Goal: Transaction & Acquisition: Purchase product/service

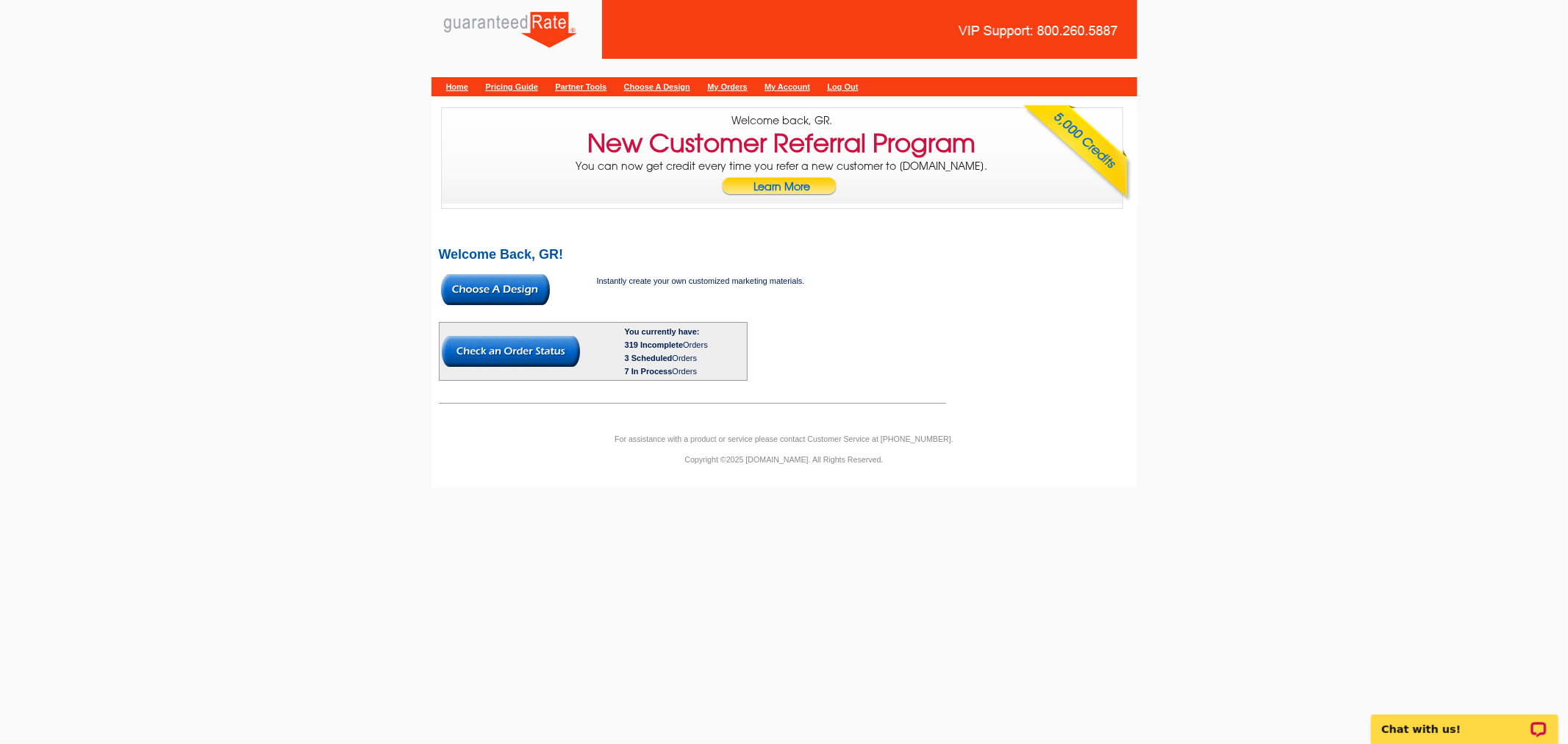
click at [539, 296] on img at bounding box center [495, 290] width 108 height 31
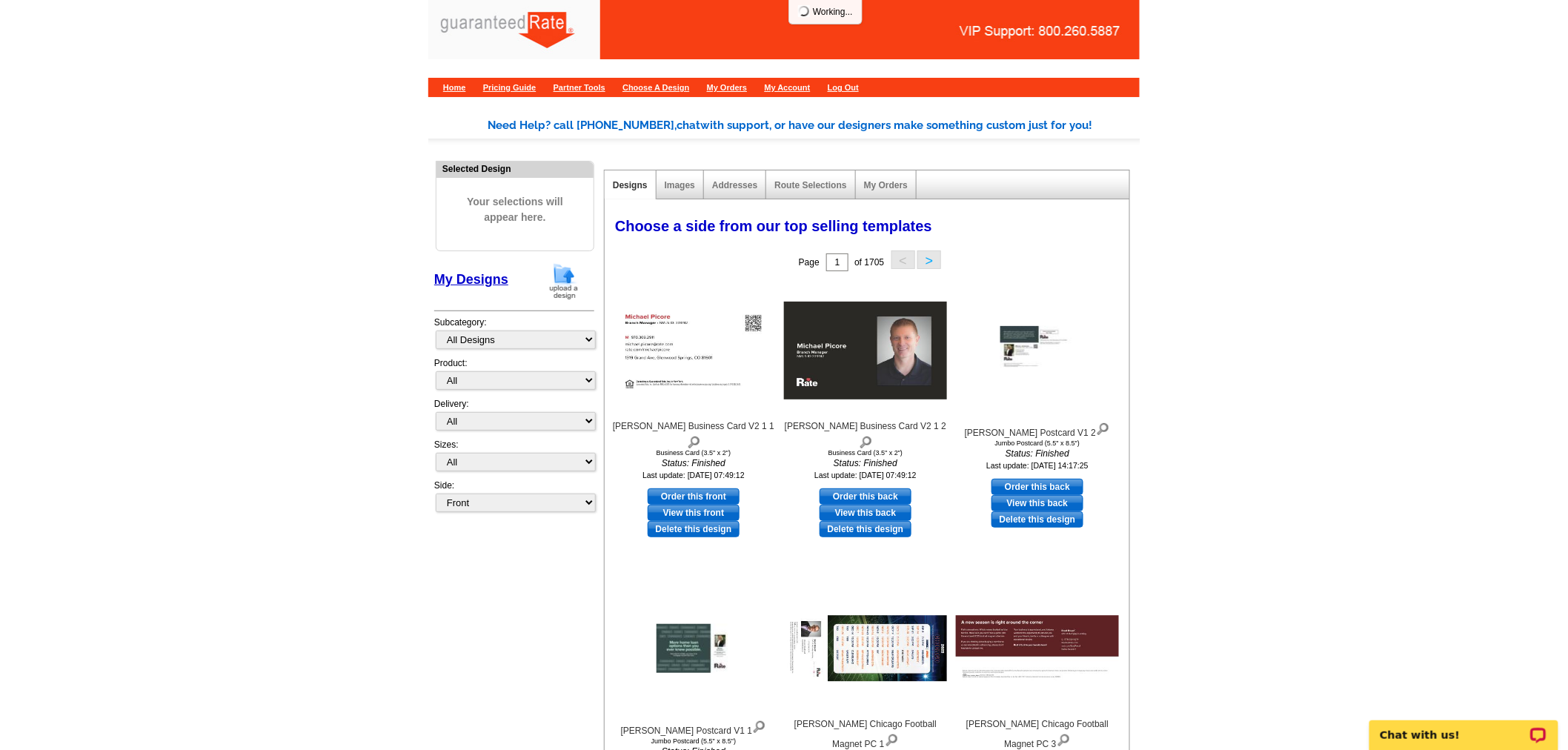
drag, startPoint x: 556, startPoint y: 275, endPoint x: 93, endPoint y: 271, distance: 463.0
click at [556, 275] on img at bounding box center [563, 281] width 38 height 37
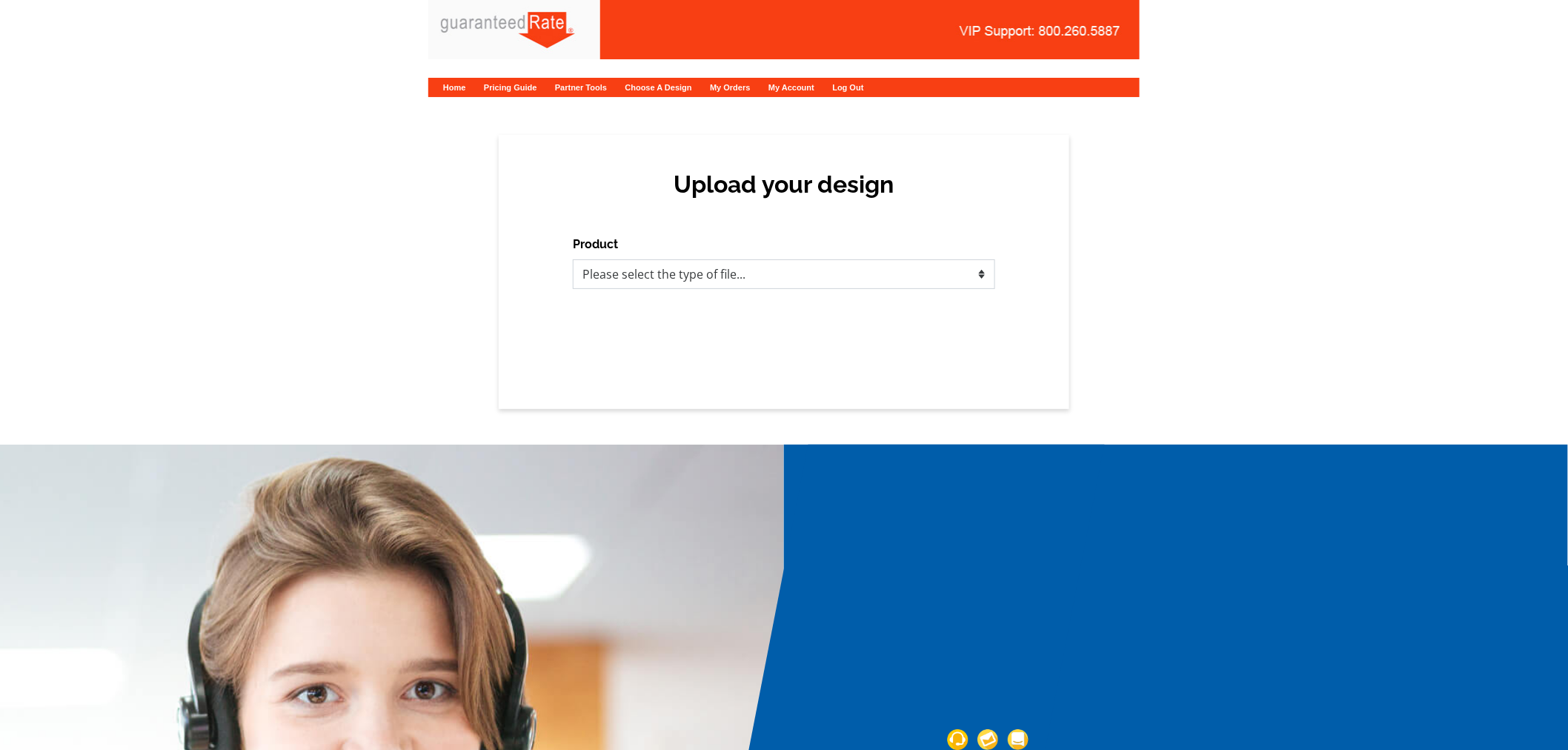
click at [758, 282] on select "Please select the type of file... Postcards Calendars Business Cards Letters an…" at bounding box center [784, 274] width 422 height 30
select select "1"
click at [573, 259] on select "Please select the type of file... Postcards Calendars Business Cards Letters an…" at bounding box center [784, 274] width 422 height 30
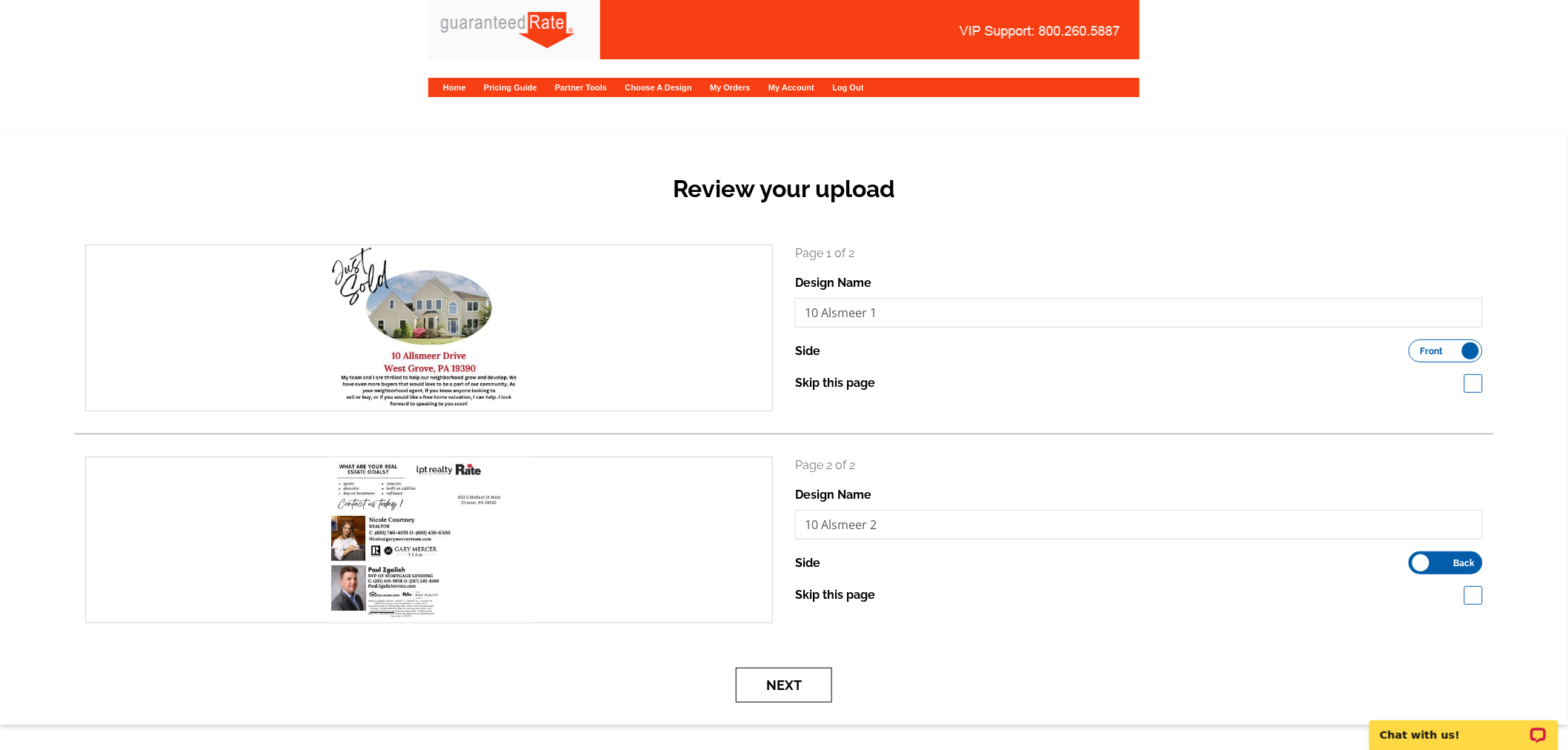
click at [778, 675] on button "Next" at bounding box center [784, 685] width 97 height 35
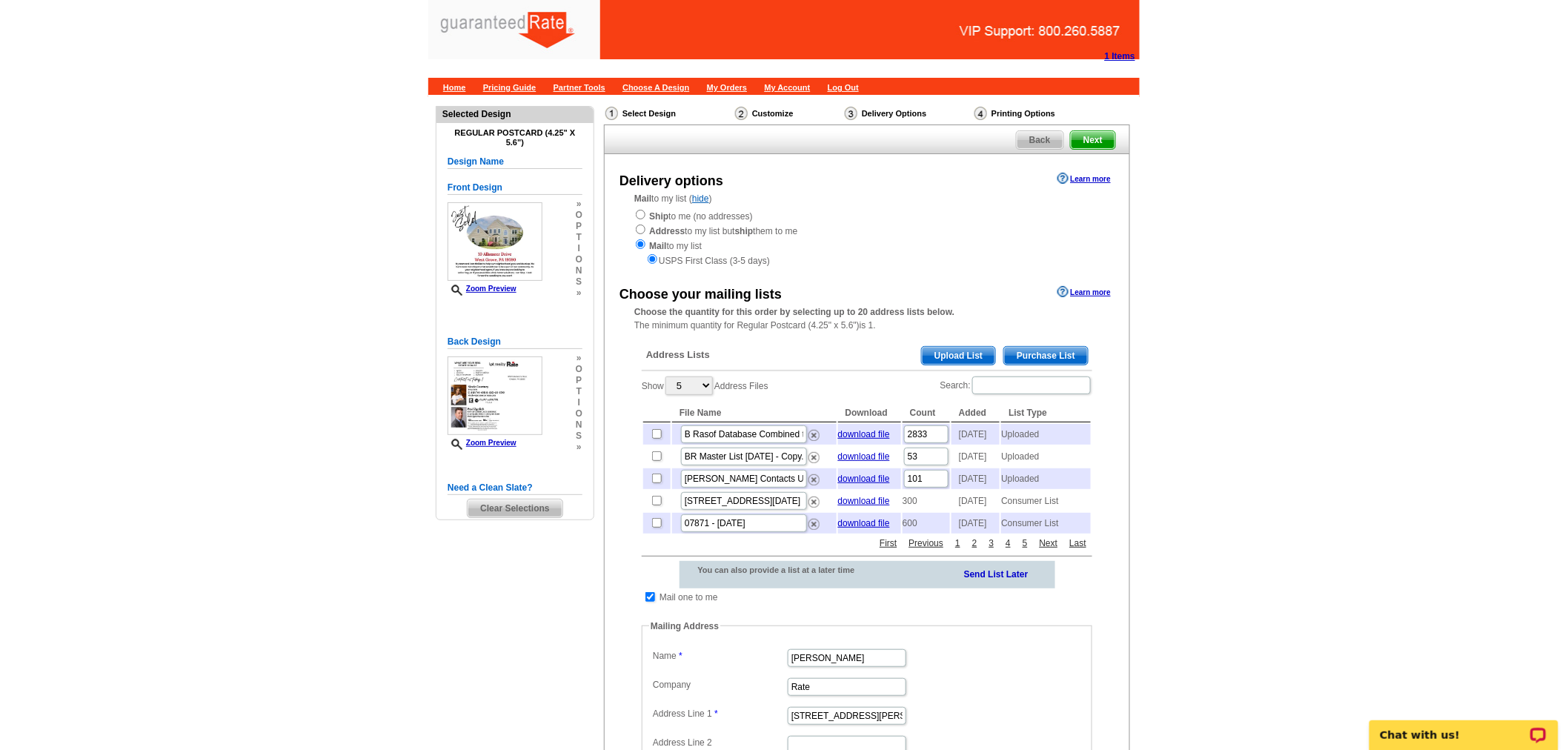
click at [973, 349] on span "Upload List" at bounding box center [958, 356] width 73 height 18
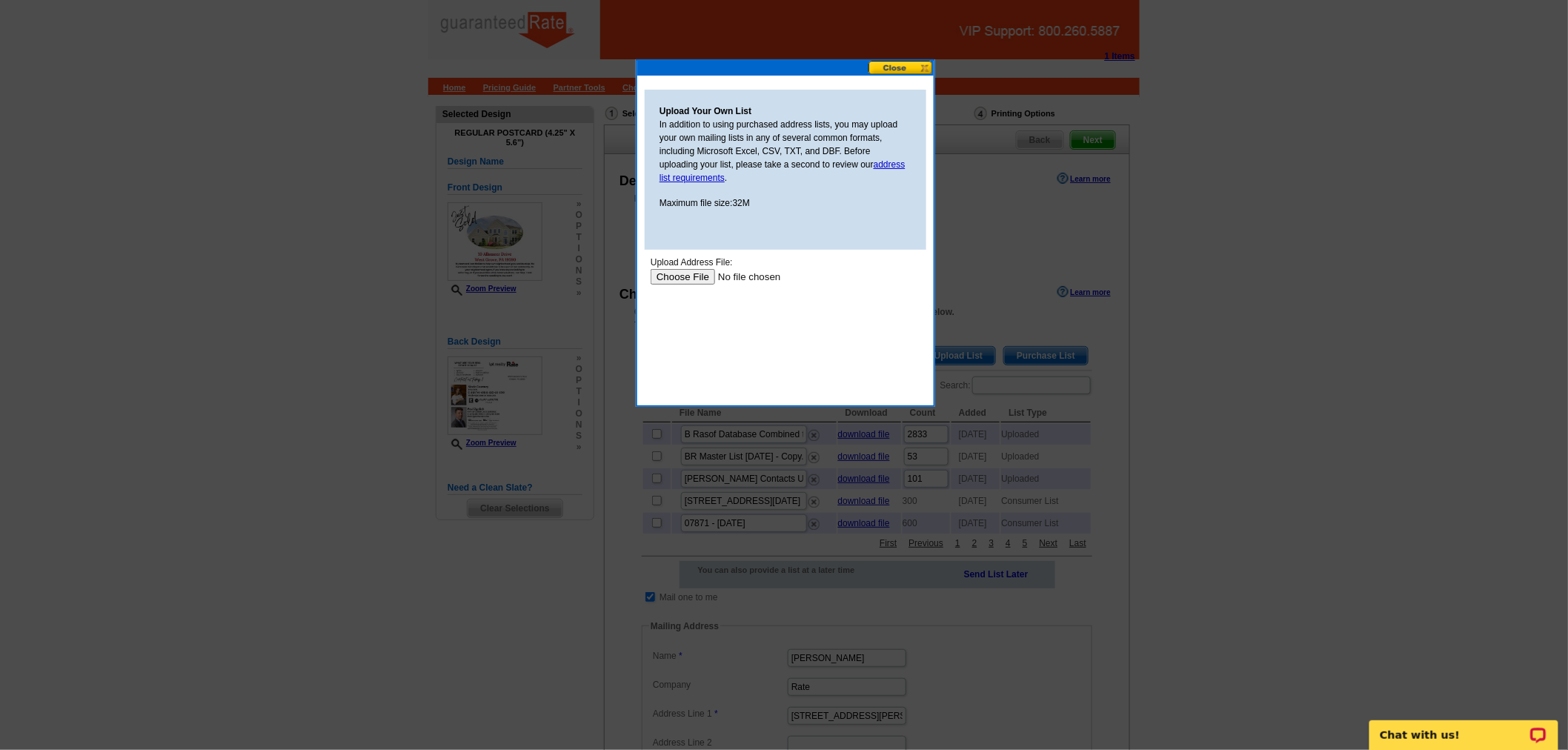
type input "C:\fakepath\allsmear.csv"
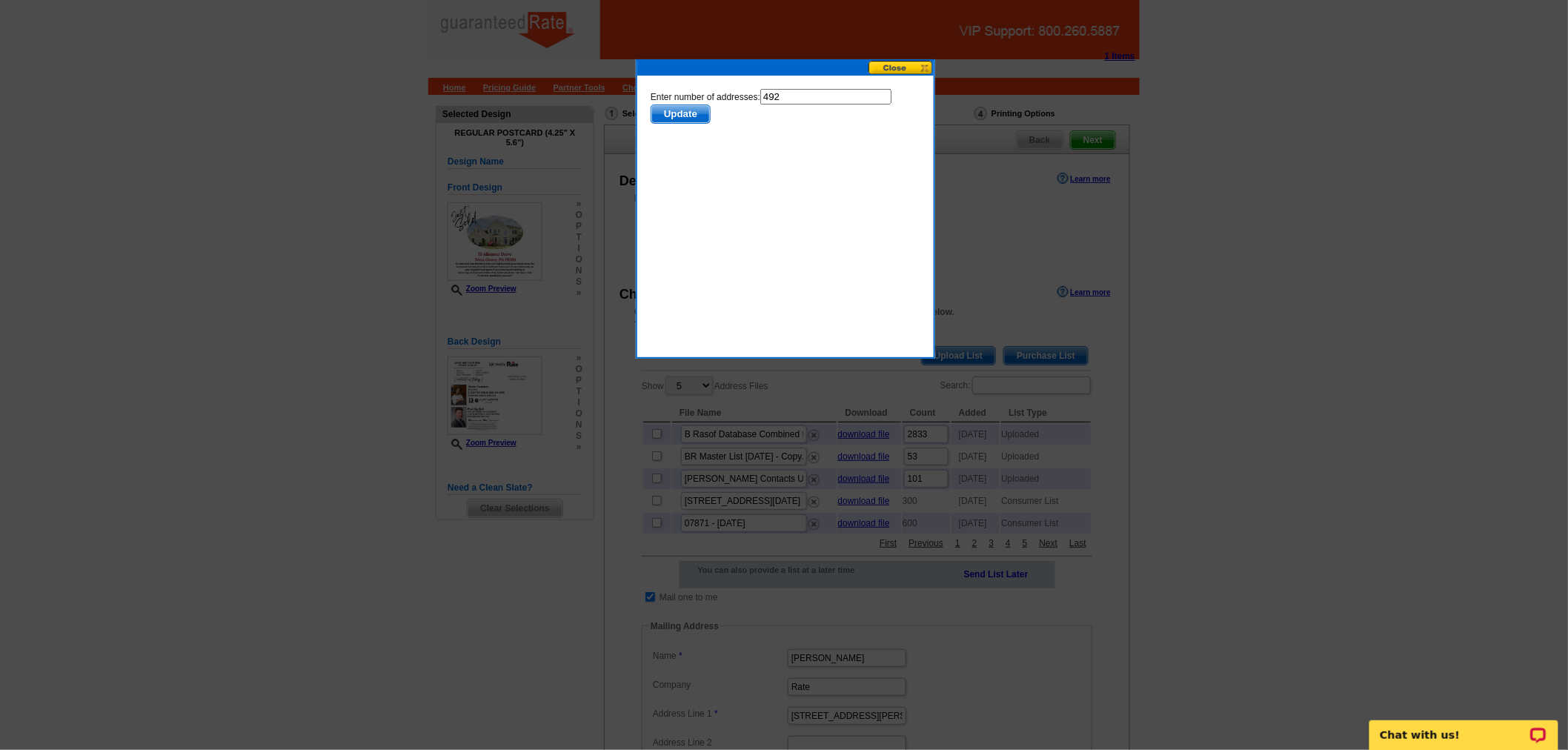
click at [785, 100] on input "492" at bounding box center [824, 96] width 131 height 16
type input "491"
click at [709, 105] on span "Update" at bounding box center [680, 114] width 58 height 18
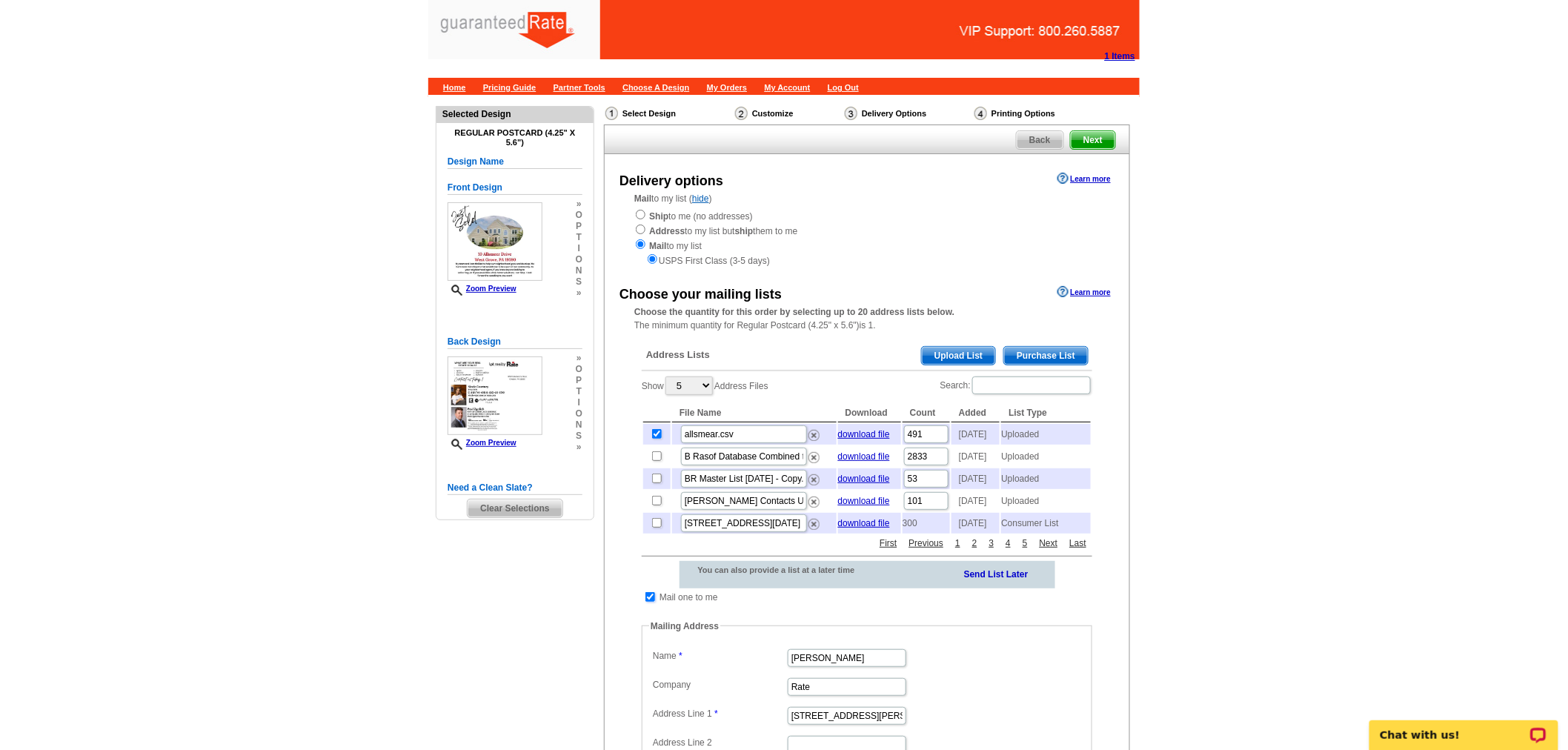
click at [649, 602] on input "checkbox" at bounding box center [650, 597] width 10 height 10
checkbox input "false"
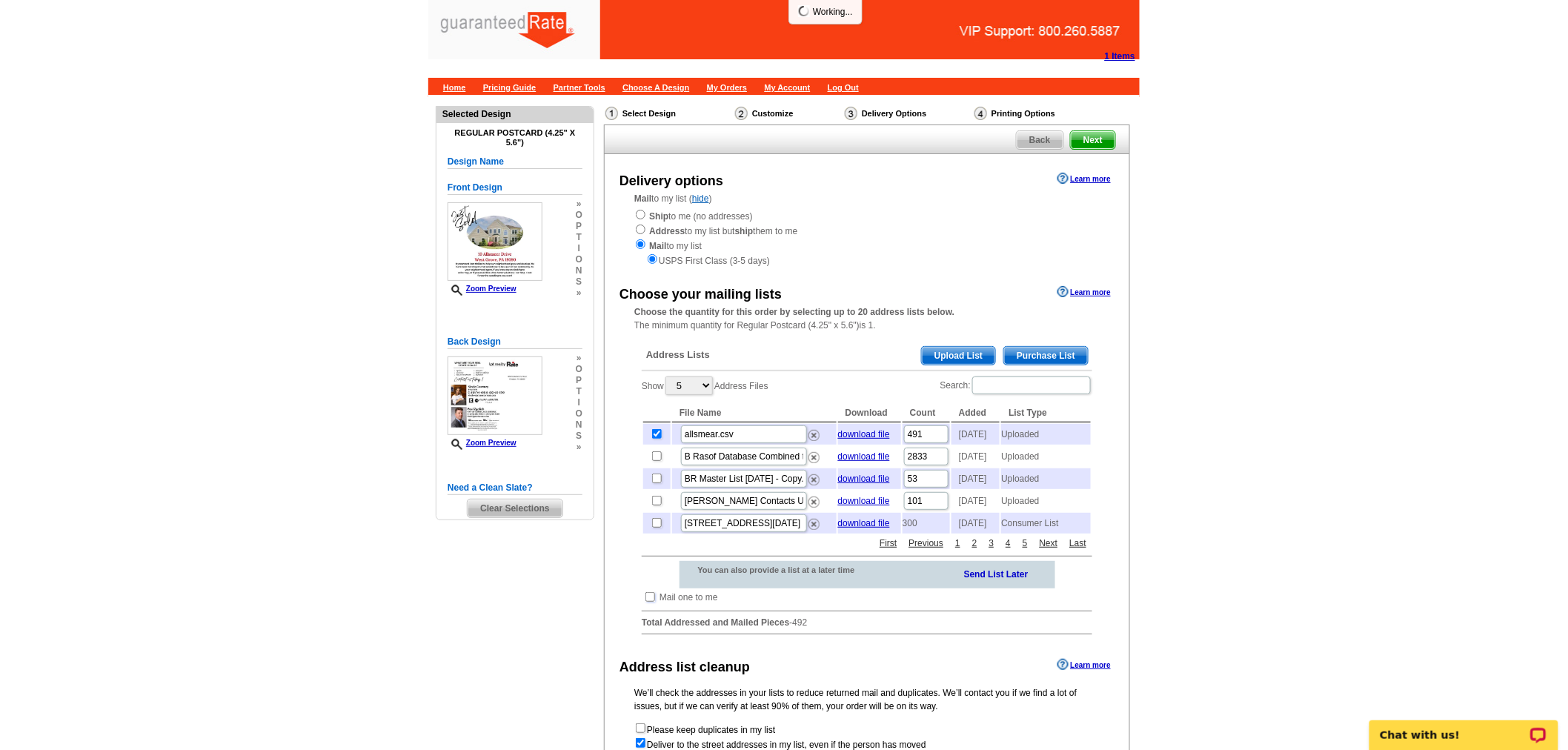
scroll to position [243, 0]
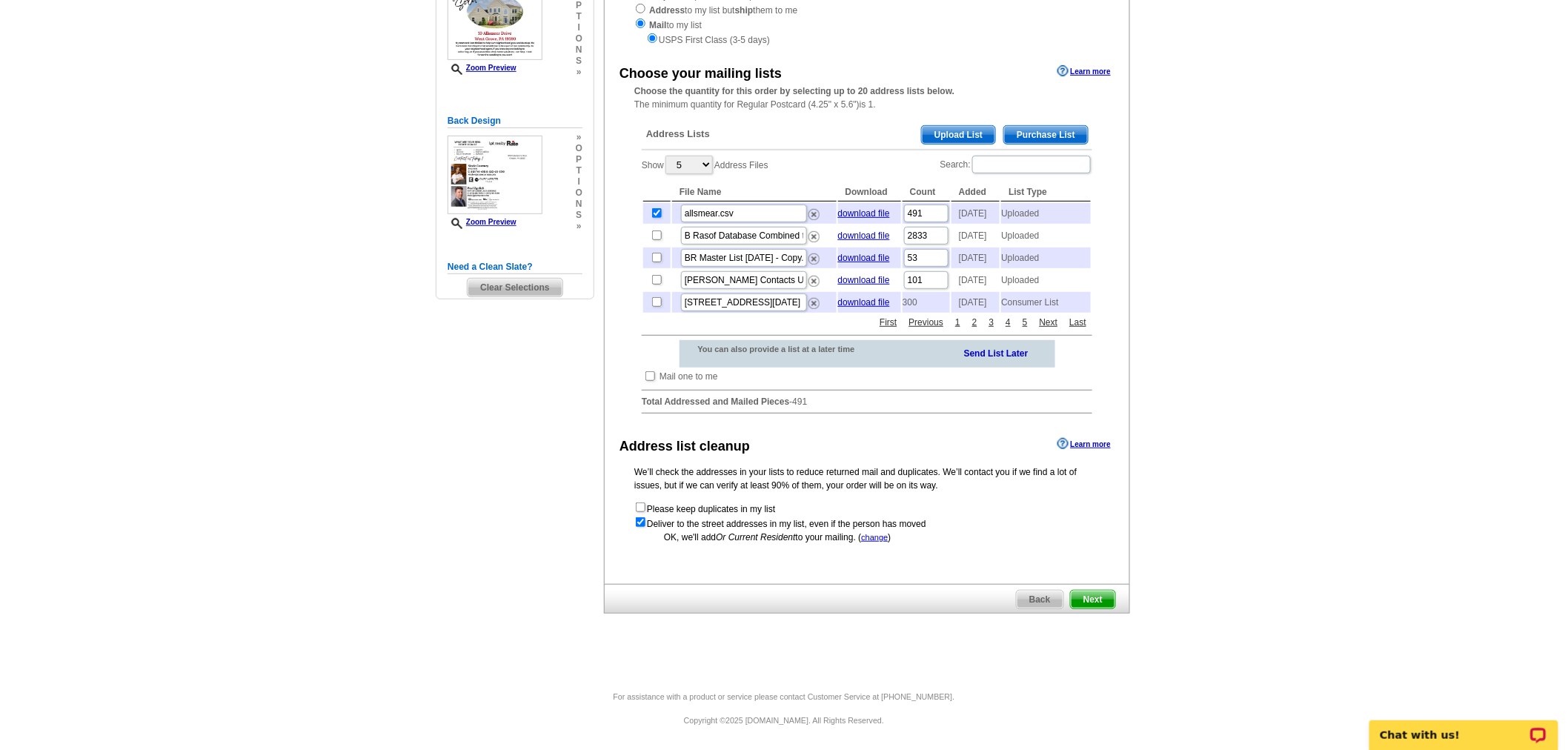
click at [1098, 597] on span "Next" at bounding box center [1093, 600] width 44 height 18
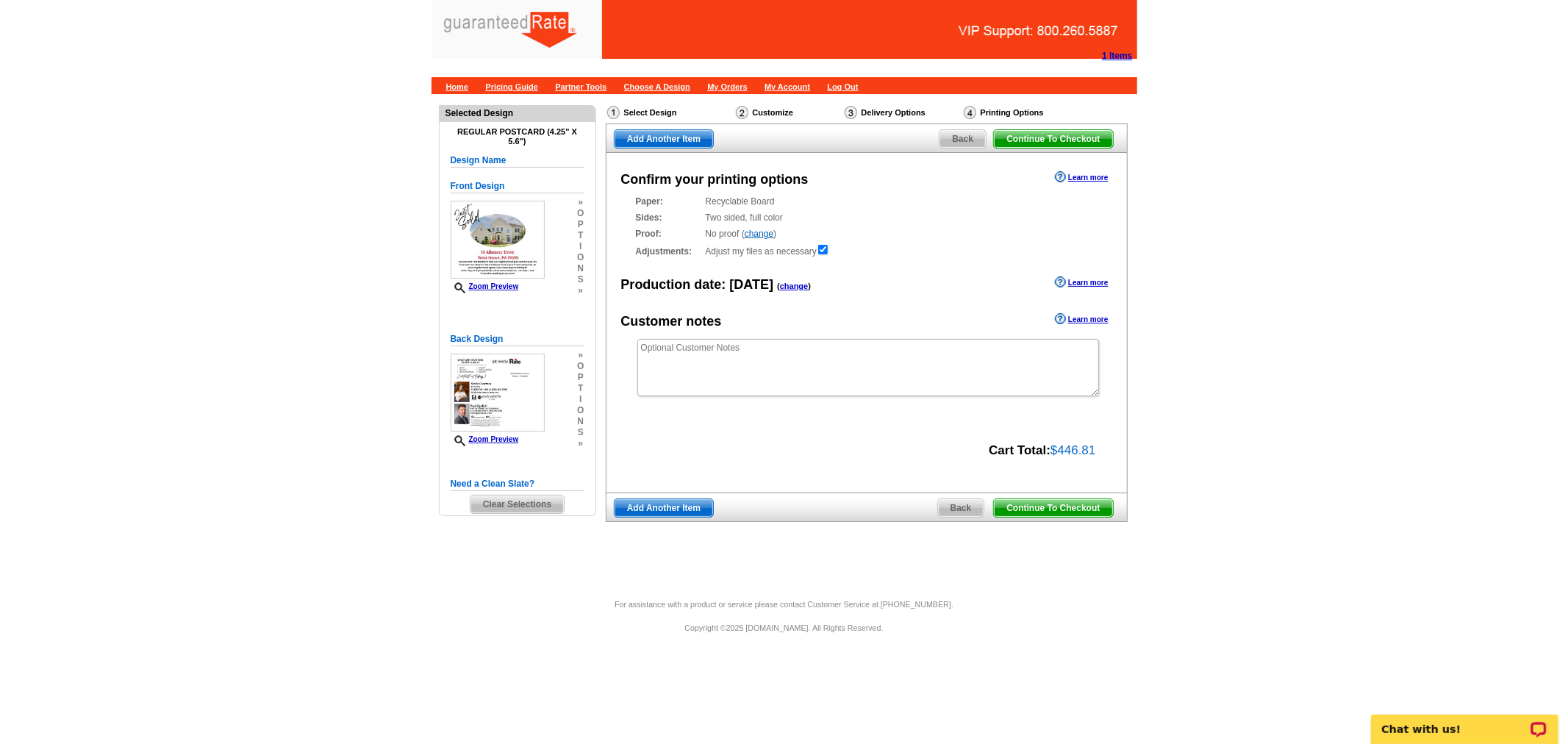
click at [1056, 511] on span "Continue To Checkout" at bounding box center [1053, 508] width 118 height 18
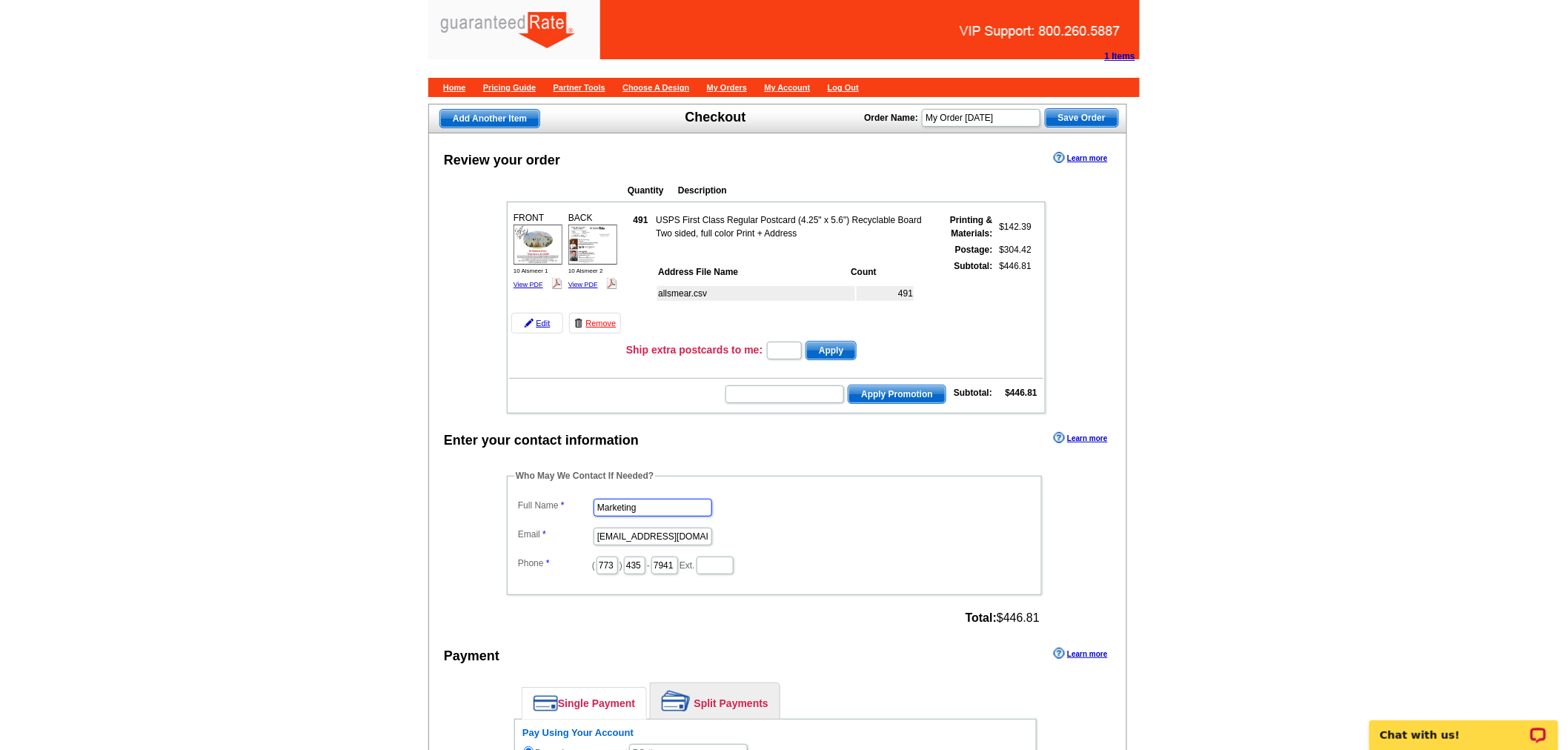
drag, startPoint x: 696, startPoint y: 499, endPoint x: 502, endPoint y: 477, distance: 195.2
click at [502, 477] on div "Who May We Contact If Needed? Full Name Marketing Email [EMAIL_ADDRESS][DOMAIN_…" at bounding box center [775, 549] width 597 height 160
type input "[PERSON_NAME]"
click at [538, 281] on link "View PDF" at bounding box center [529, 284] width 30 height 7
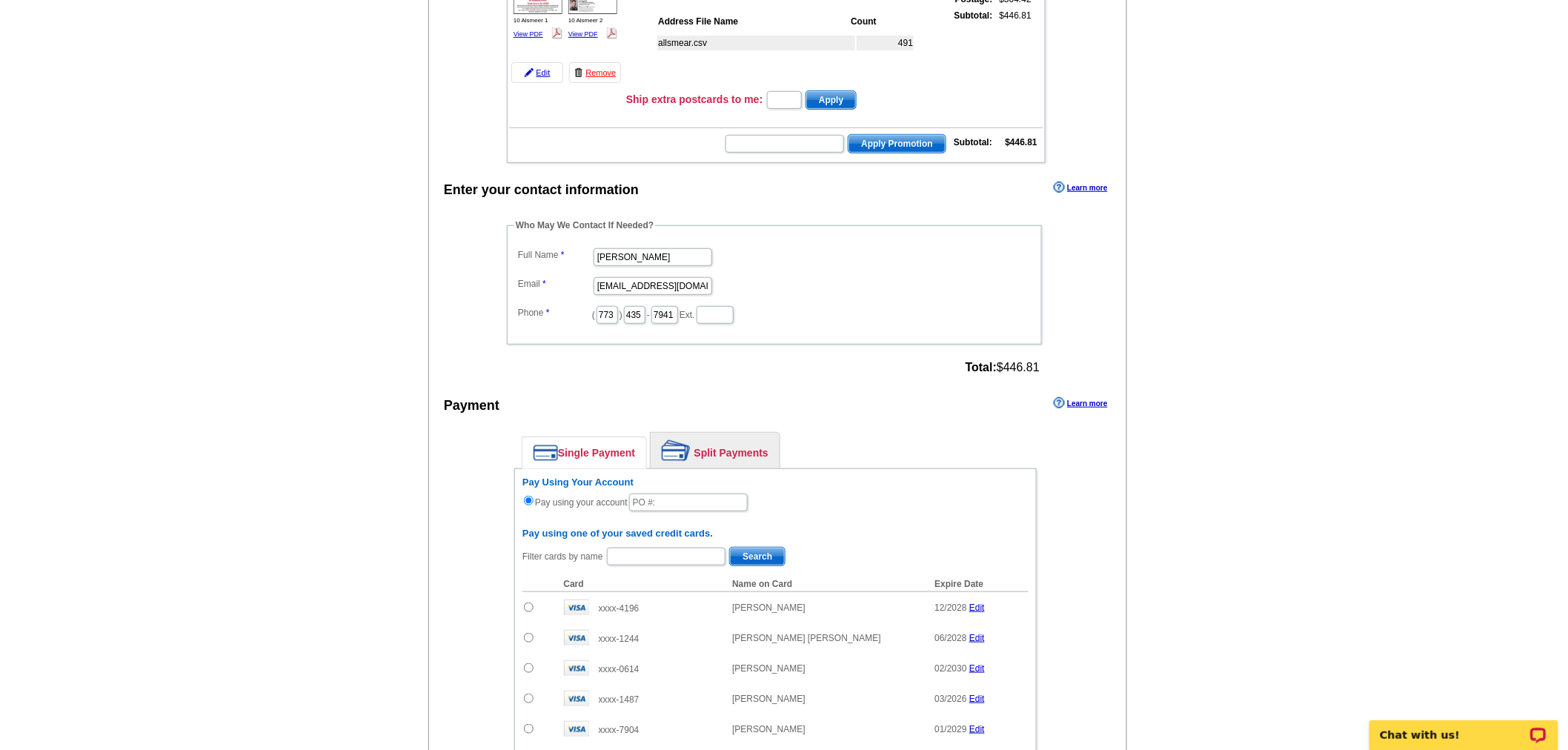
scroll to position [252, 0]
click at [687, 275] on input "[EMAIL_ADDRESS][DOMAIN_NAME]" at bounding box center [653, 284] width 118 height 18
drag, startPoint x: 705, startPoint y: 272, endPoint x: 458, endPoint y: 260, distance: 247.3
click at [458, 260] on div "Enter your contact information Learn more Who May We Contact If Needed? Full Na…" at bounding box center [777, 626] width 697 height 902
type input "."
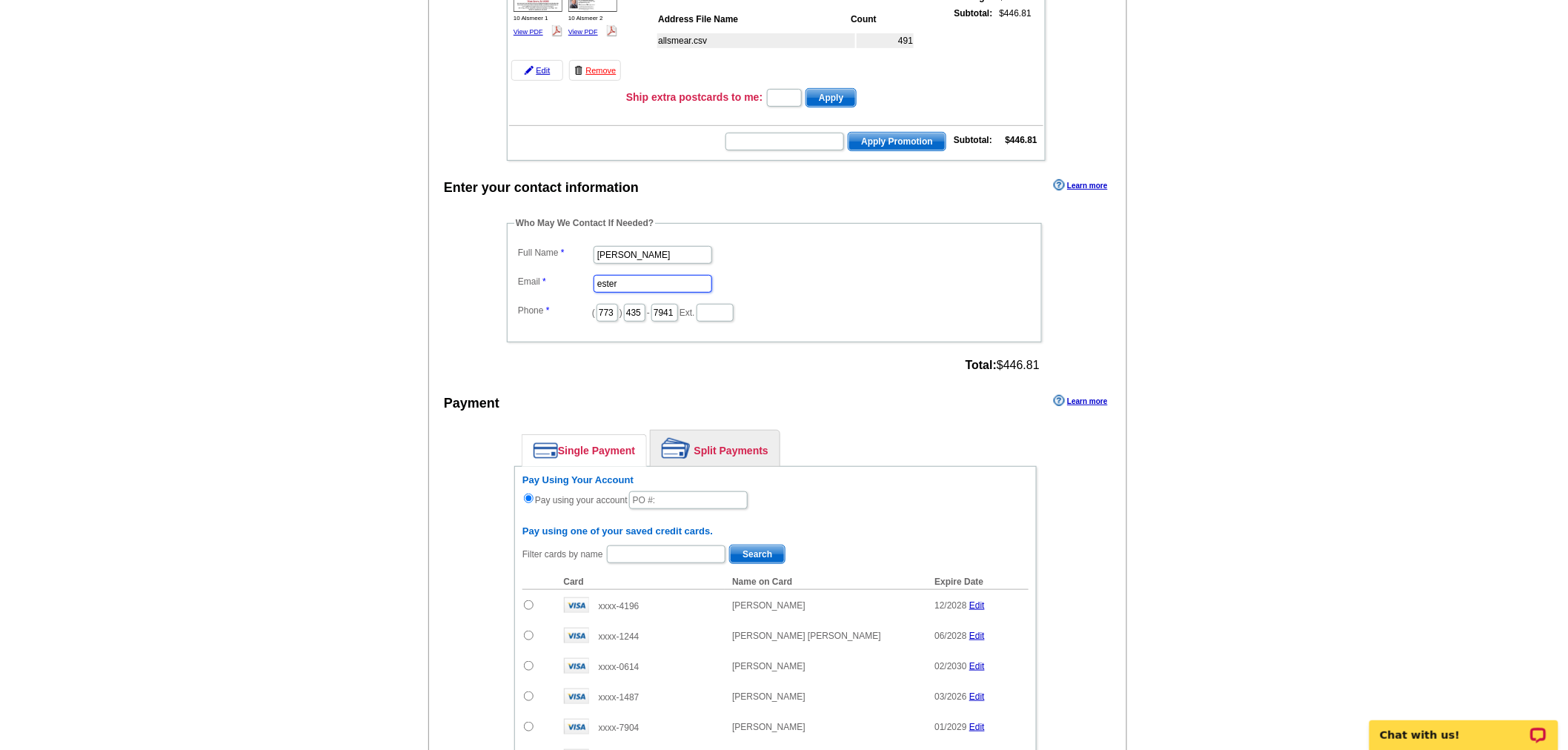
type input "[EMAIL_ADDRESS][PERSON_NAME][DOMAIN_NAME]"
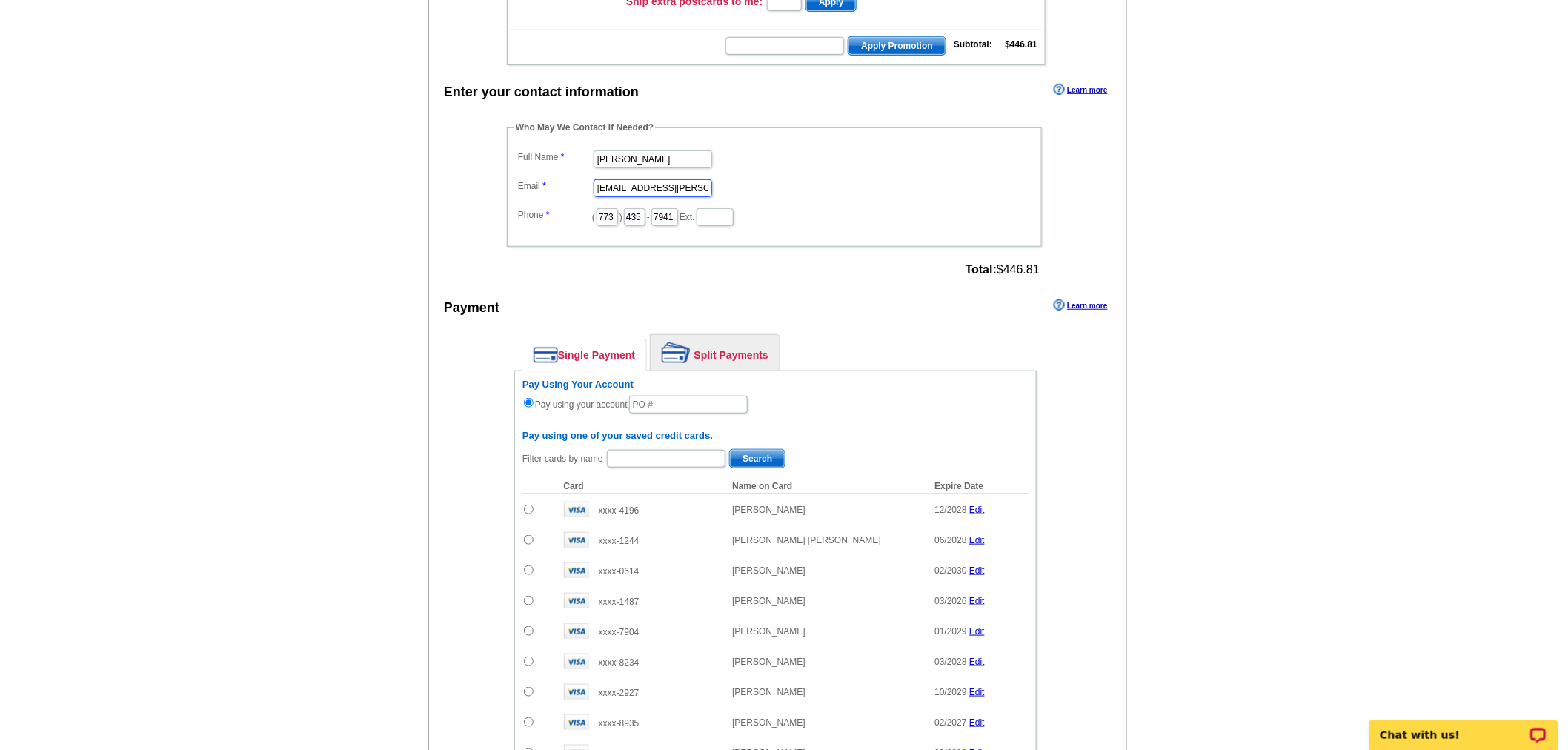
scroll to position [349, 0]
click at [724, 346] on link "Split Payments" at bounding box center [715, 352] width 129 height 36
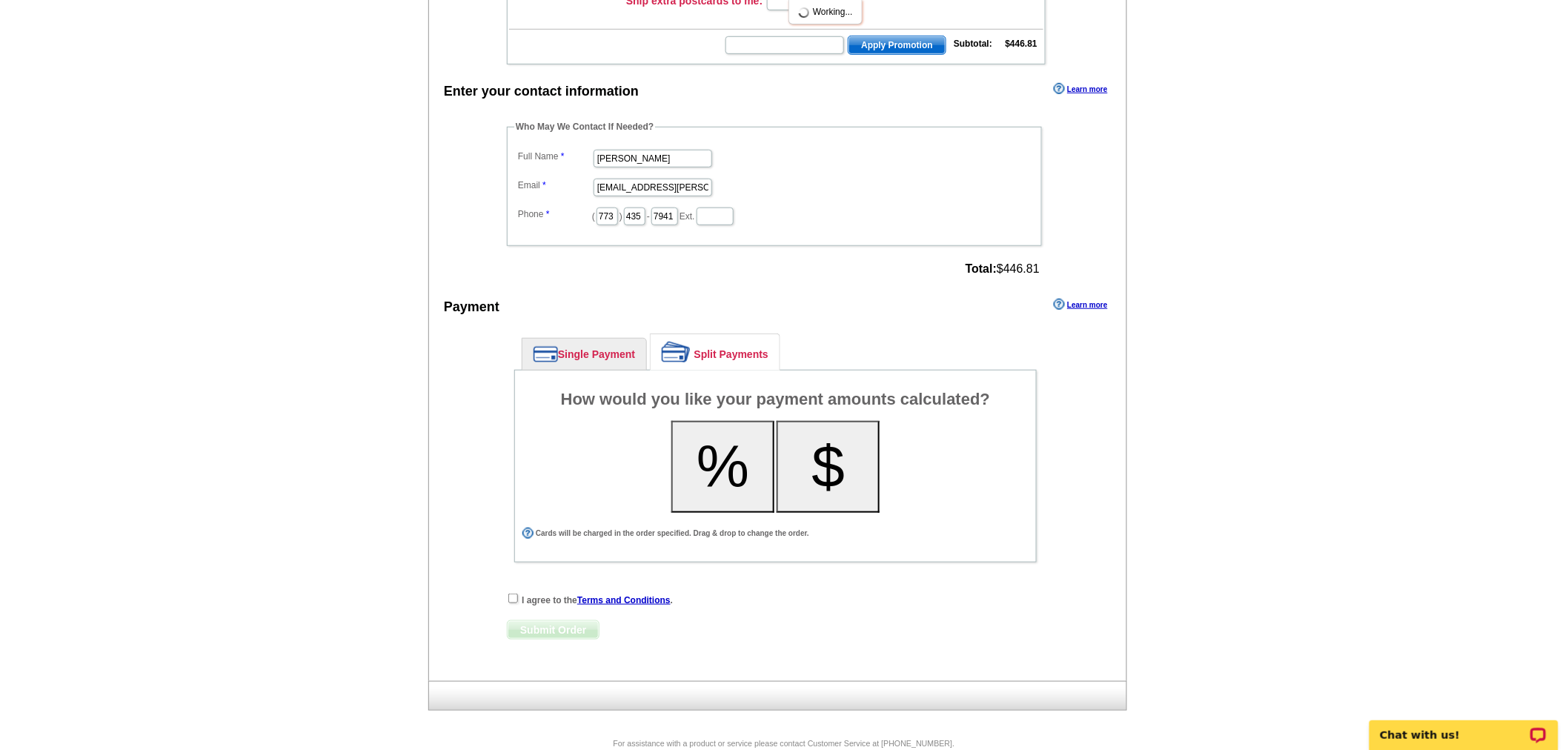
click at [728, 472] on button "%" at bounding box center [723, 466] width 103 height 92
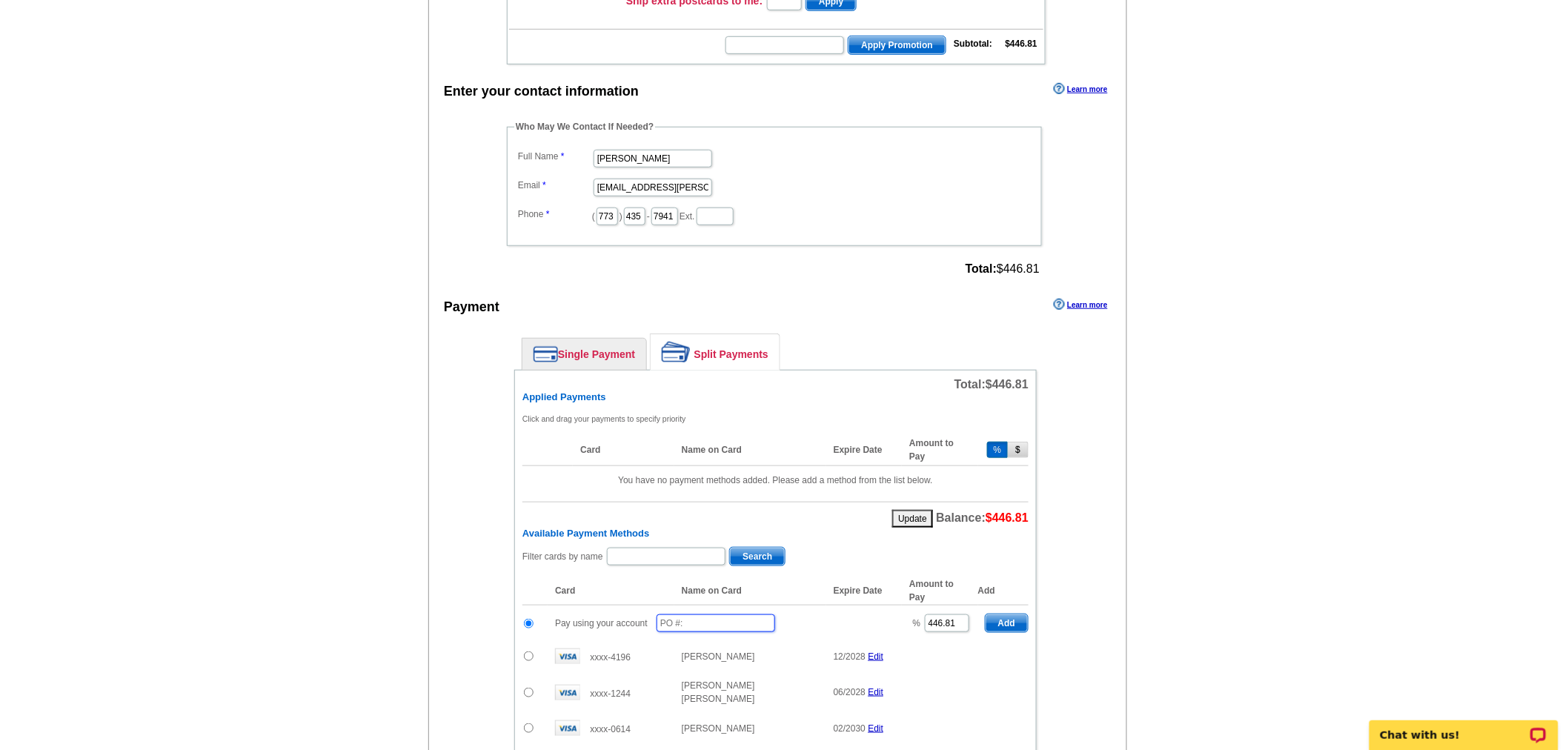
click at [732, 614] on input "text" at bounding box center [716, 623] width 118 height 18
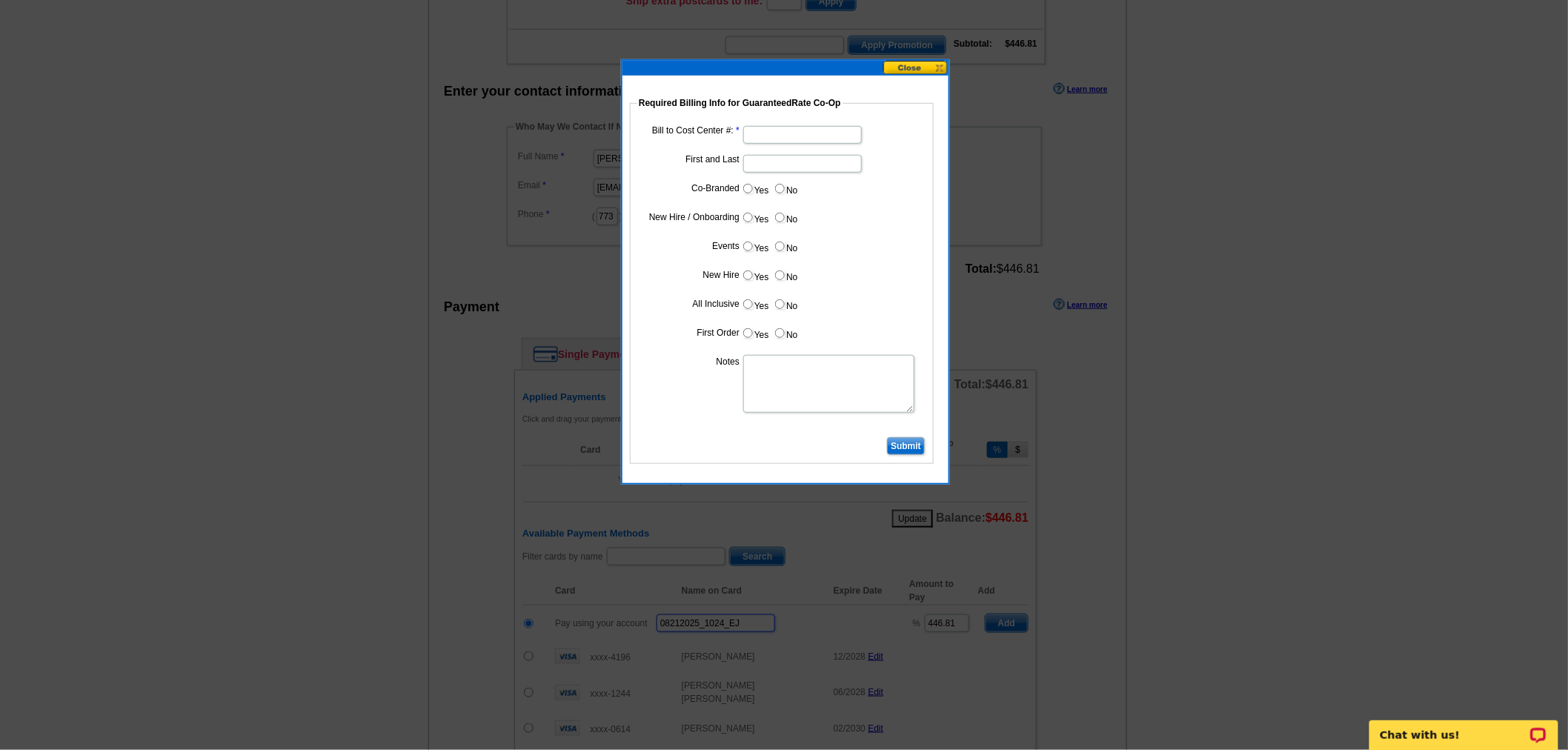
type input "08212025_1024_EJ"
click at [778, 136] on input "Bill to Cost Center #:" at bounding box center [803, 135] width 118 height 18
type input "1241"
click at [804, 160] on input "First and Last" at bounding box center [803, 164] width 118 height 18
type input "Paul Zgalich"
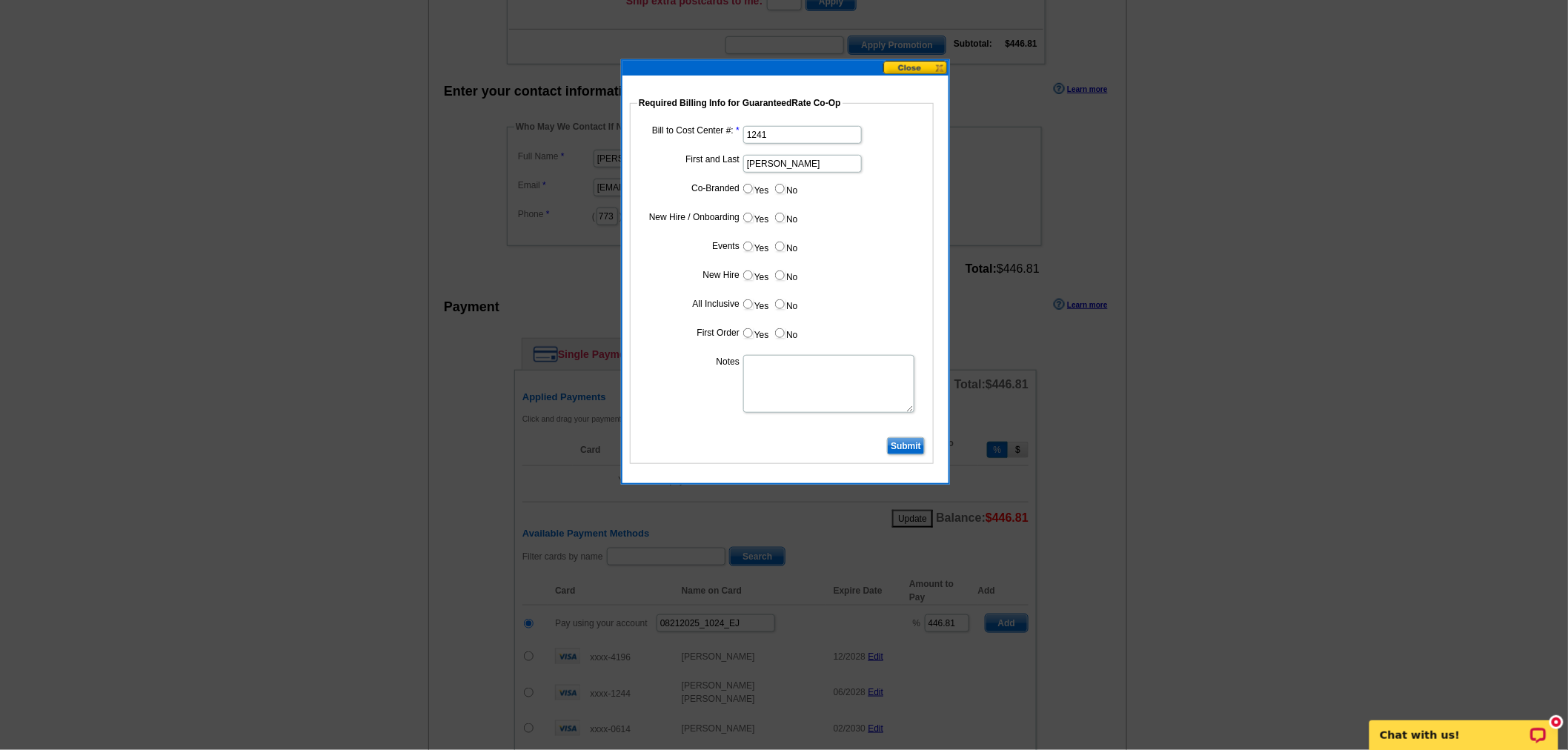
click at [752, 192] on input "Yes" at bounding box center [748, 188] width 10 height 10
radio input "true"
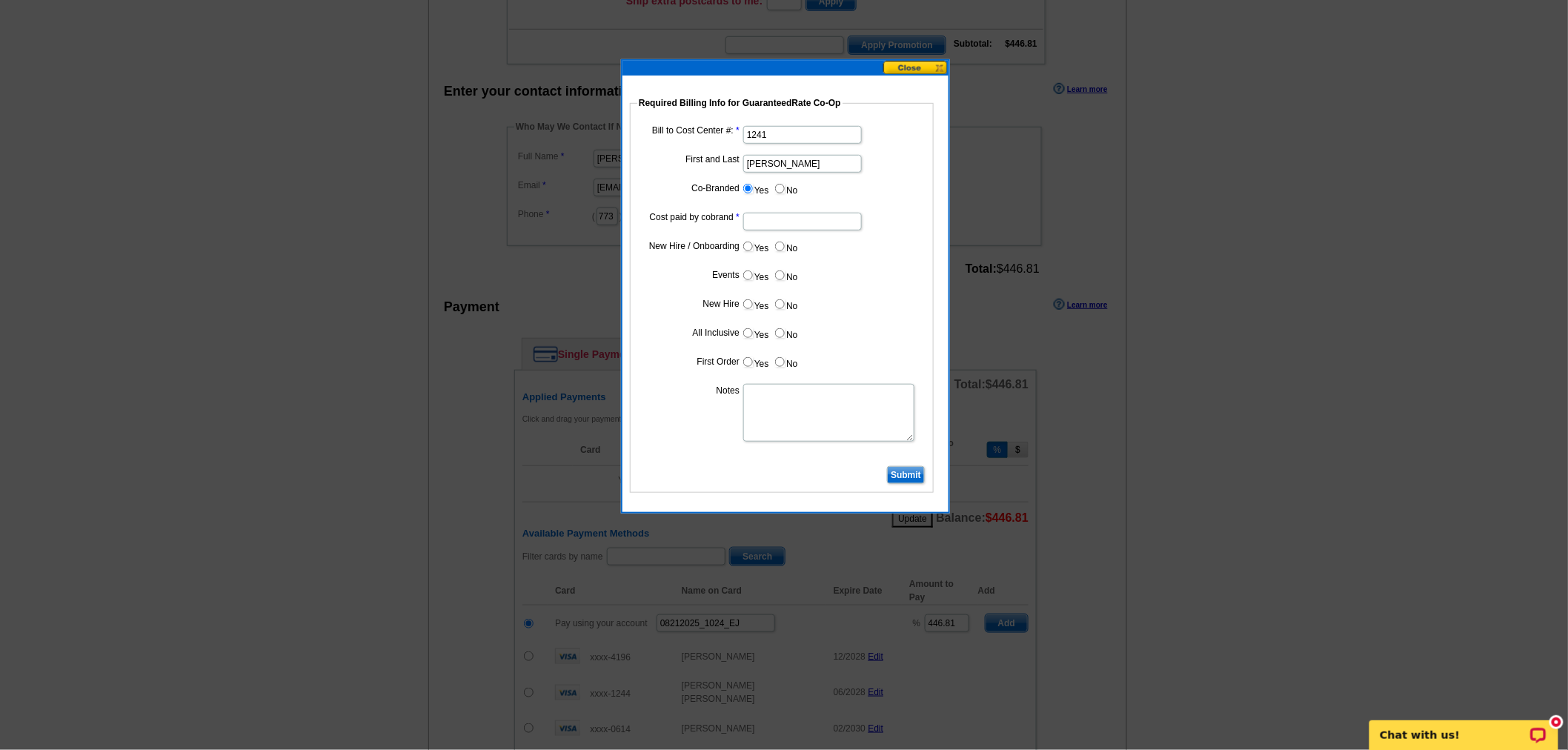
click at [793, 213] on input "Cost paid by cobrand" at bounding box center [803, 222] width 118 height 18
type input "50%"
click at [781, 249] on input "No" at bounding box center [780, 246] width 10 height 10
radio input "true"
click at [782, 270] on input "No" at bounding box center [780, 275] width 10 height 10
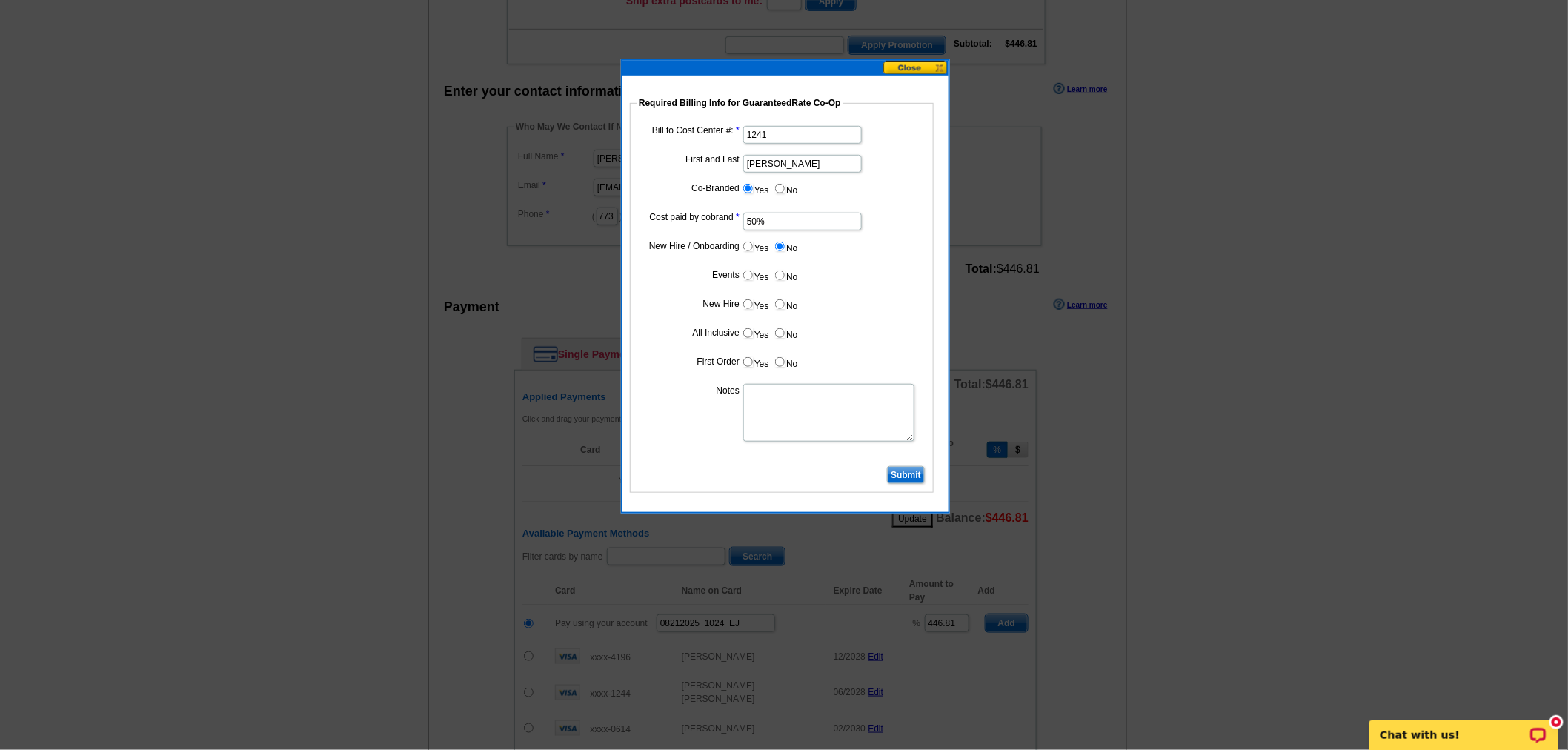
radio input "true"
click at [777, 317] on dl "Bill to Cost Center #: 1241 First and Last Paul Zgalich Co-Branded Yes No Cost …" at bounding box center [782, 292] width 289 height 340
click at [783, 296] on label "No" at bounding box center [785, 304] width 24 height 17
click at [783, 299] on input "No" at bounding box center [780, 304] width 10 height 10
radio input "true"
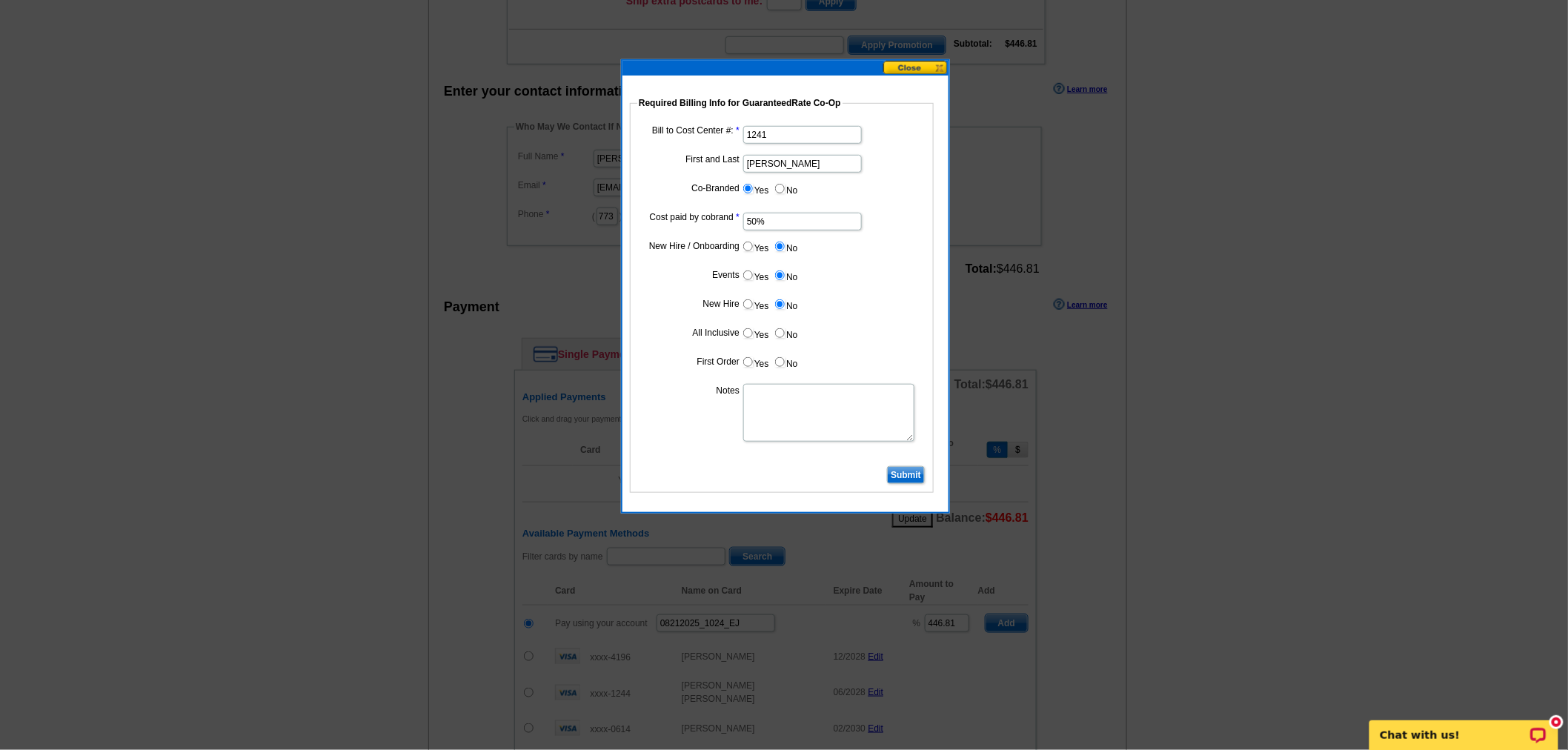
click at [779, 329] on input "No" at bounding box center [780, 332] width 10 height 10
radio input "true"
click at [779, 358] on input "No" at bounding box center [780, 362] width 10 height 10
radio input "true"
click at [780, 415] on textarea "Notes" at bounding box center [829, 412] width 171 height 58
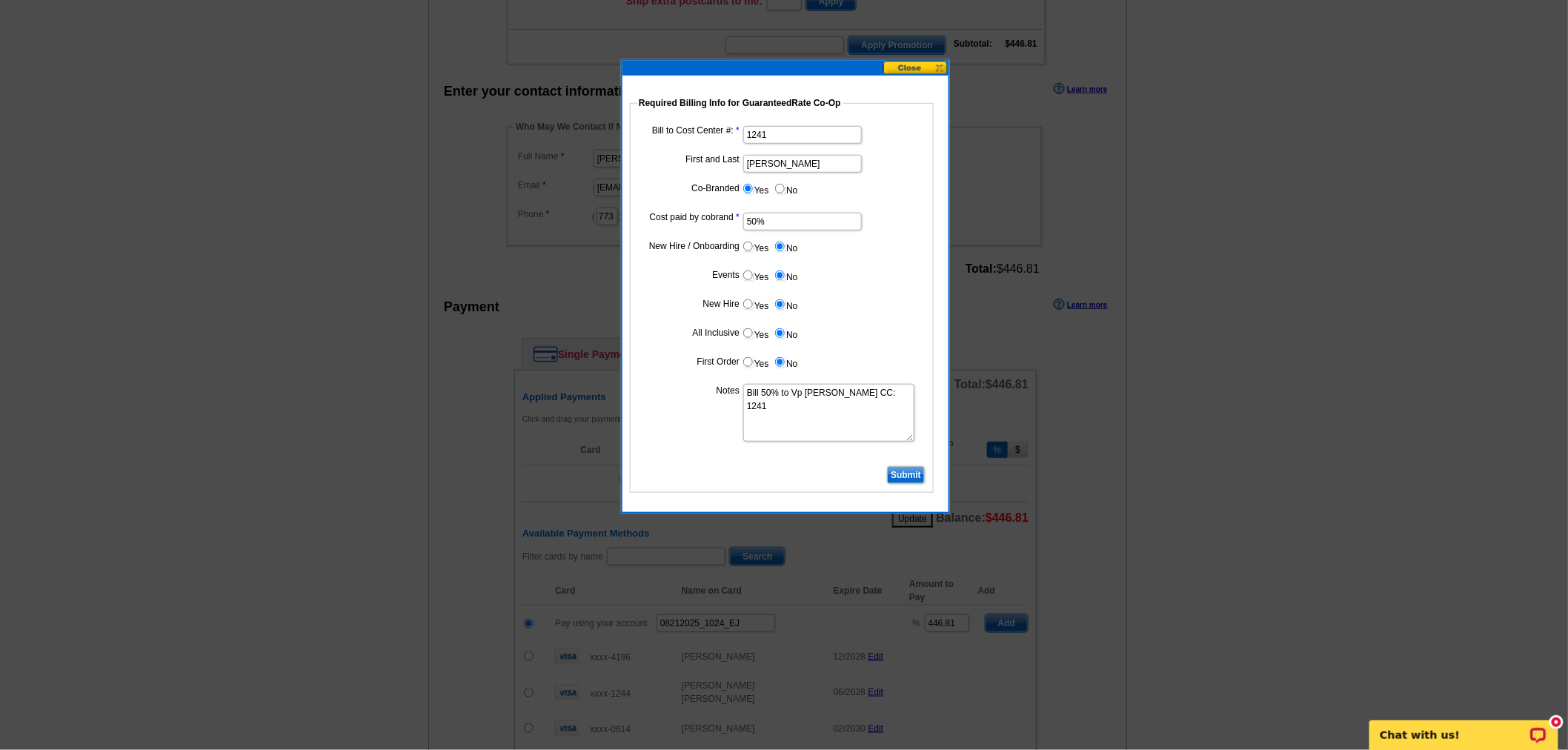
click at [805, 389] on textarea "Bill 50% to Vp Paul Zgalich CC: 1241" at bounding box center [829, 412] width 171 height 58
type textarea "Bill 50% to VP Paul Zgalich CC: 1241"
click at [896, 470] on input "Submit" at bounding box center [906, 475] width 37 height 18
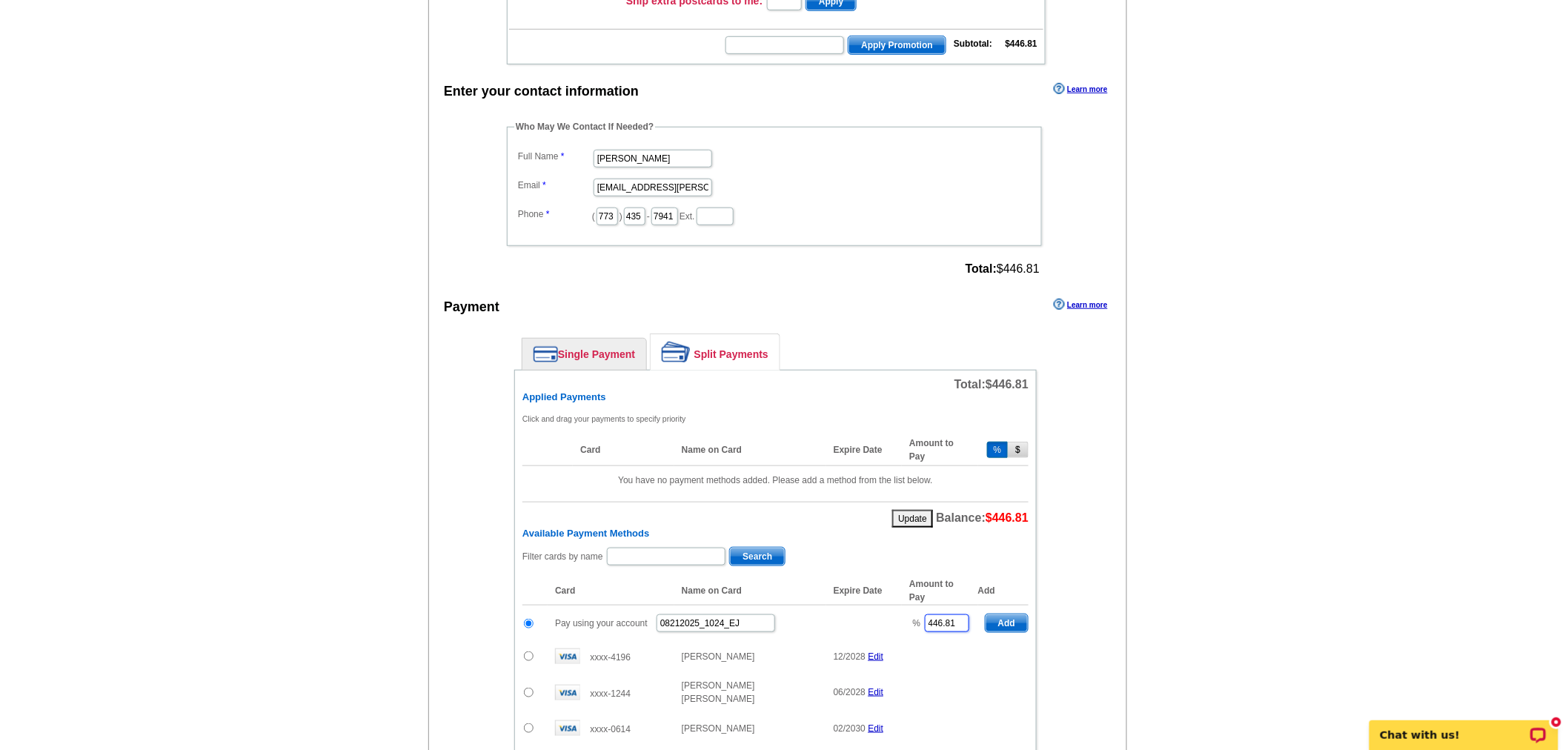
drag, startPoint x: 965, startPoint y: 620, endPoint x: 880, endPoint y: 622, distance: 85.0
click at [880, 622] on tr "Pay using your account 08212025_1024_EJ % 446.81 Add" at bounding box center [776, 624] width 506 height 36
click at [991, 621] on span "Add" at bounding box center [1006, 623] width 42 height 18
type input "446.81"
radio input "false"
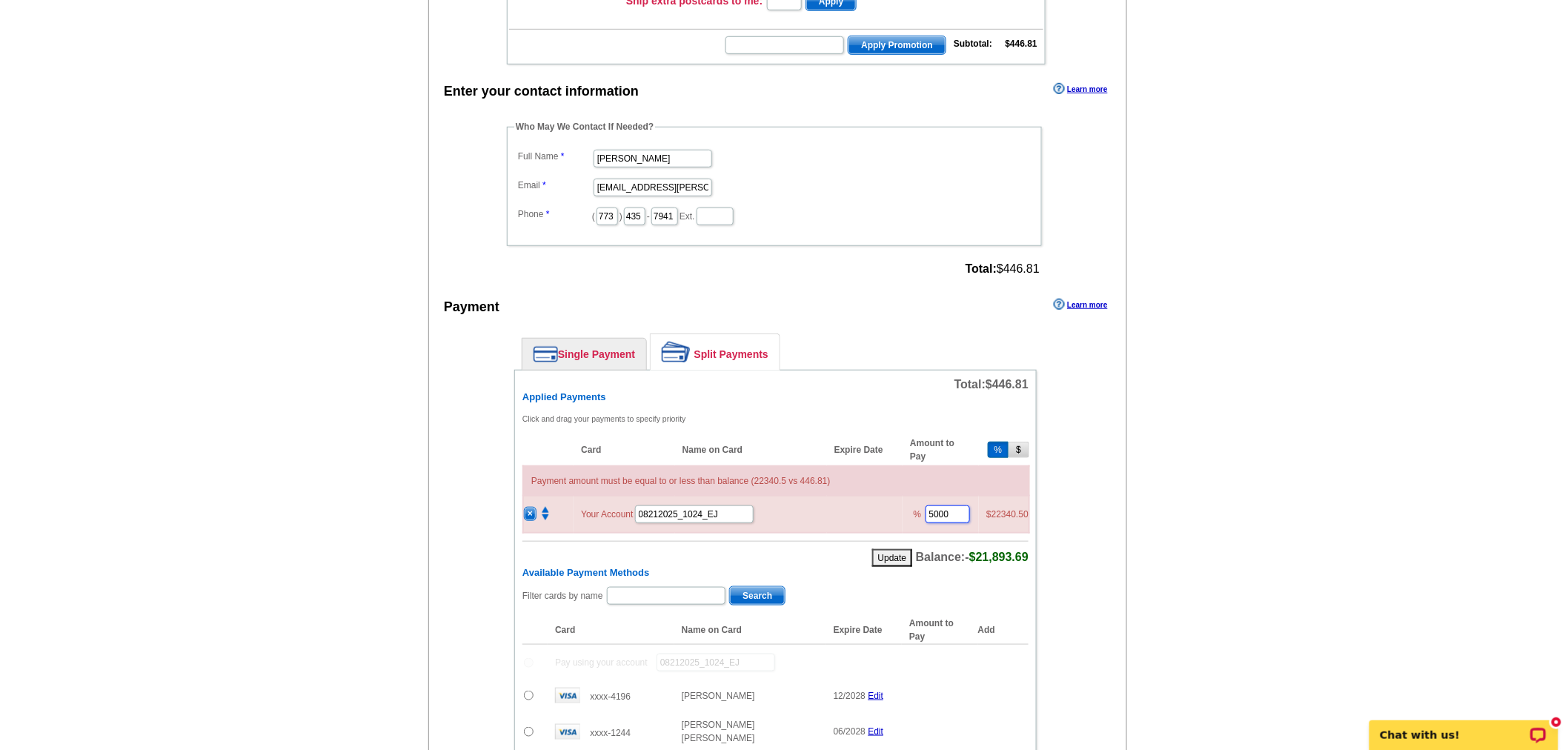
click at [952, 505] on input "5000" at bounding box center [947, 514] width 44 height 18
type input "50"
click at [893, 549] on button "Update" at bounding box center [893, 558] width 40 height 18
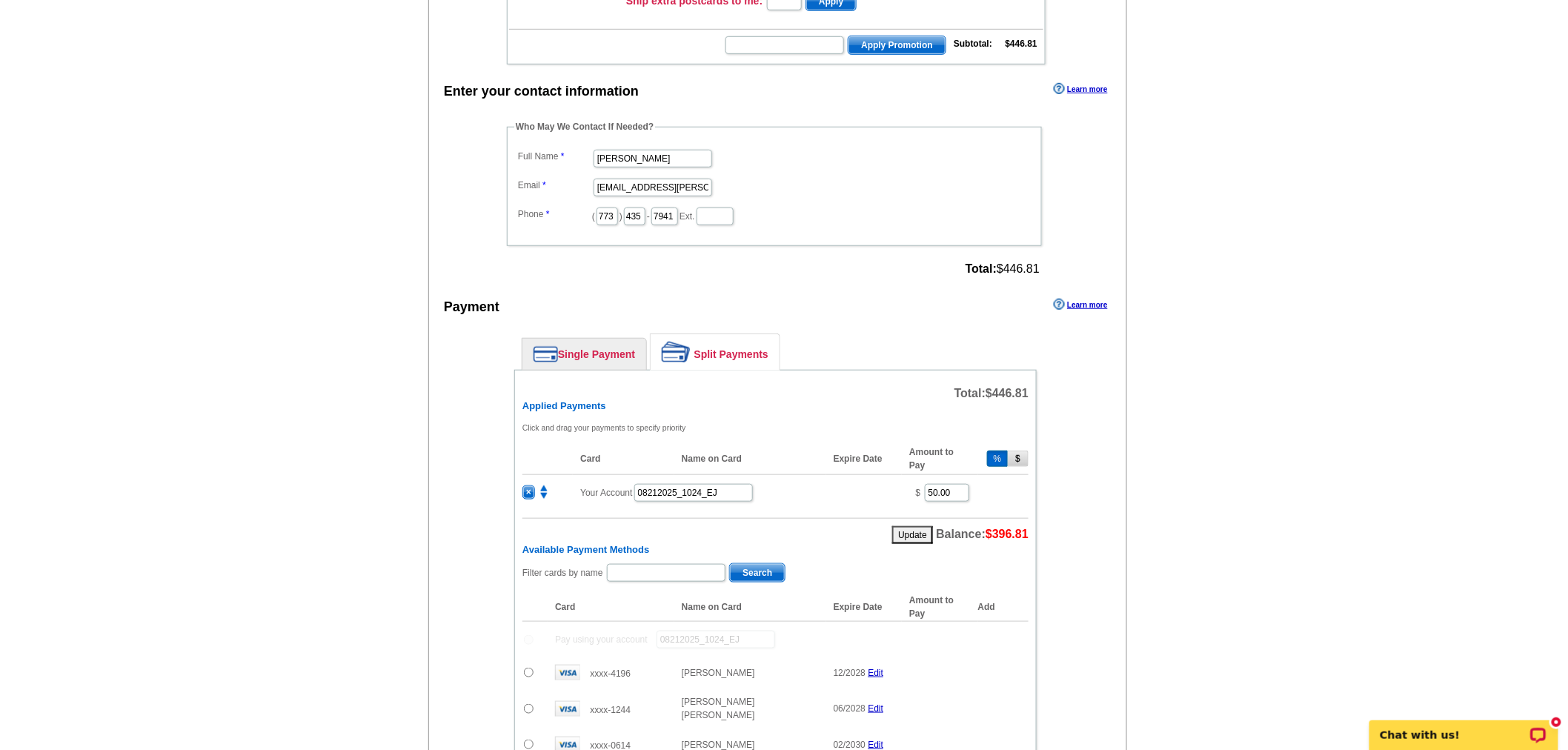
click at [1014, 452] on button "$" at bounding box center [1018, 459] width 21 height 16
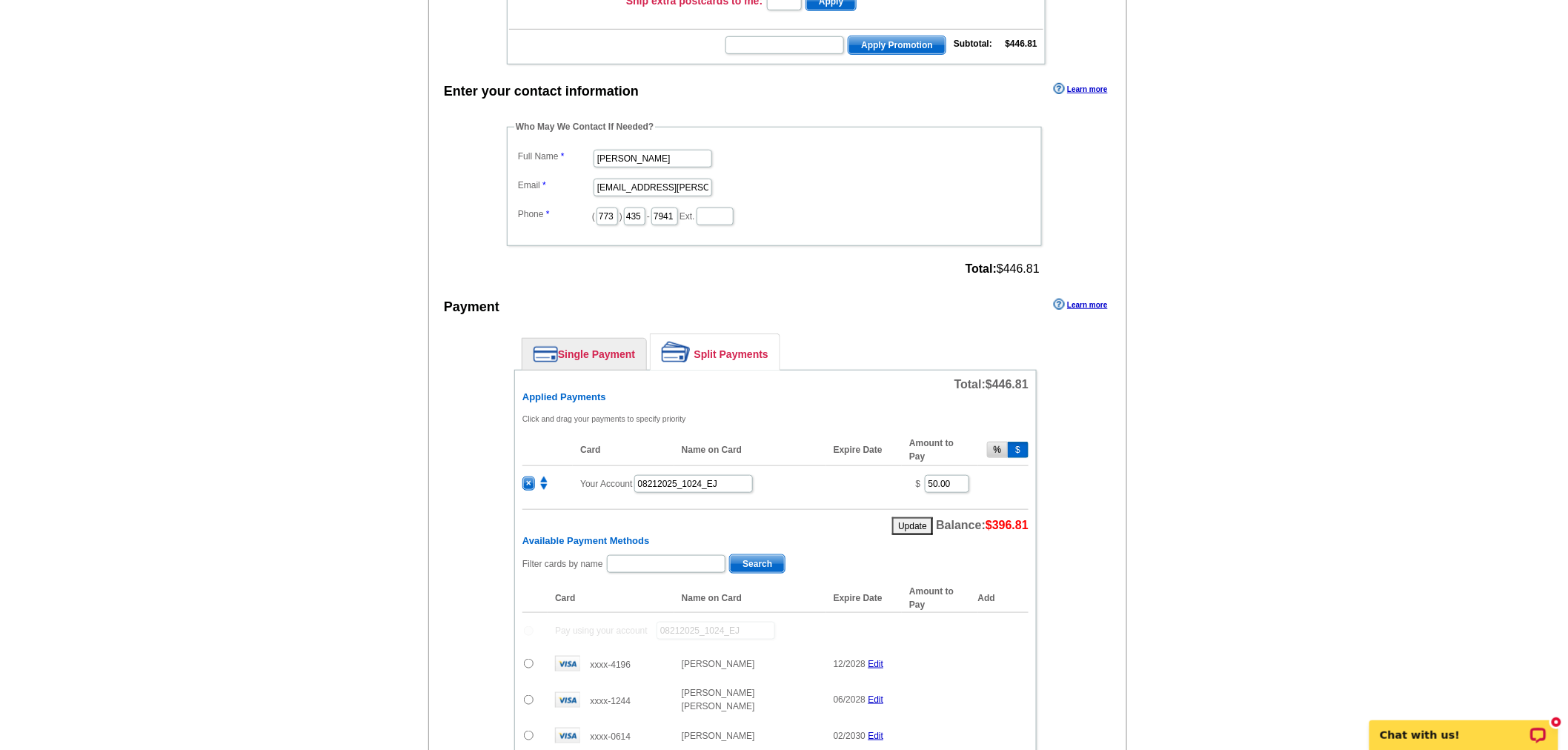
click at [994, 442] on button "%" at bounding box center [997, 450] width 22 height 16
type input "11"
click at [969, 476] on td "% 11" at bounding box center [939, 484] width 76 height 36
click at [964, 475] on input "11" at bounding box center [946, 484] width 44 height 18
type input "1"
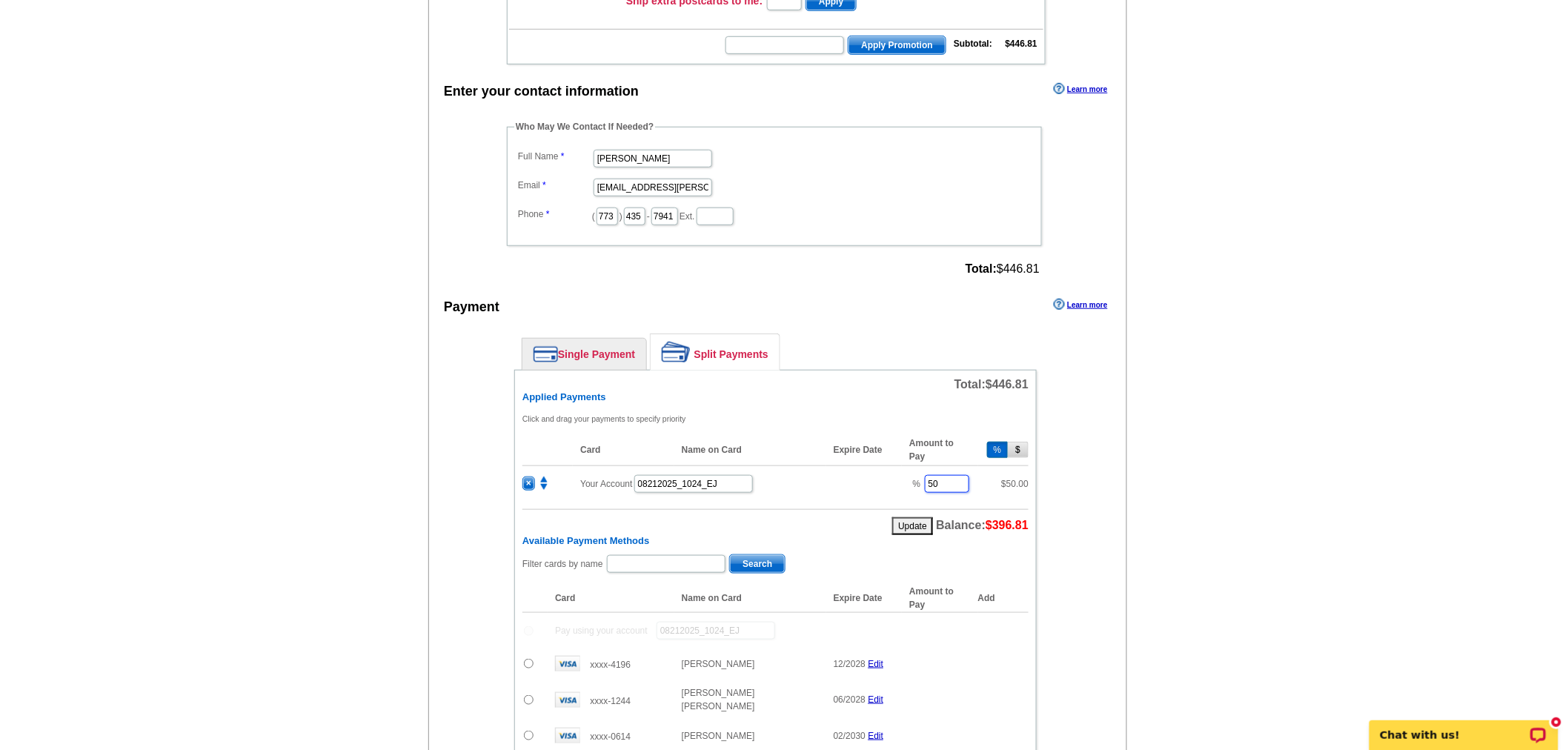
type input "50"
click at [913, 517] on button "Update" at bounding box center [913, 526] width 40 height 18
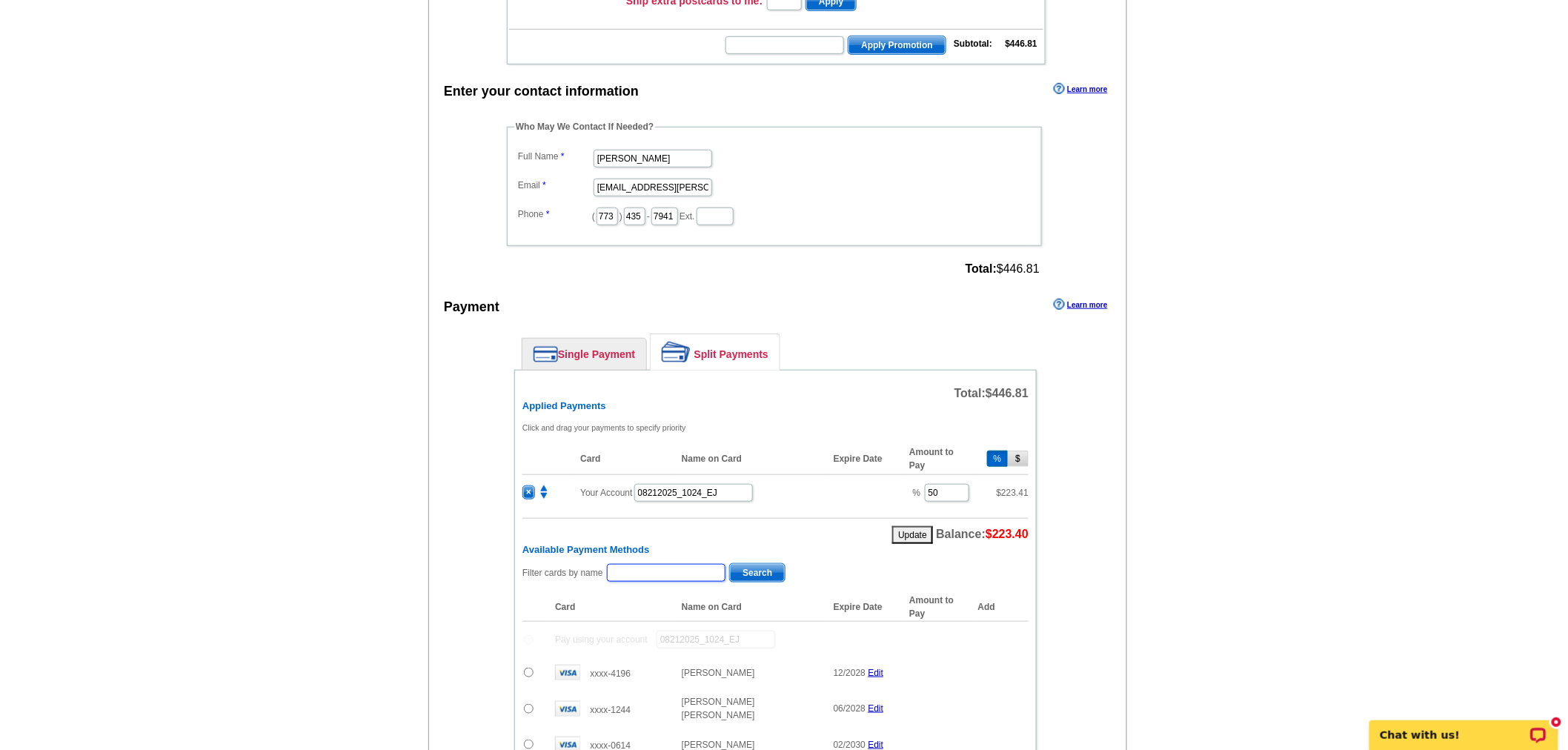
click at [672, 564] on input "text" at bounding box center [666, 573] width 118 height 18
click at [687, 564] on input "text" at bounding box center [666, 573] width 118 height 18
type input "Nicole Courtney"
click at [750, 570] on span "Search" at bounding box center [757, 573] width 55 height 18
click at [529, 632] on input "radio" at bounding box center [529, 636] width 10 height 10
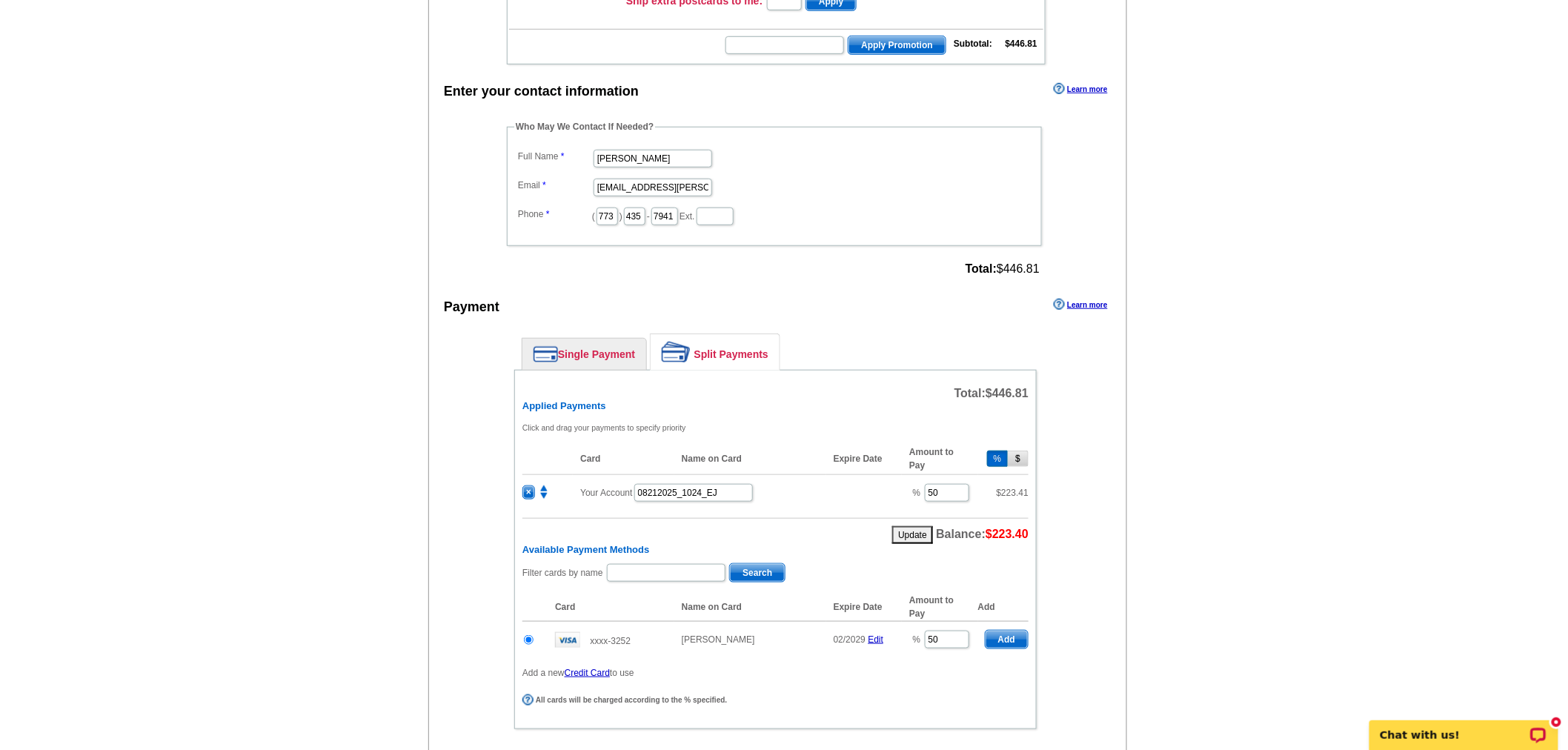
click at [1015, 639] on span "Add" at bounding box center [1006, 639] width 42 height 18
radio input "false"
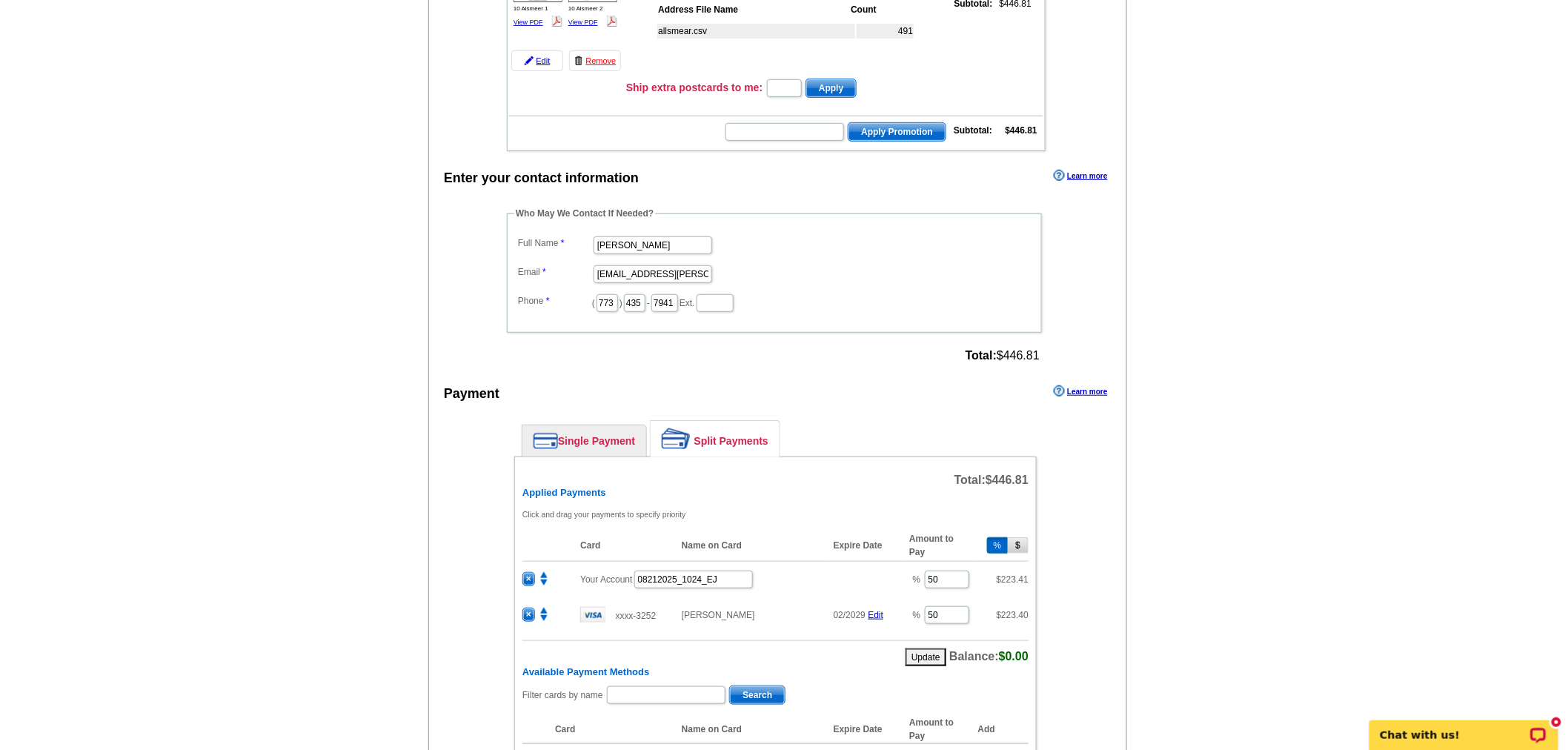
scroll to position [584, 0]
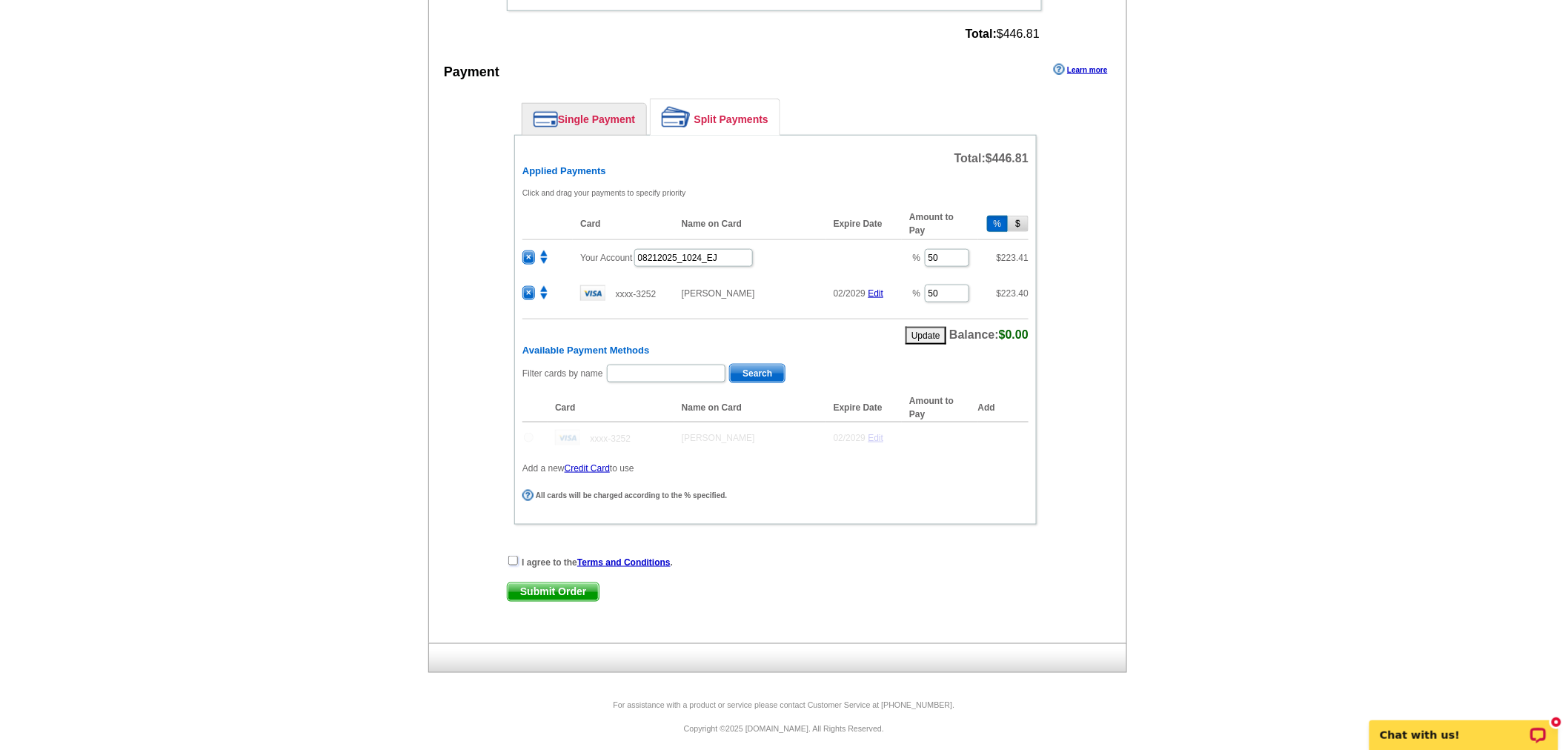
click at [514, 555] on input "checkbox" at bounding box center [513, 560] width 10 height 10
checkbox input "true"
click at [537, 593] on div "I agree to the Terms and Conditions . Submit Order Submit Order" at bounding box center [776, 584] width 538 height 61
click at [556, 583] on span "Submit Order" at bounding box center [553, 592] width 91 height 18
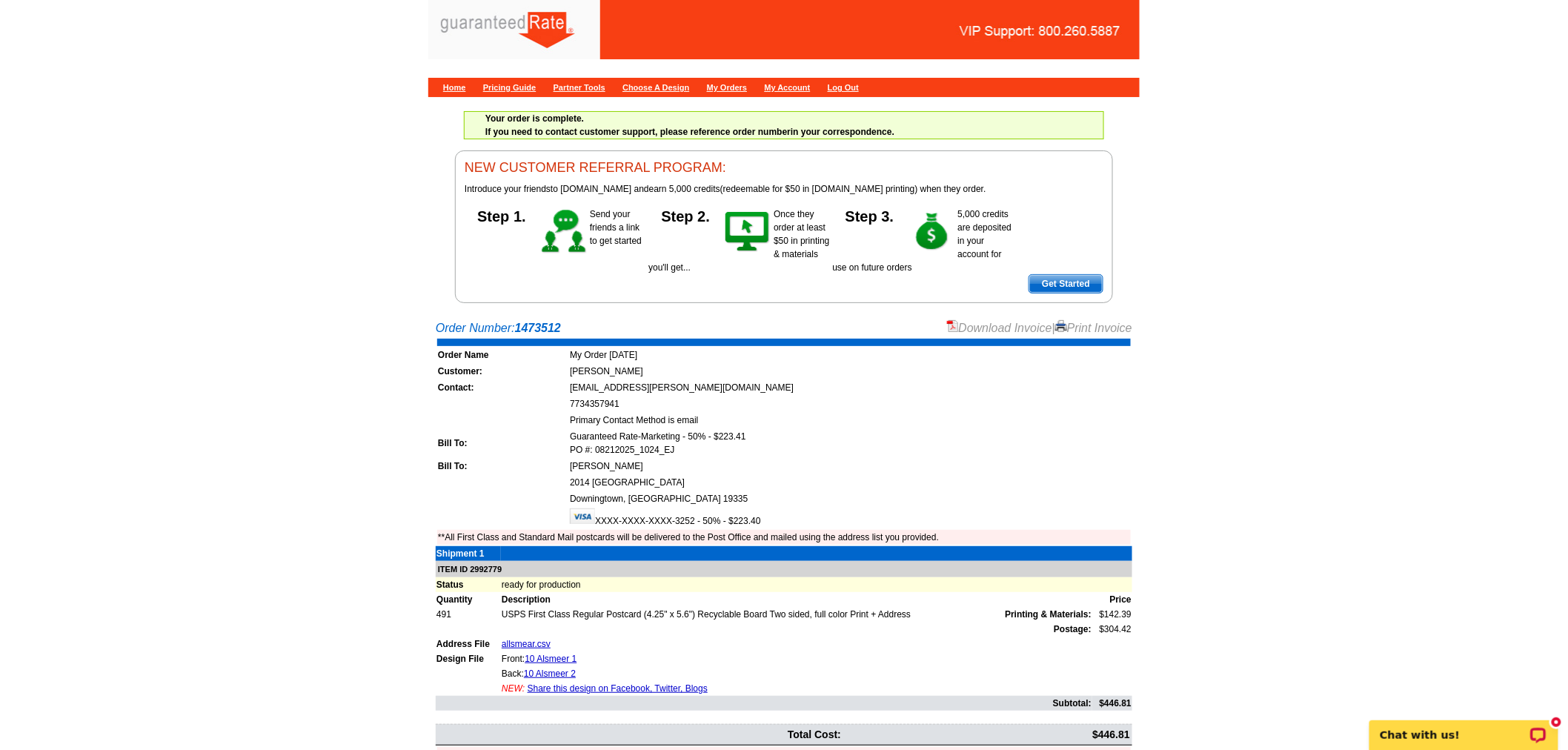
click at [984, 317] on main "Order Number: 1473512 Download Invoice | Print Invoice Order Name My Order [DAT…" at bounding box center [784, 561] width 1568 height 499
click at [982, 323] on link "Download Invoice" at bounding box center [1000, 328] width 106 height 13
click at [446, 85] on link "Home" at bounding box center [455, 88] width 23 height 9
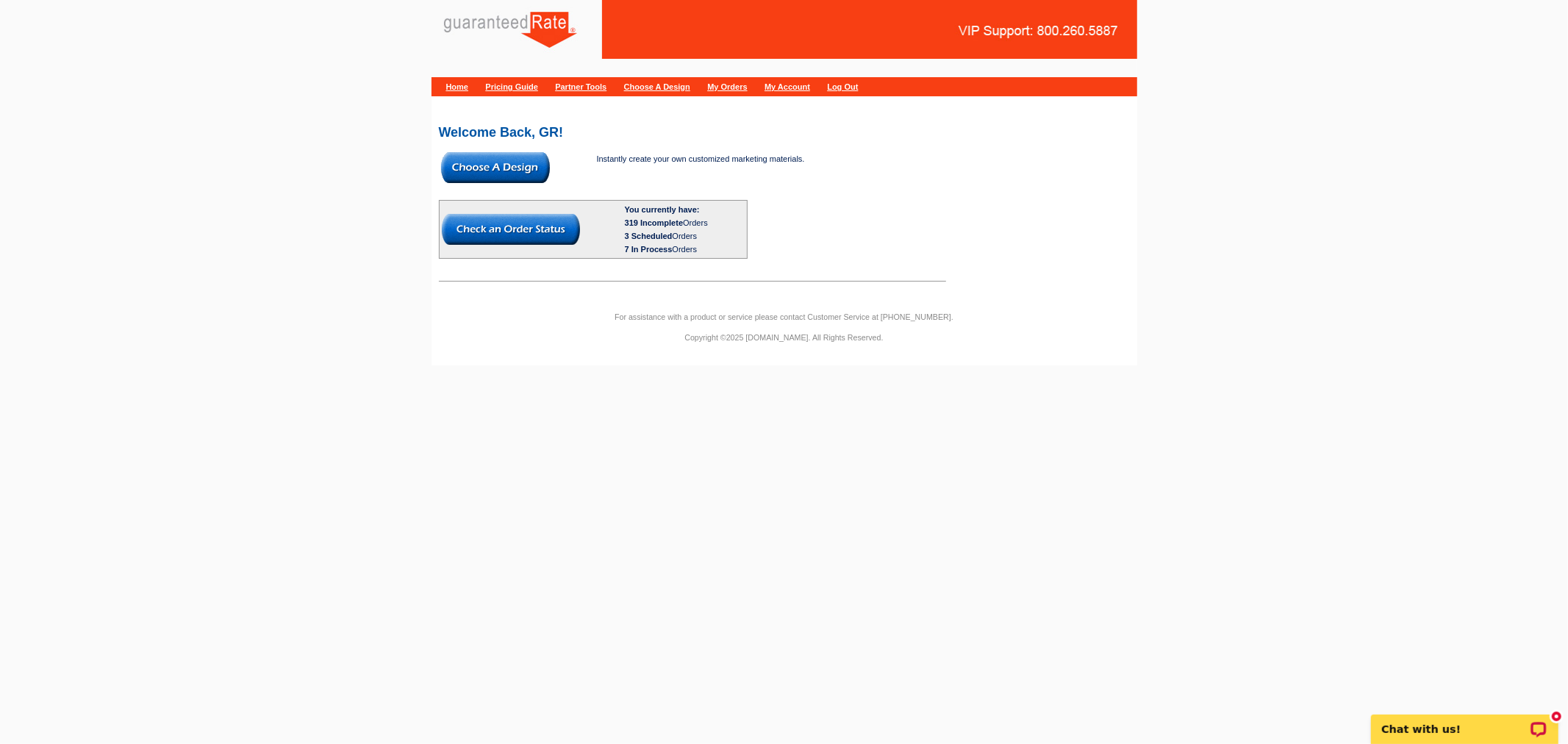
click at [458, 160] on img at bounding box center [495, 168] width 108 height 31
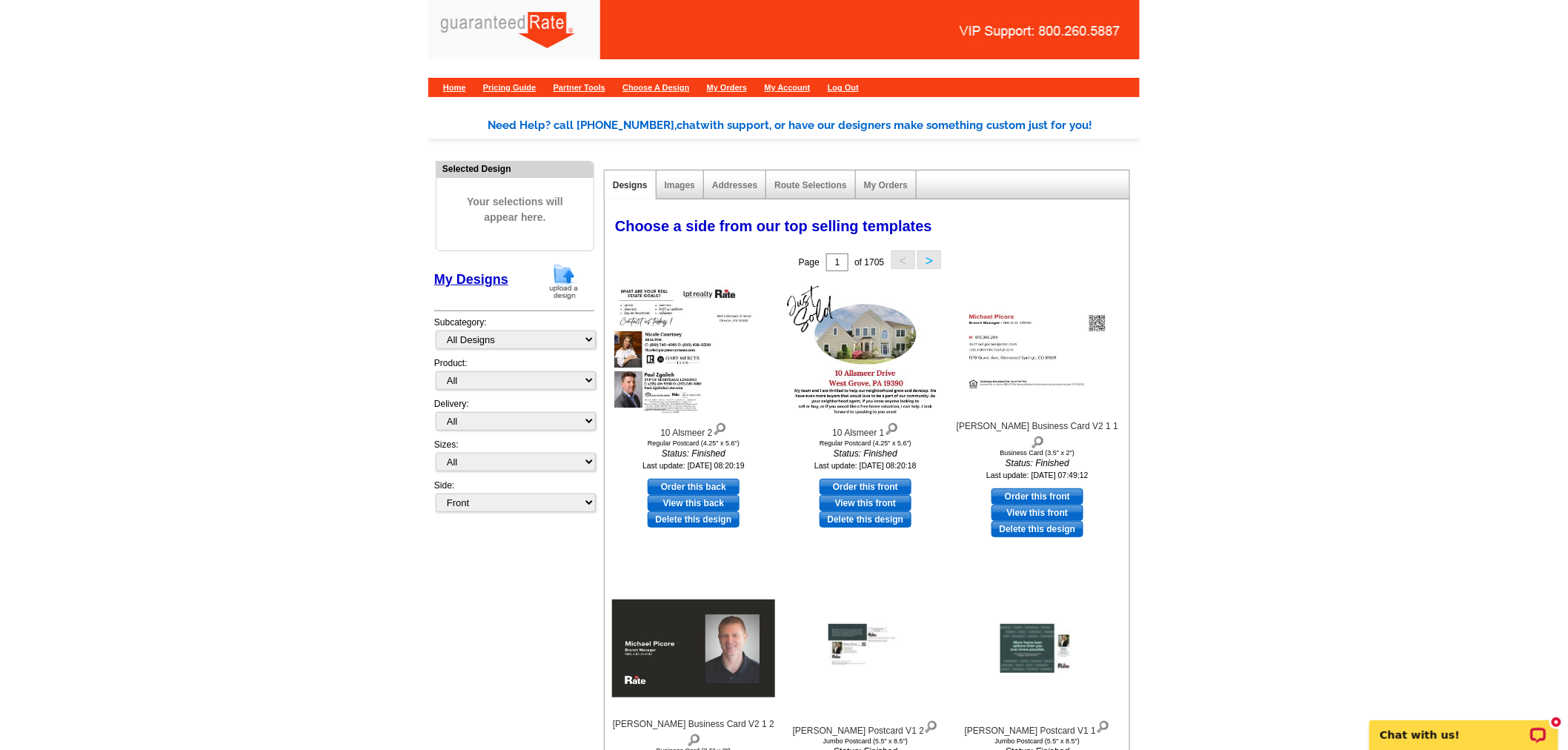
click at [553, 274] on img at bounding box center [563, 281] width 38 height 37
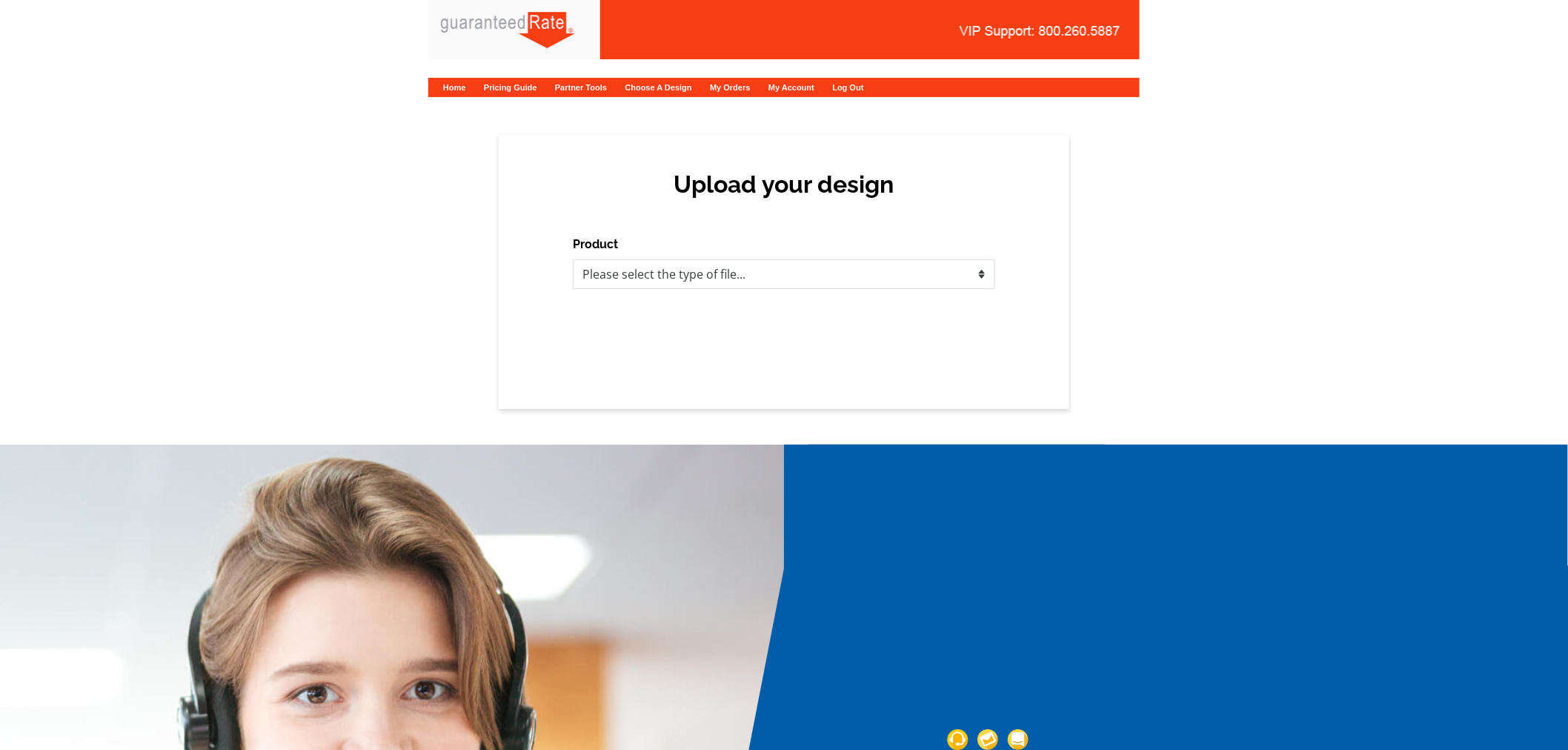
select select "1"
click at [573, 259] on select "Please select the type of file... Postcards Calendars Business Cards Letters an…" at bounding box center [784, 274] width 422 height 30
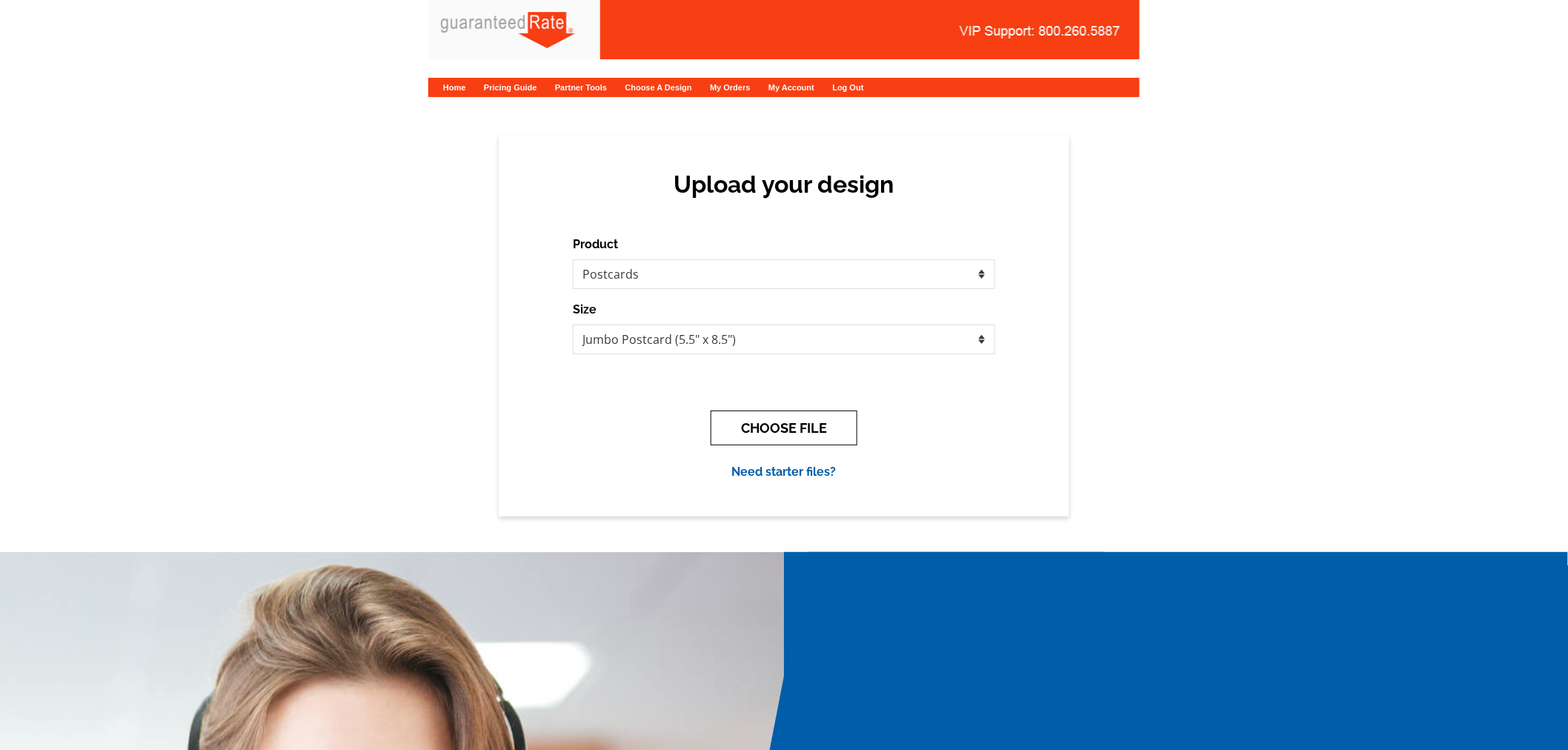
click at [740, 427] on button "CHOOSE FILE" at bounding box center [784, 427] width 147 height 35
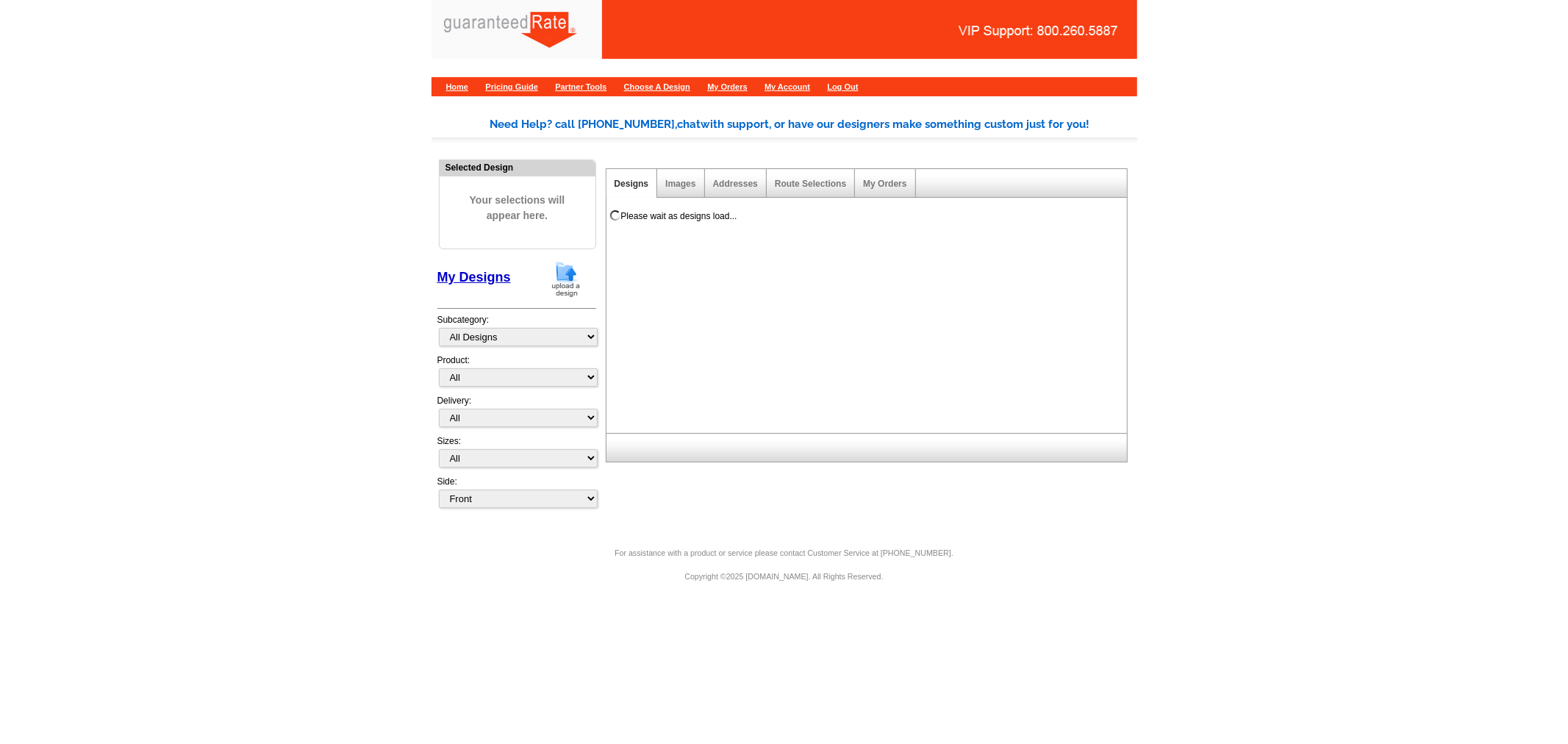
click at [563, 289] on img at bounding box center [565, 278] width 38 height 37
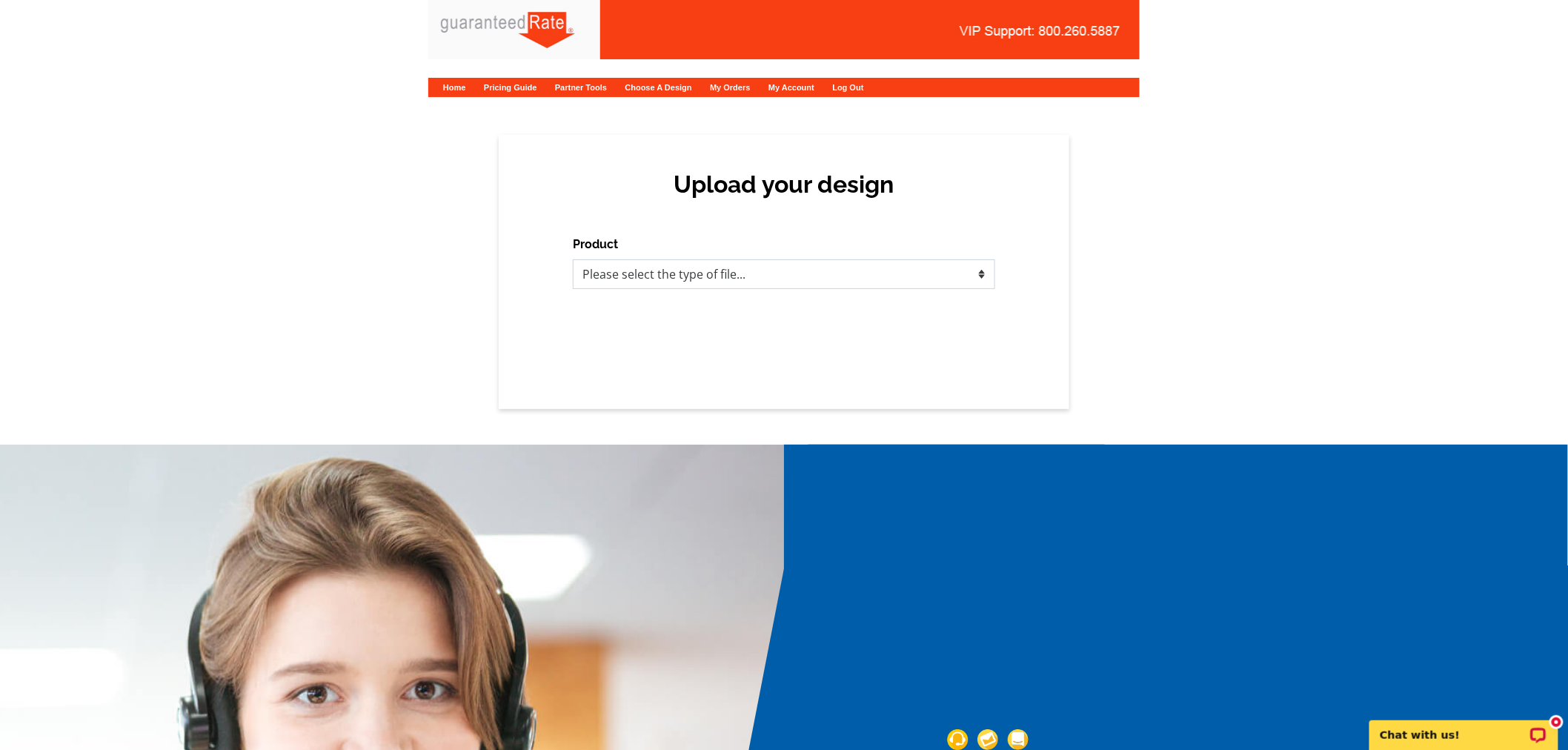
click at [781, 284] on select "Please select the type of file... Postcards Calendars Business Cards Letters an…" at bounding box center [784, 274] width 422 height 30
select select "1"
click at [573, 259] on select "Please select the type of file... Postcards Calendars Business Cards Letters an…" at bounding box center [784, 274] width 422 height 30
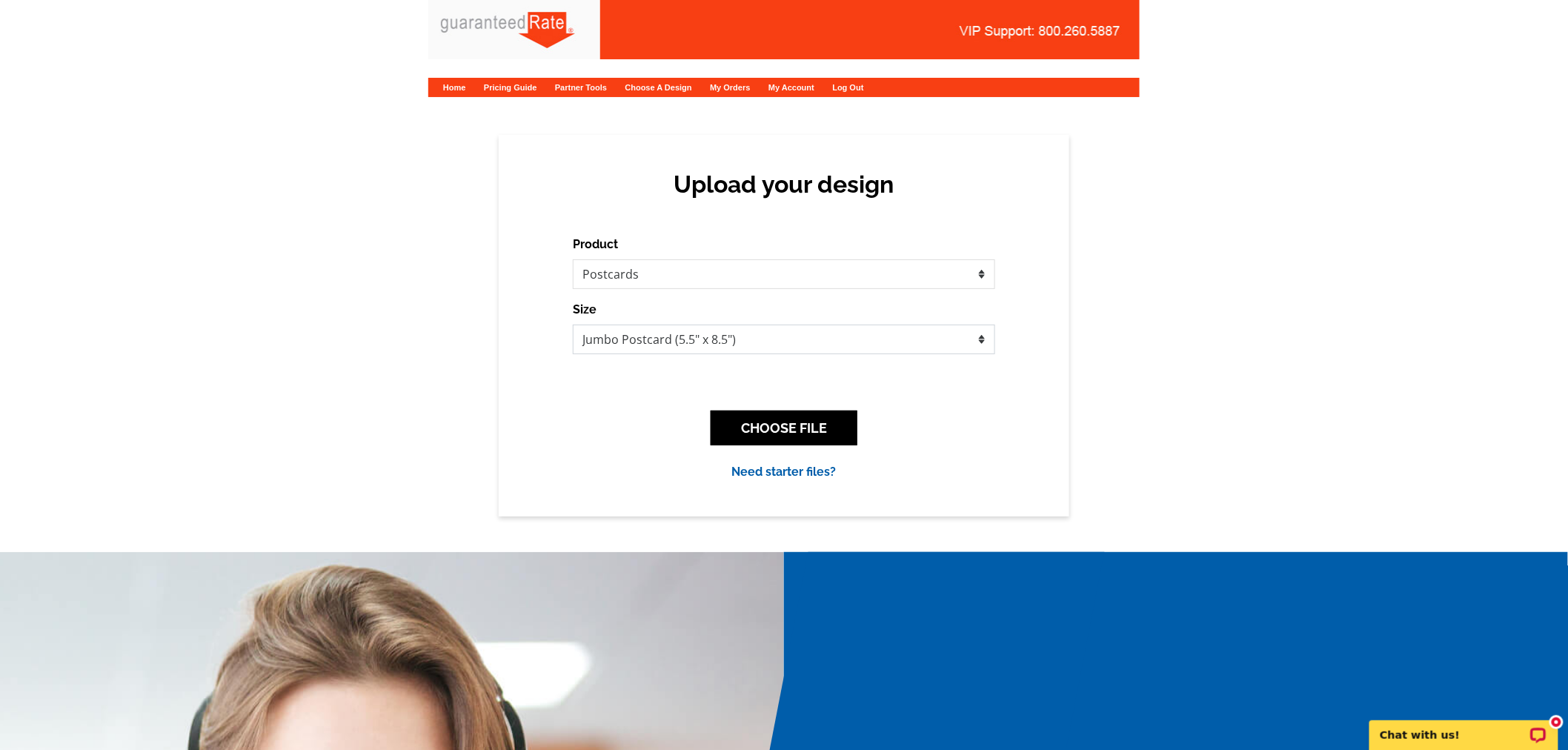
click at [781, 338] on select "Jumbo Postcard (5.5" x 8.5") Regular Postcard (4.25" x 5.6") Panoramic Postcard…" at bounding box center [784, 339] width 422 height 30
select select "1"
click at [573, 324] on select "Jumbo Postcard (5.5" x 8.5") Regular Postcard (4.25" x 5.6") Panoramic Postcard…" at bounding box center [784, 339] width 422 height 30
click at [744, 425] on button "CHOOSE FILE" at bounding box center [784, 427] width 147 height 35
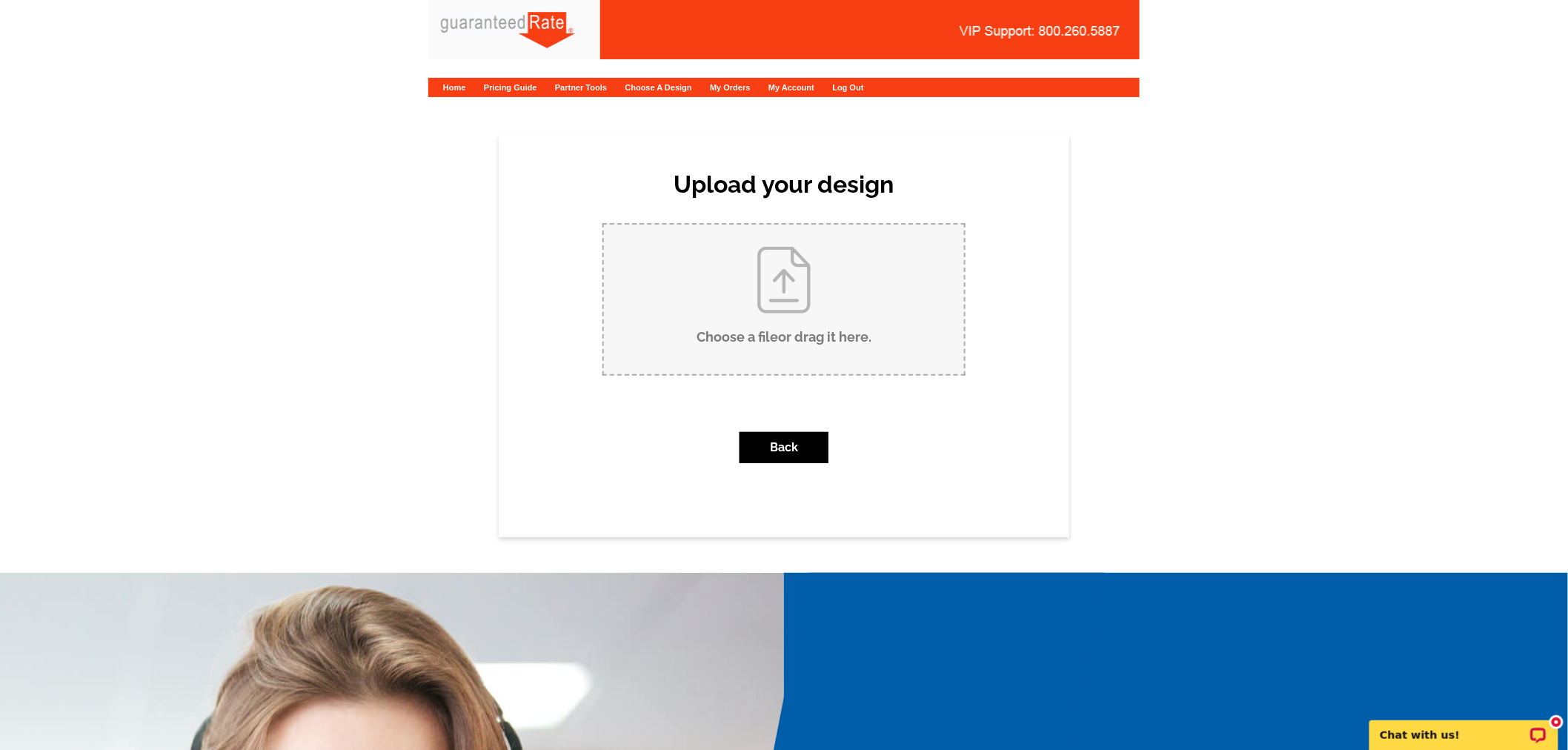
click at [744, 305] on input "Choose a file or drag it here ." at bounding box center [784, 299] width 360 height 150
type input "C:\fakepath\1208 May Post.pdf"
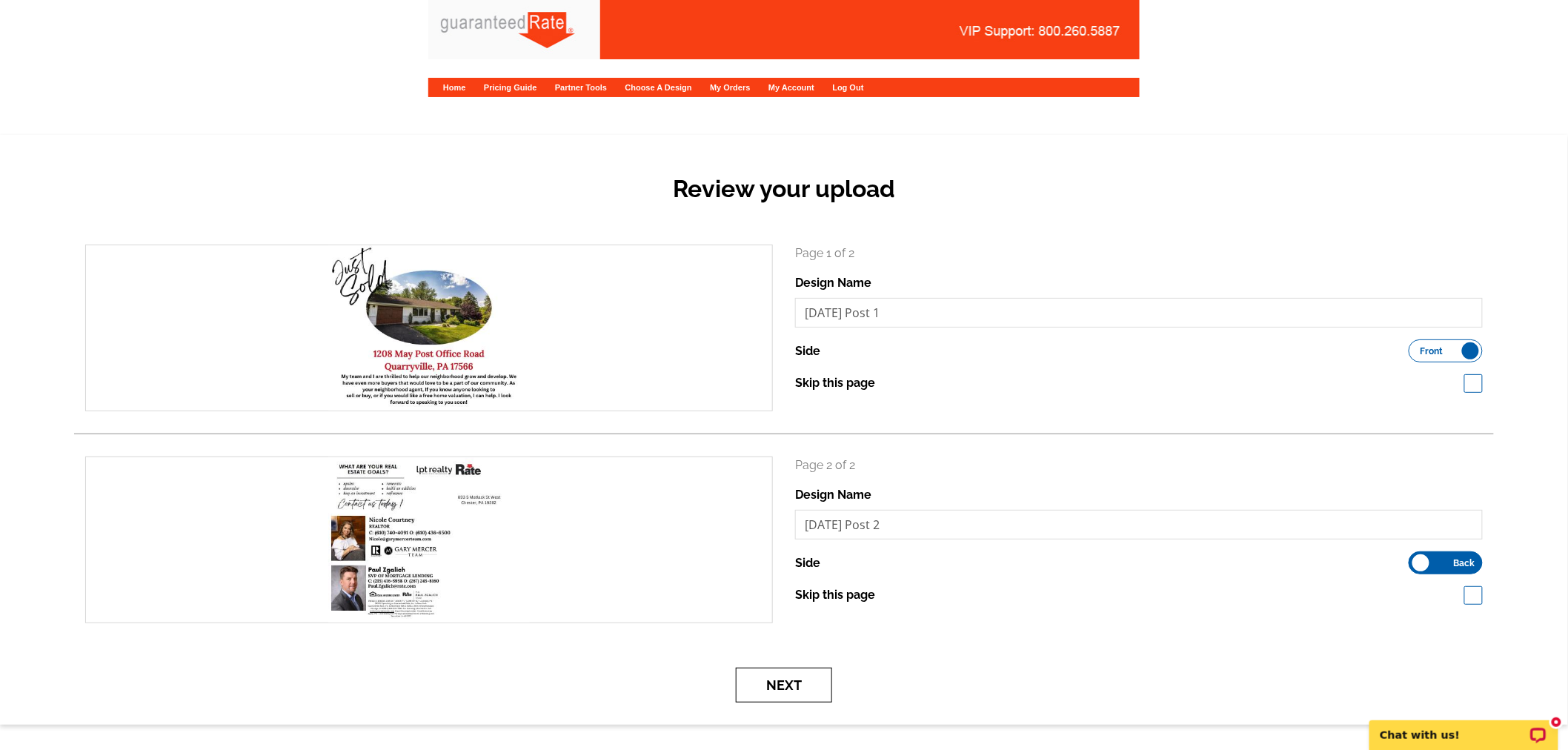
click at [804, 689] on button "Next" at bounding box center [784, 685] width 97 height 35
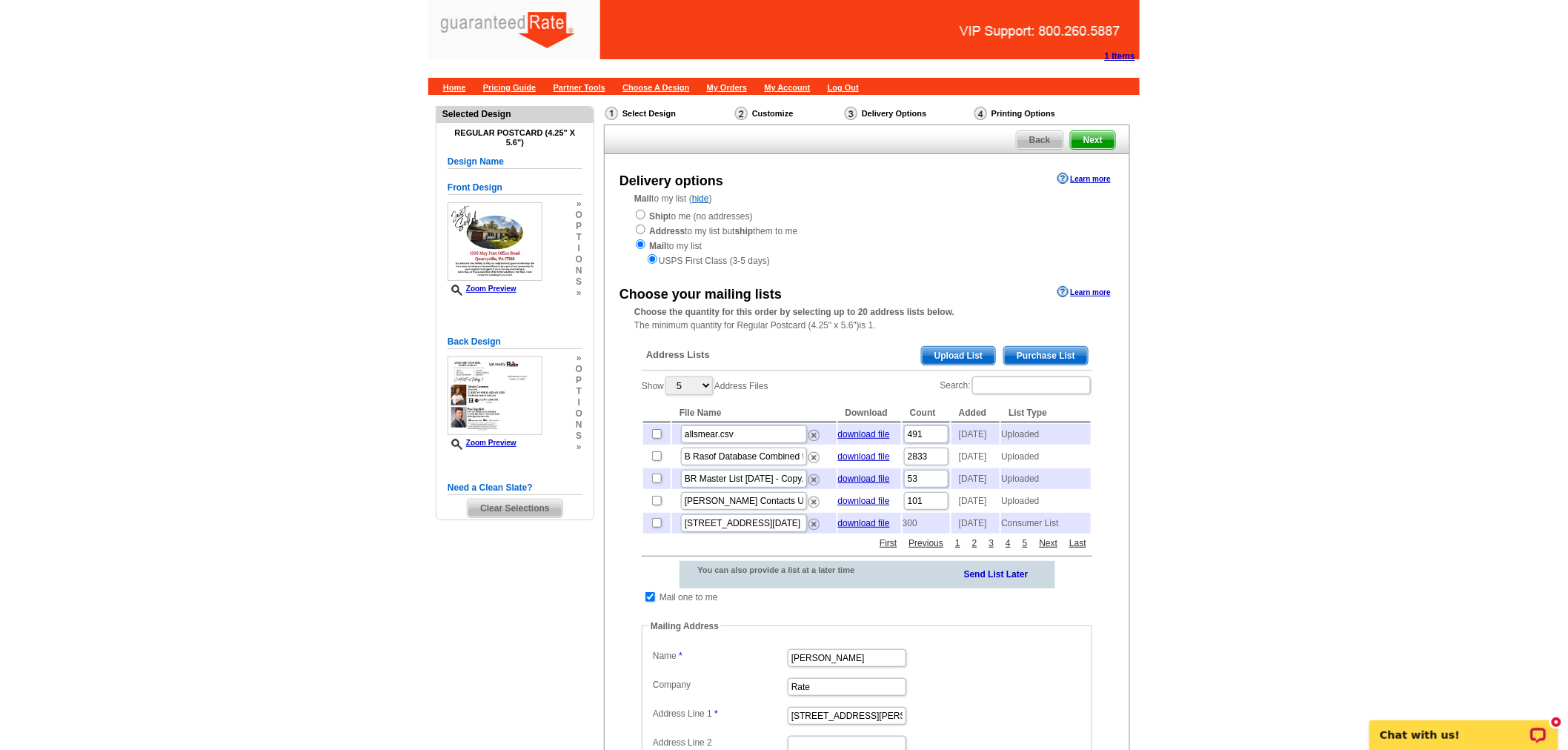
click at [982, 359] on span "Upload List" at bounding box center [958, 356] width 73 height 18
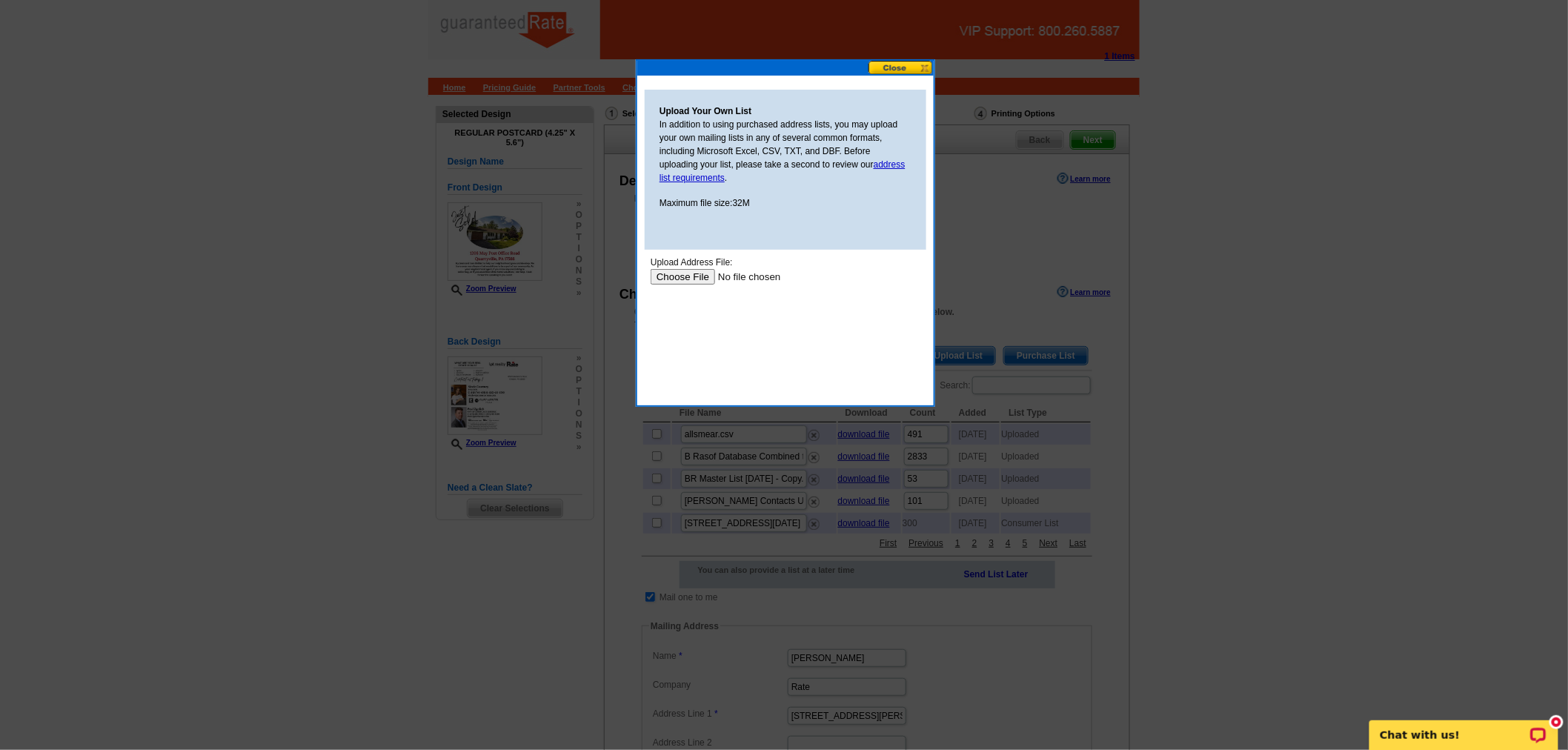
type input "C:\fakepath\may post .csv"
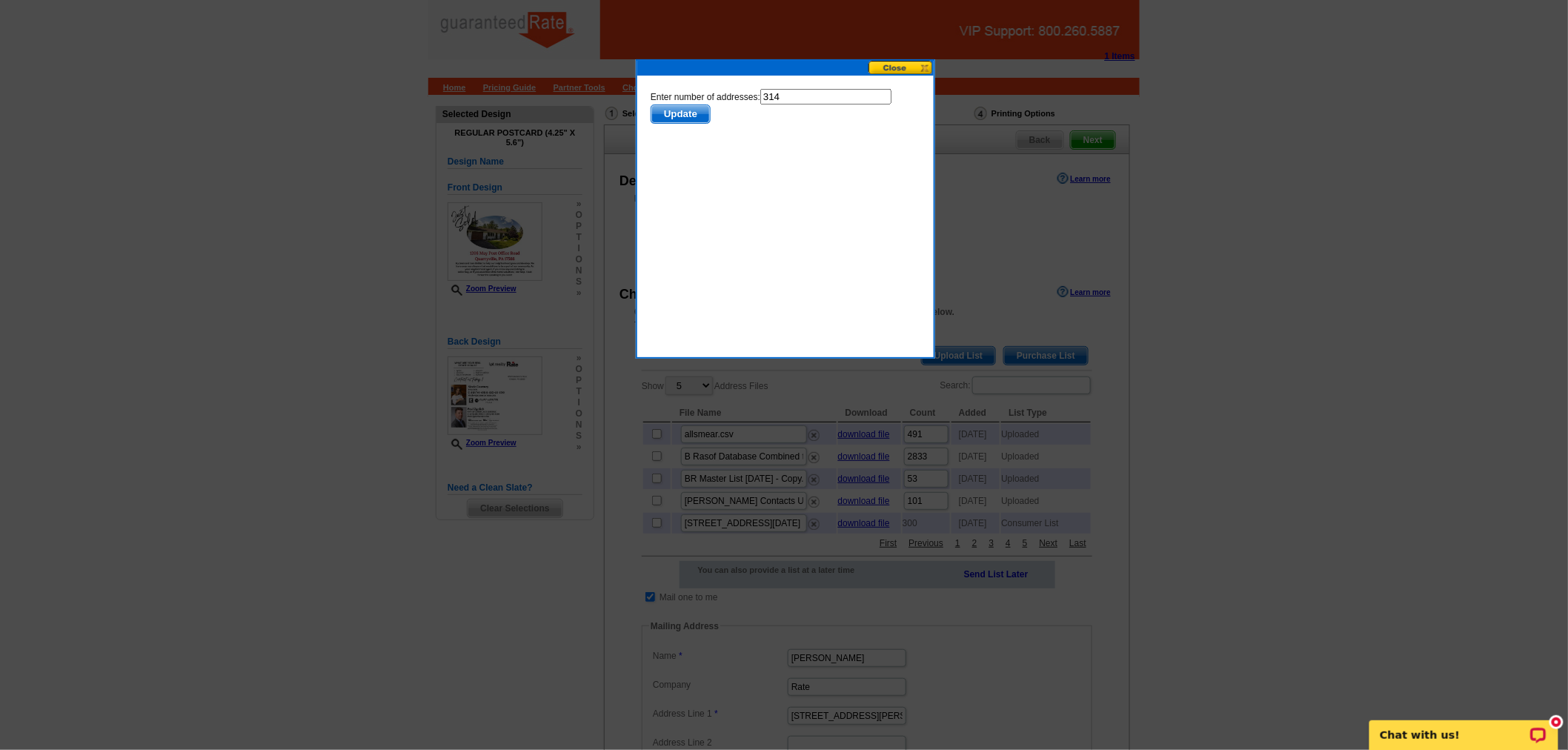
click at [819, 100] on input "314" at bounding box center [824, 96] width 131 height 16
type input "313"
click at [709, 105] on span "Update" at bounding box center [680, 114] width 58 height 18
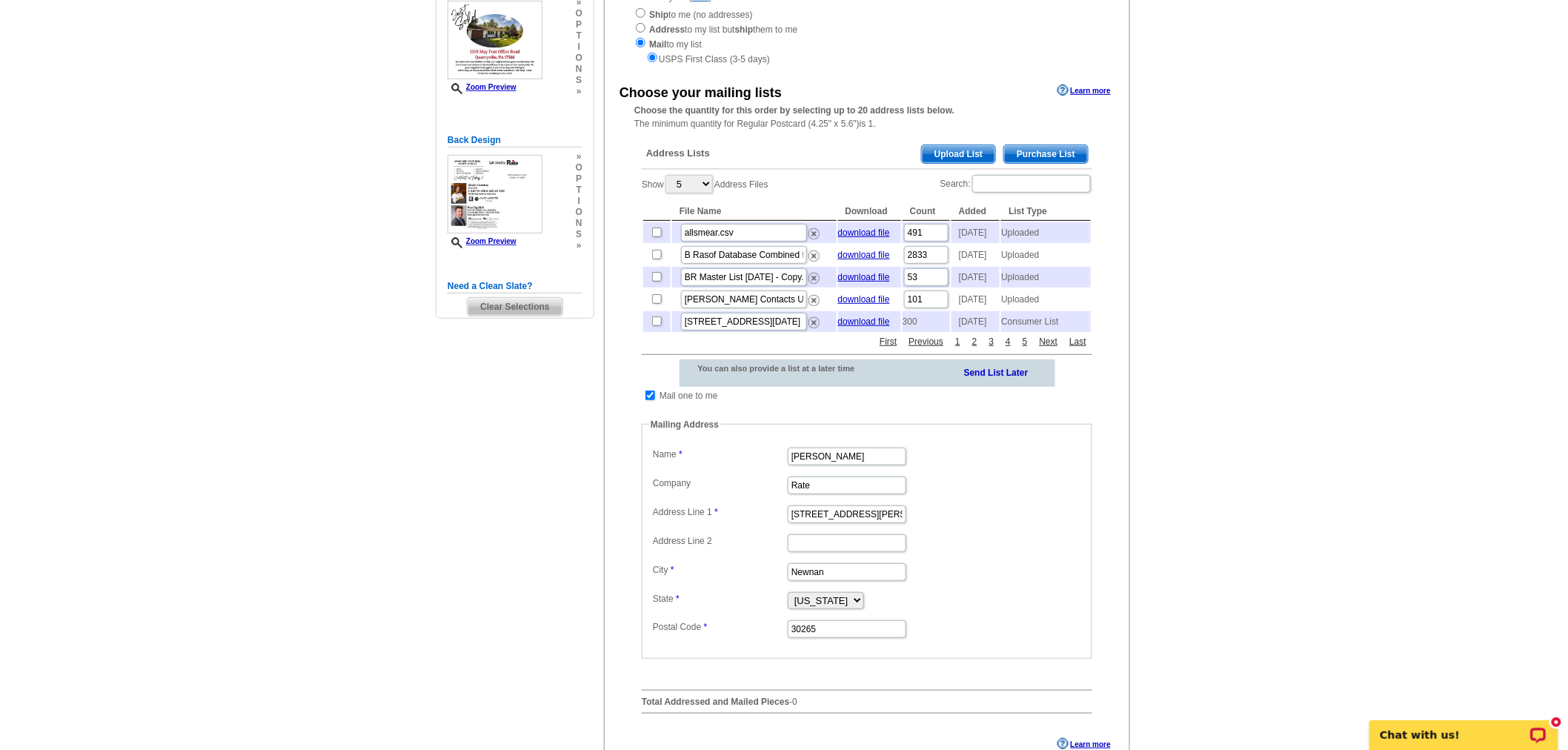
scroll to position [206, 0]
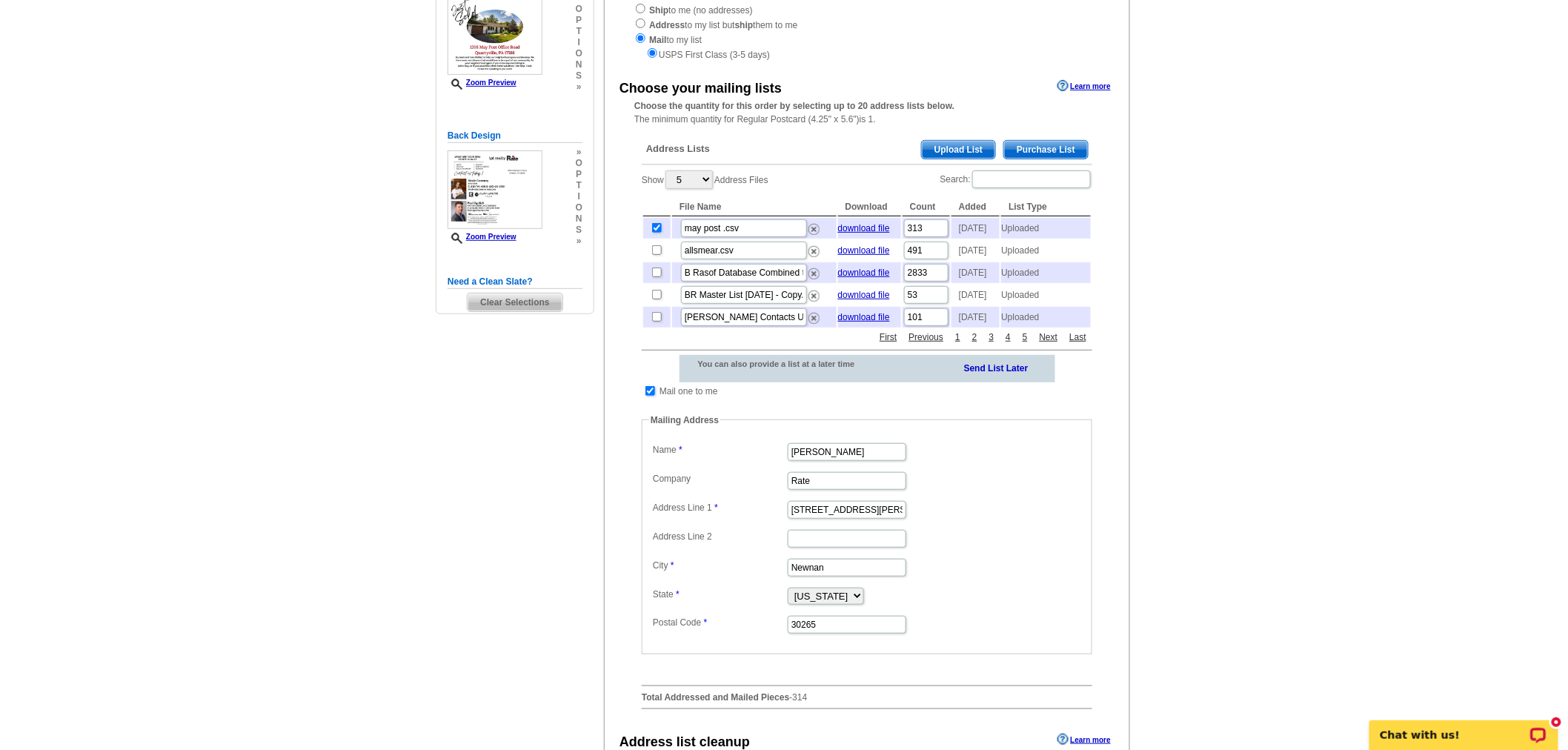
click at [652, 395] on input "checkbox" at bounding box center [650, 391] width 10 height 10
checkbox input "false"
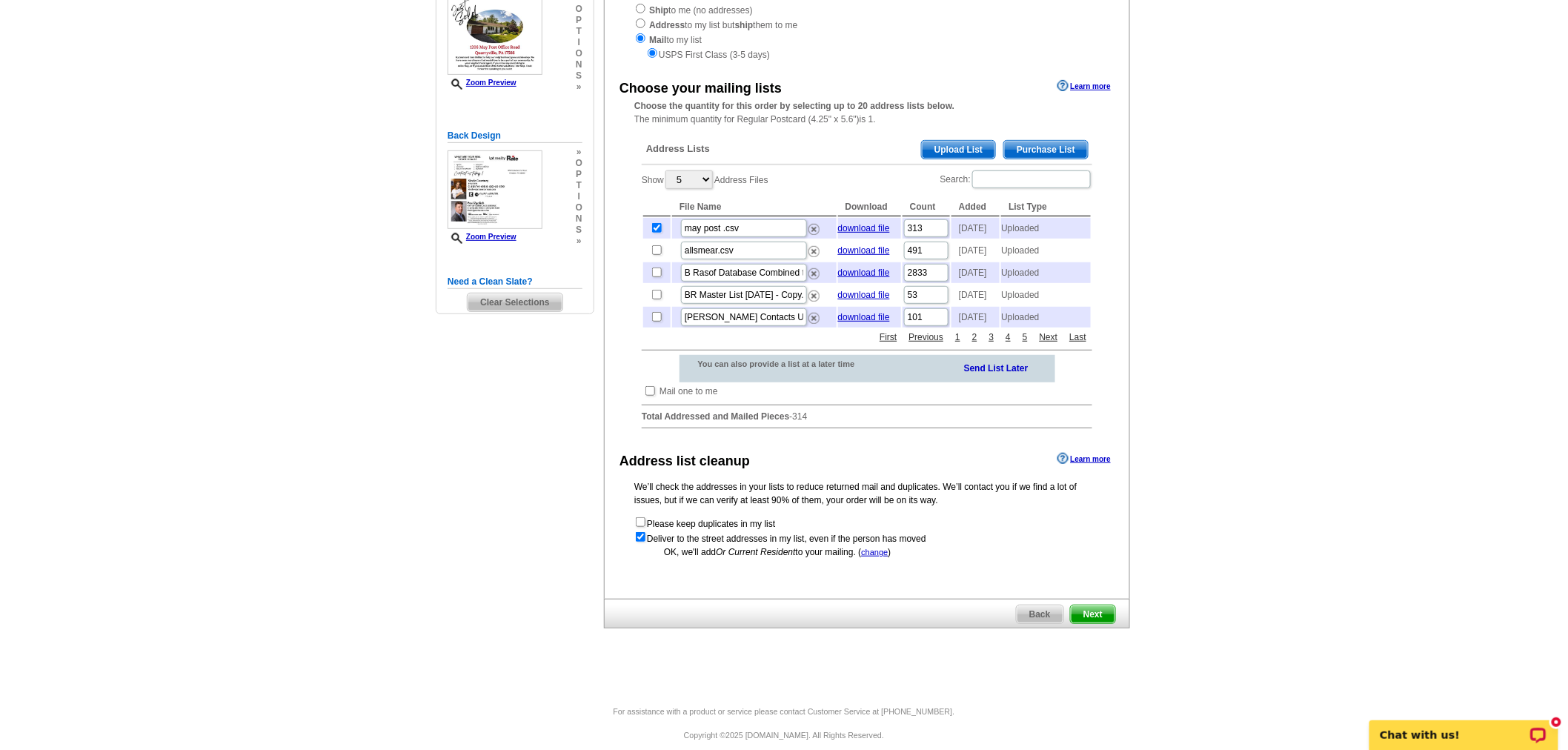
click at [1094, 623] on span "Next" at bounding box center [1093, 615] width 44 height 18
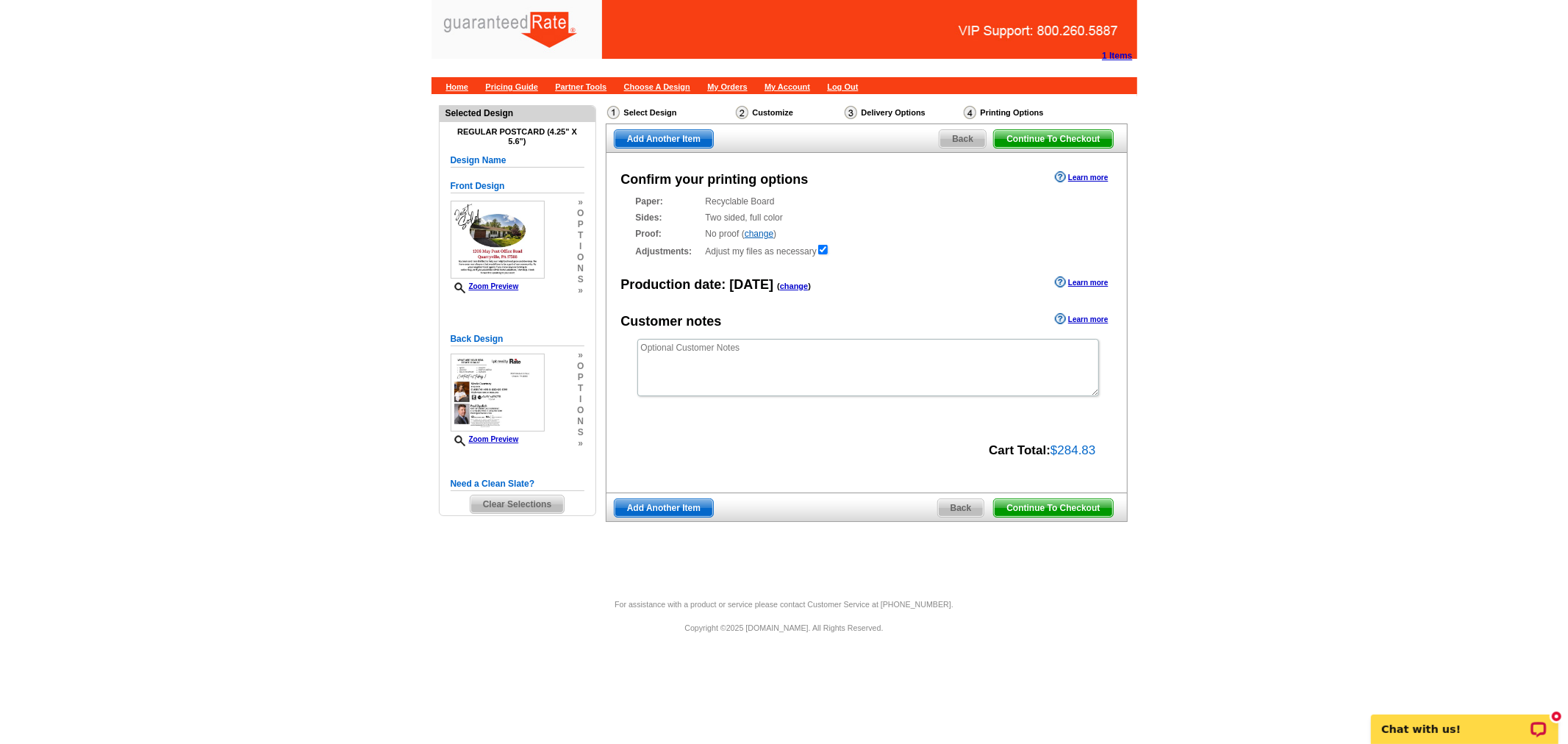
click at [1077, 512] on span "Continue To Checkout" at bounding box center [1053, 508] width 118 height 18
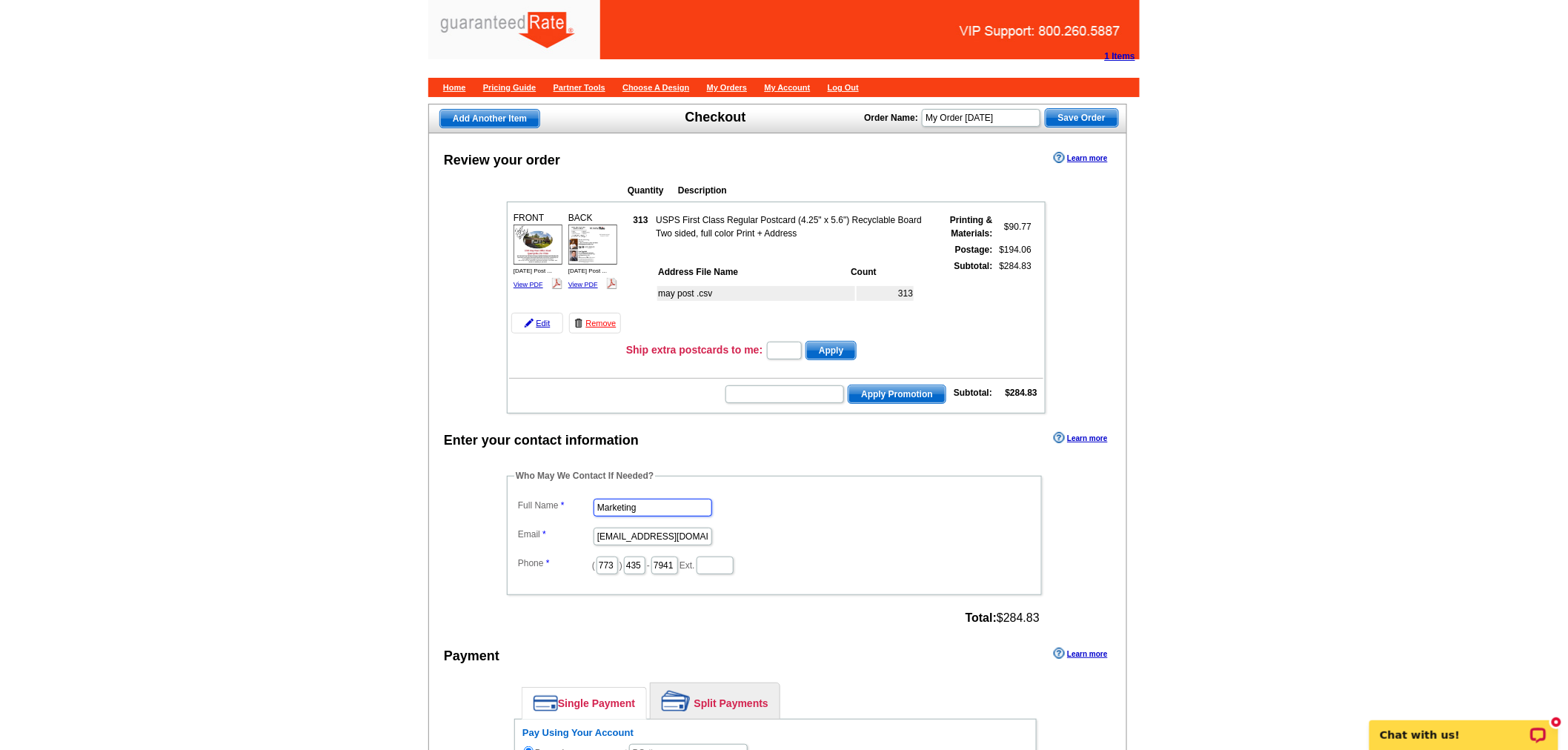
drag, startPoint x: 653, startPoint y: 501, endPoint x: 515, endPoint y: 490, distance: 138.4
click at [515, 495] on dd "Marketing" at bounding box center [774, 506] width 520 height 23
click at [671, 499] on input "Marketing" at bounding box center [653, 507] width 118 height 18
drag, startPoint x: 671, startPoint y: 492, endPoint x: 494, endPoint y: 469, distance: 178.5
click at [494, 469] on div "Who May We Contact If Needed? Full Name Marketing Email [EMAIL_ADDRESS][DOMAIN_…" at bounding box center [775, 549] width 597 height 160
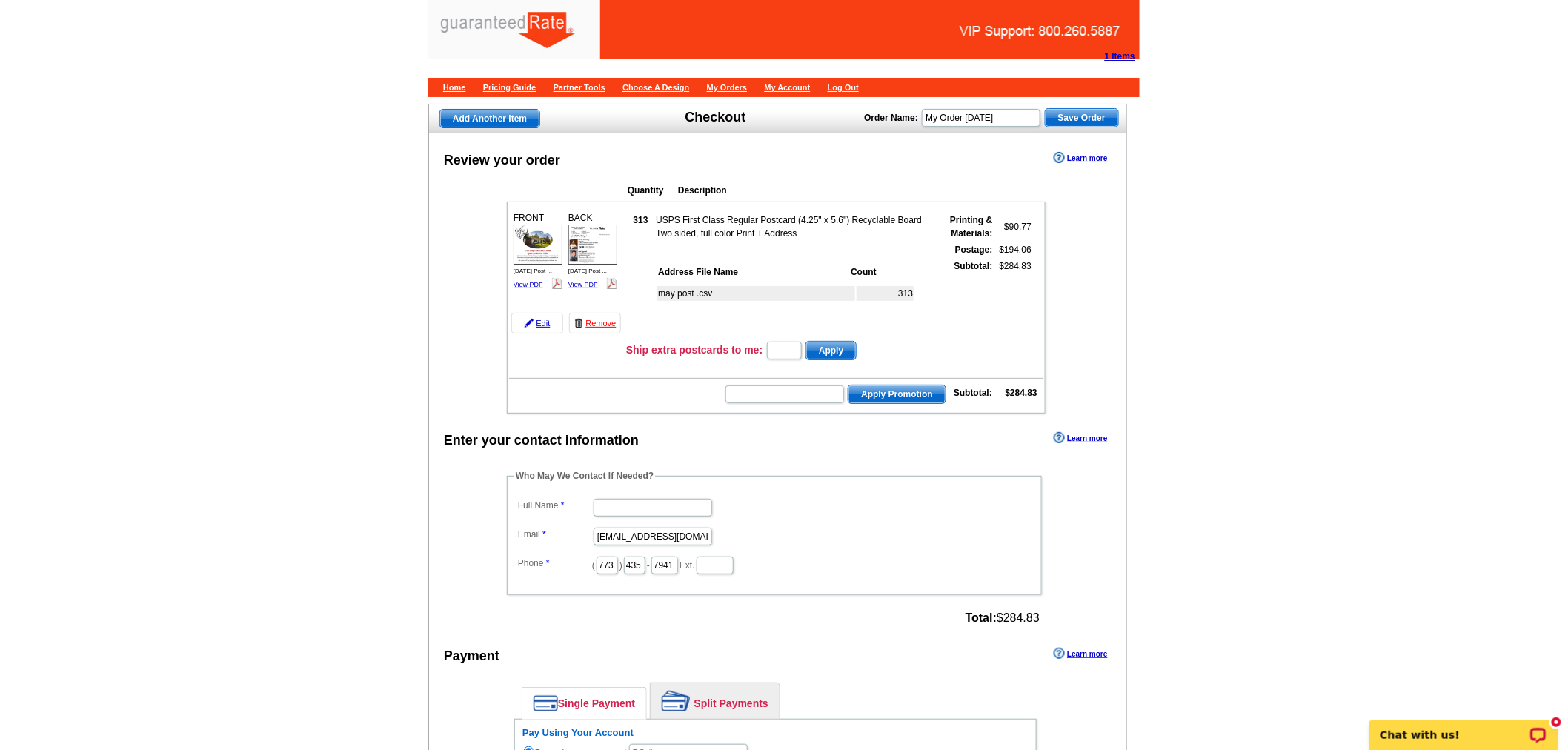
click at [494, 469] on div "Who May We Contact If Needed? Full Name Email marketing@guaranteedrate.com Phon…" at bounding box center [775, 549] width 597 height 160
click at [613, 509] on dl "Full Name Email marketing@guaranteedrate.com Phone ( 773 ) 435 - 7941 Ext." at bounding box center [774, 535] width 520 height 81
click at [625, 499] on input "Full Name" at bounding box center [653, 507] width 118 height 18
type input "[PERSON_NAME]"
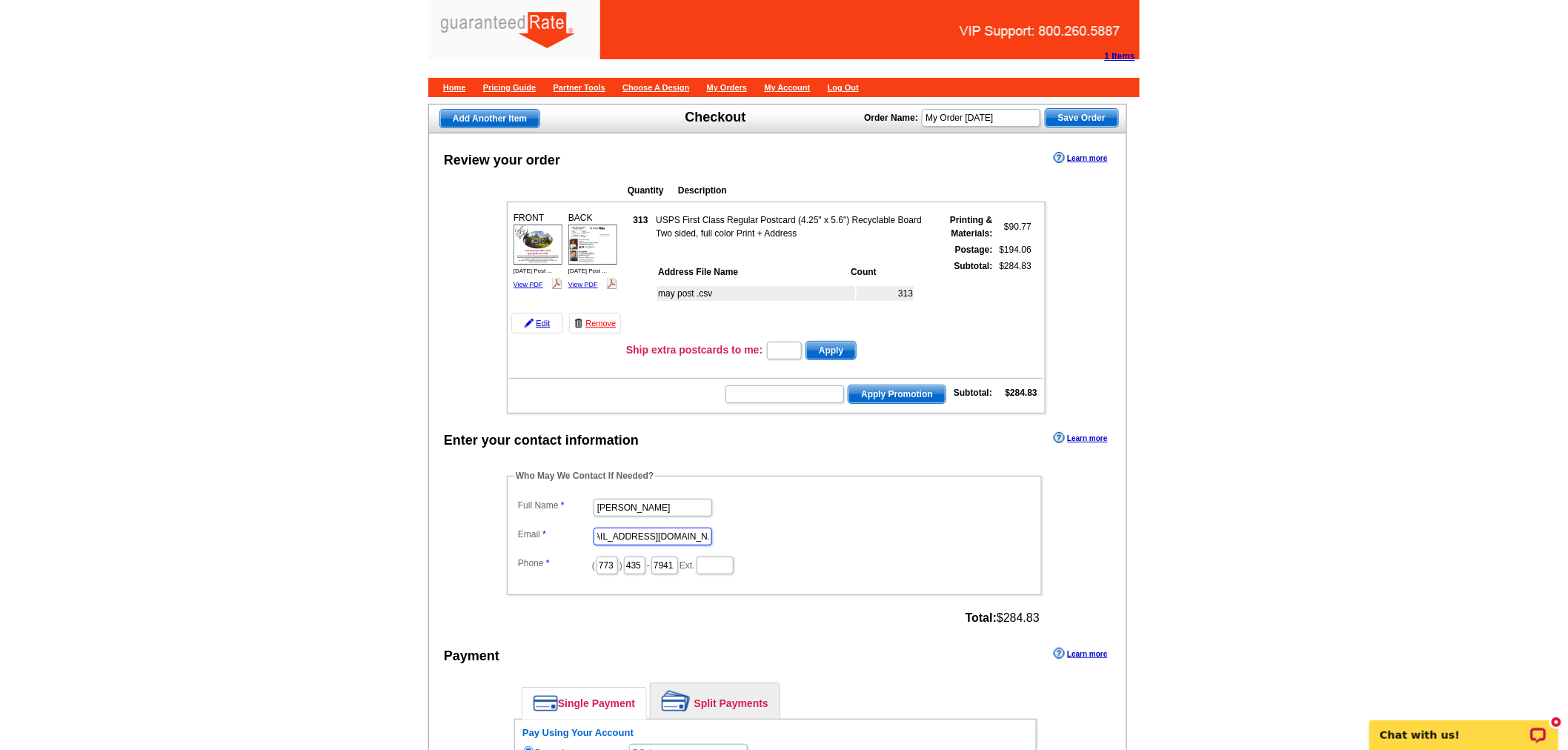
drag, startPoint x: 601, startPoint y: 524, endPoint x: 774, endPoint y: 539, distance: 173.6
click at [774, 539] on dl "Full Name Ester Jacobe Email marketing@guaranteedrate.com Phone ( 773 ) 435 - 7…" at bounding box center [774, 535] width 520 height 81
type input "[EMAIL_ADDRESS][PERSON_NAME][DOMAIN_NAME]"
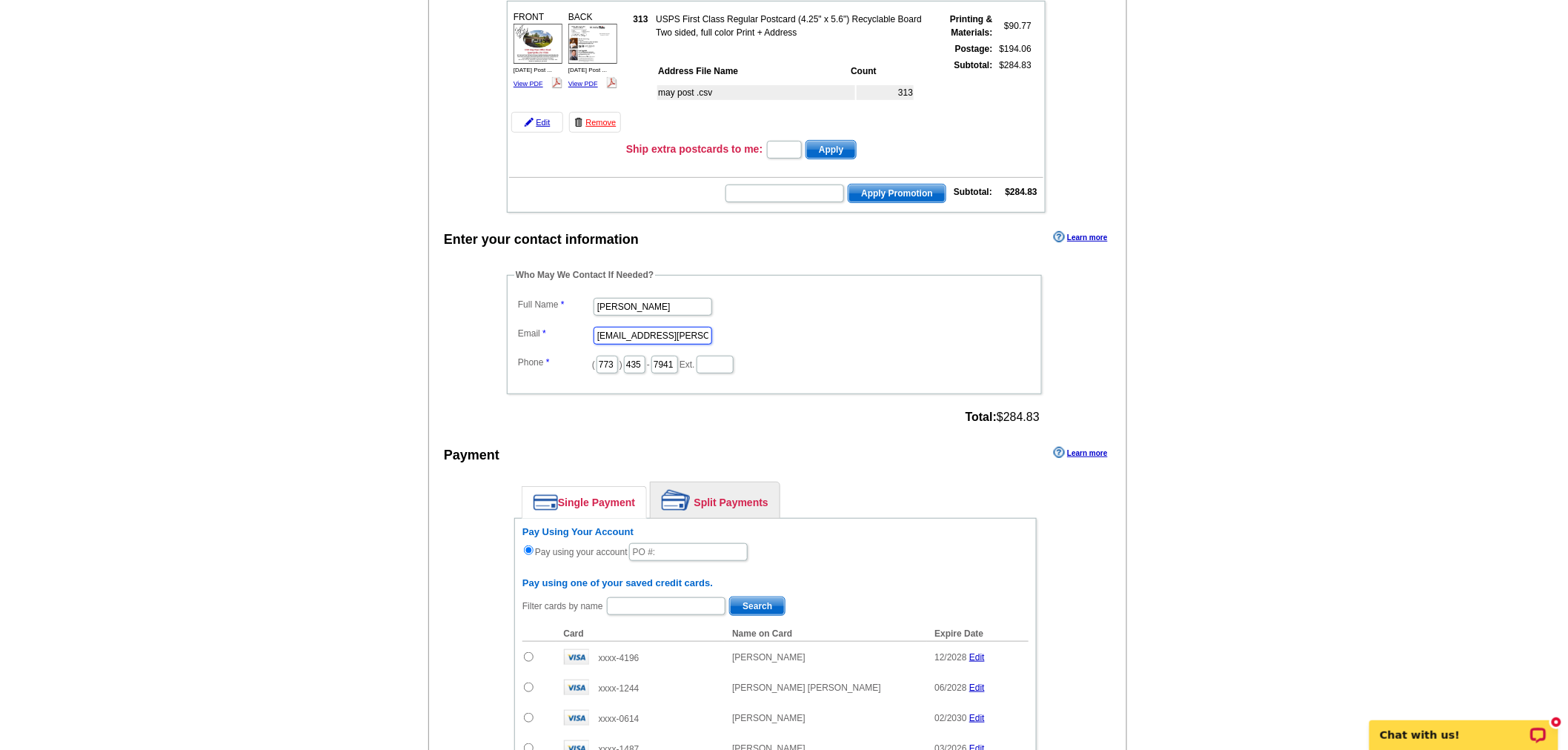
scroll to position [201, 0]
click at [723, 492] on link "Split Payments" at bounding box center [715, 499] width 129 height 36
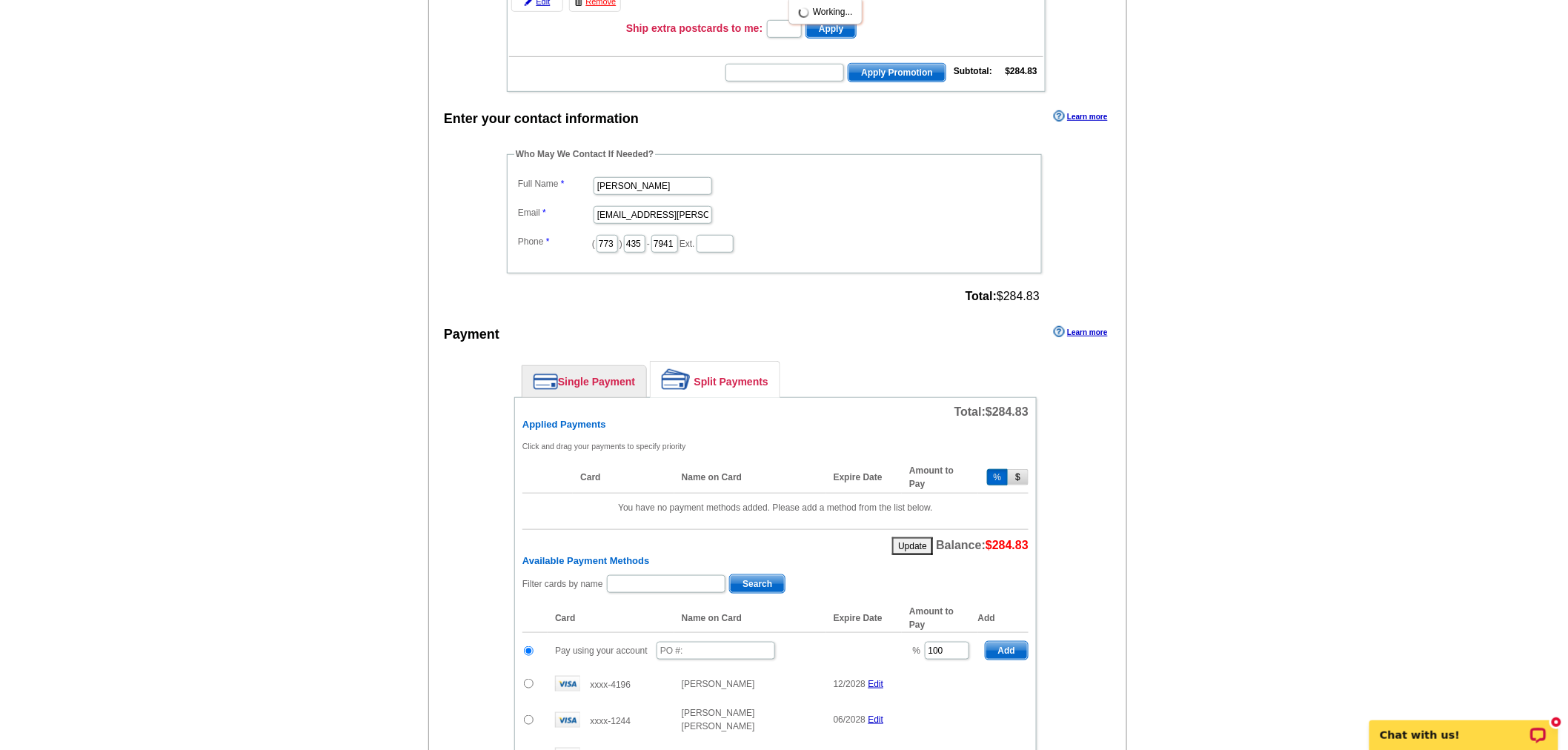
scroll to position [323, 0]
click at [693, 641] on input "text" at bounding box center [716, 650] width 118 height 18
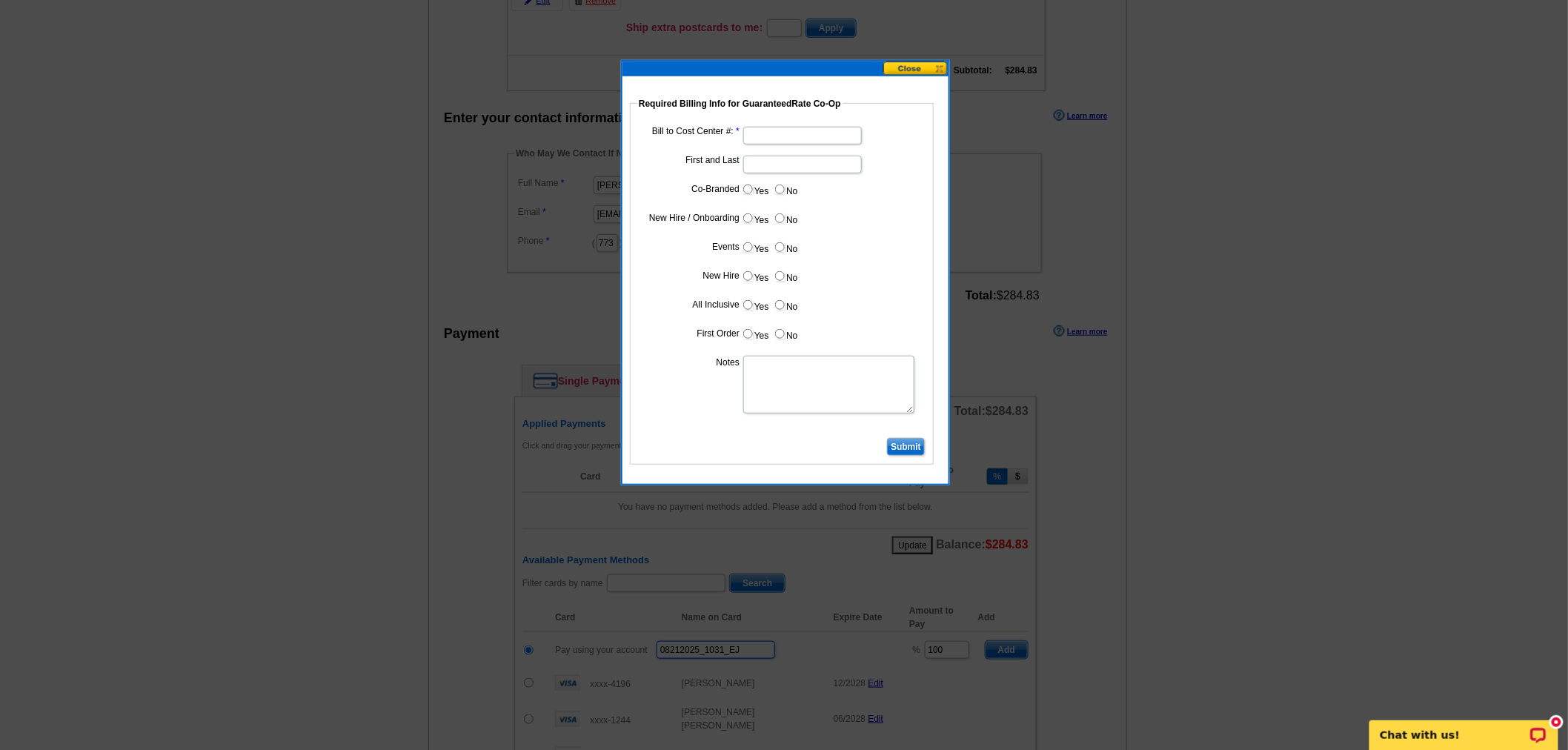
type input "08212025_1031_EJ"
click at [794, 132] on input "Bill to Cost Center #:" at bounding box center [803, 135] width 118 height 18
type input "1241"
click at [788, 160] on input "First and Last" at bounding box center [803, 165] width 118 height 18
type input "Paul Zgalich"
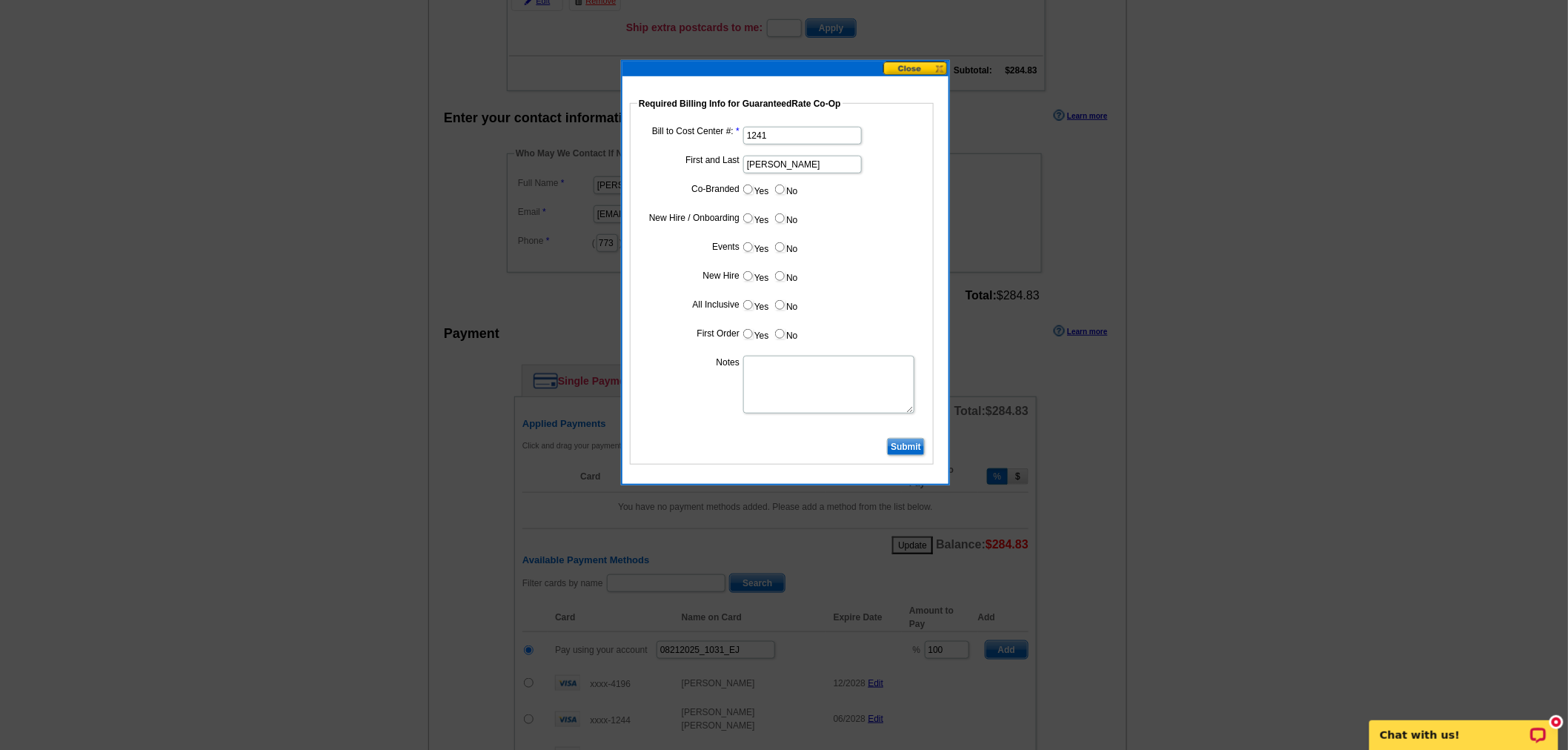
click at [753, 186] on label "Yes" at bounding box center [756, 189] width 28 height 17
click at [753, 186] on input "Yes" at bounding box center [748, 189] width 10 height 10
radio input "true"
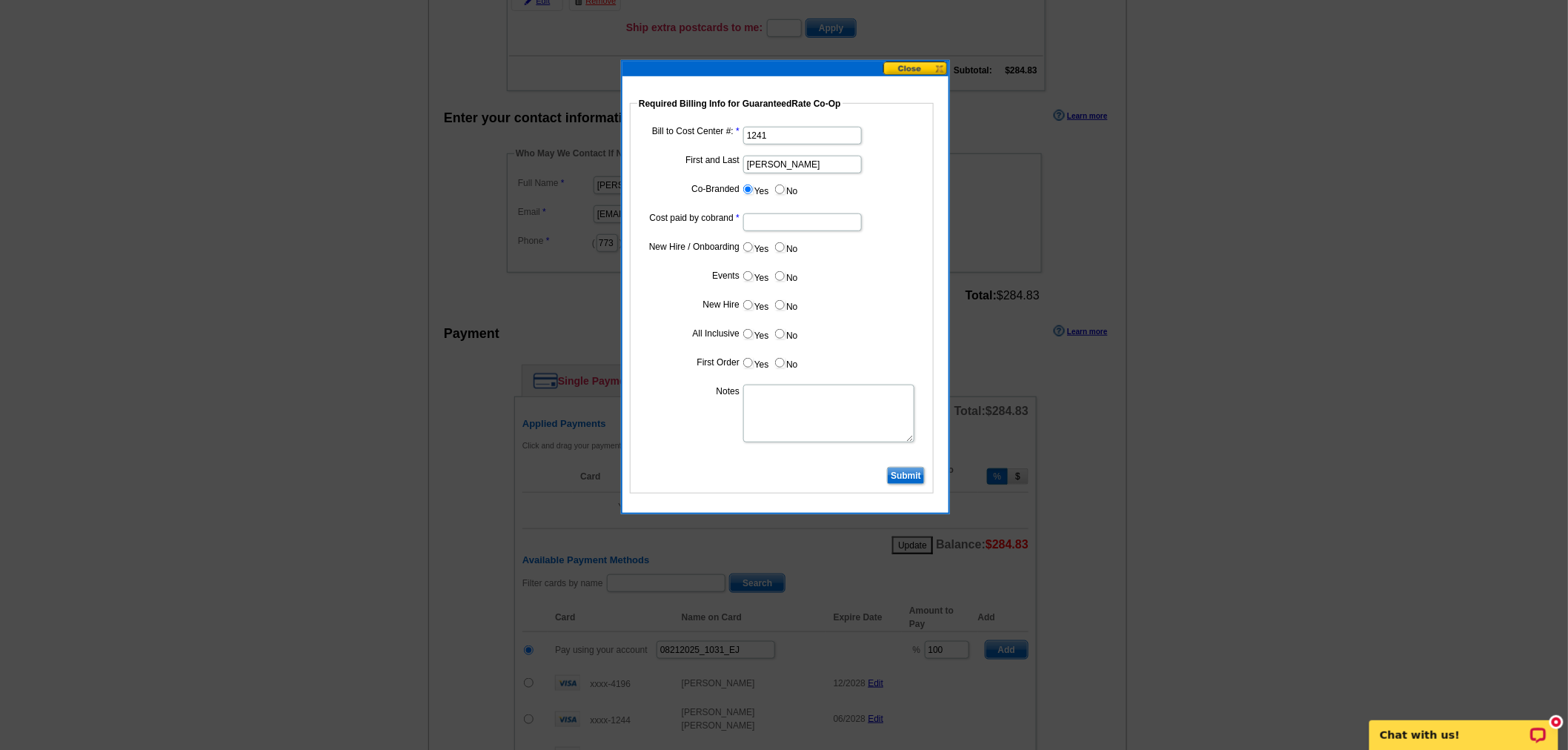
click at [789, 213] on input "Cost paid by cobrand" at bounding box center [803, 222] width 118 height 18
type input "50%"
click at [781, 248] on input "No" at bounding box center [780, 247] width 10 height 10
radio input "true"
click at [781, 272] on input "No" at bounding box center [780, 275] width 10 height 10
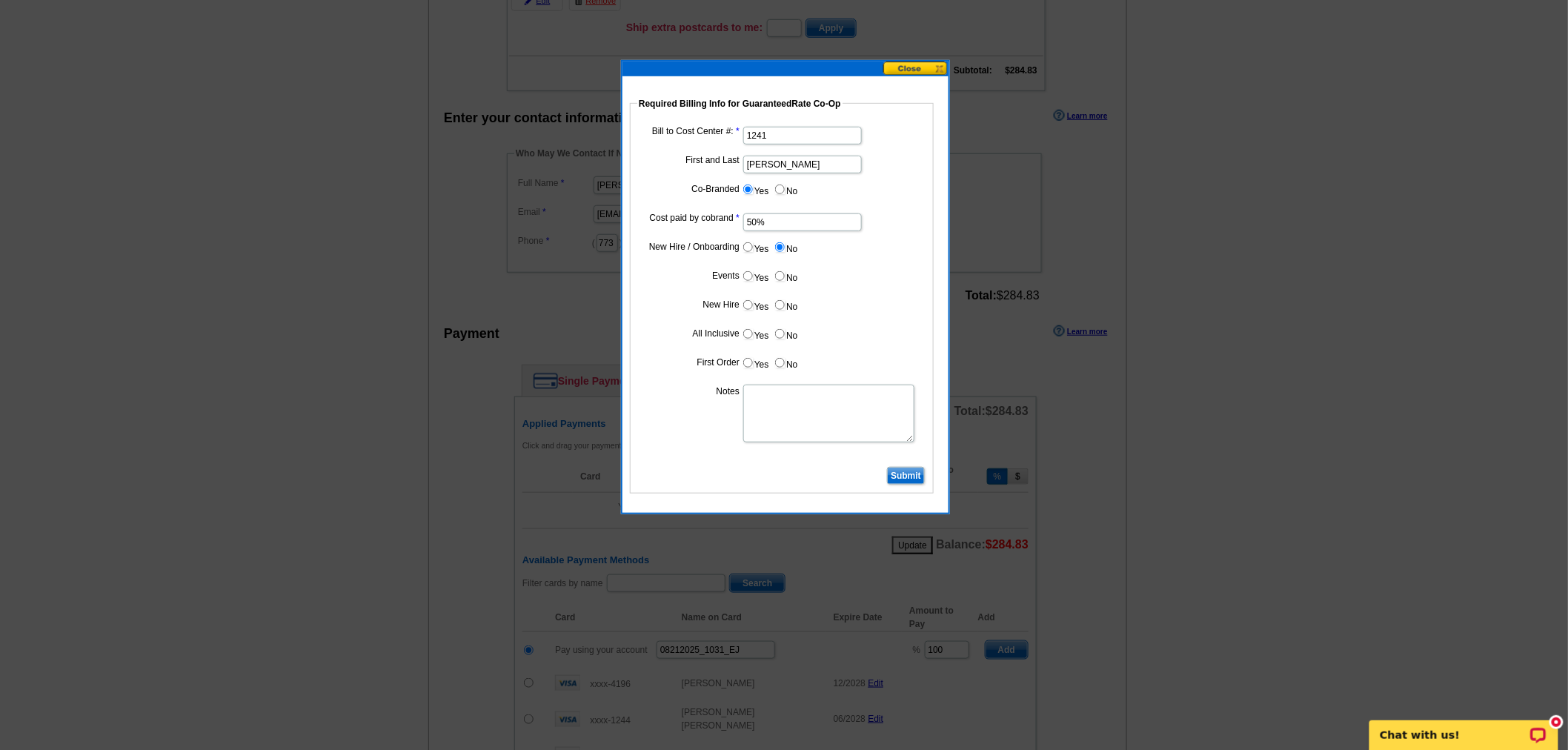
radio input "true"
click at [780, 307] on input "No" at bounding box center [780, 305] width 10 height 10
radio input "true"
click at [780, 329] on input "No" at bounding box center [780, 333] width 10 height 10
radio input "true"
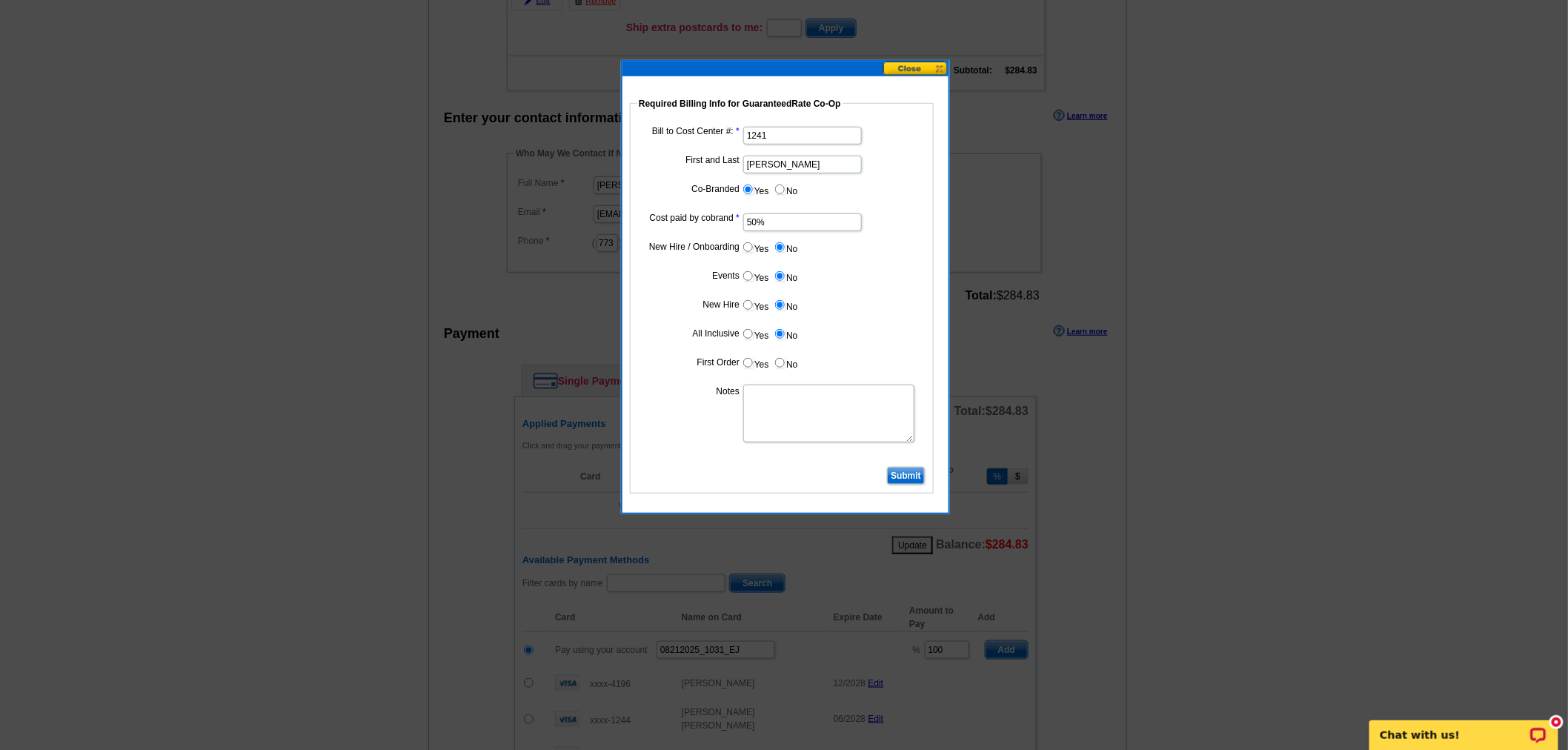
click at [783, 368] on label "No" at bounding box center [785, 362] width 24 height 17
click at [783, 368] on input "No" at bounding box center [780, 362] width 10 height 10
radio input "true"
click at [808, 433] on textarea "Notes" at bounding box center [829, 413] width 171 height 58
type textarea "Bill 50% to VP Paul Zgalich CC: 1241"
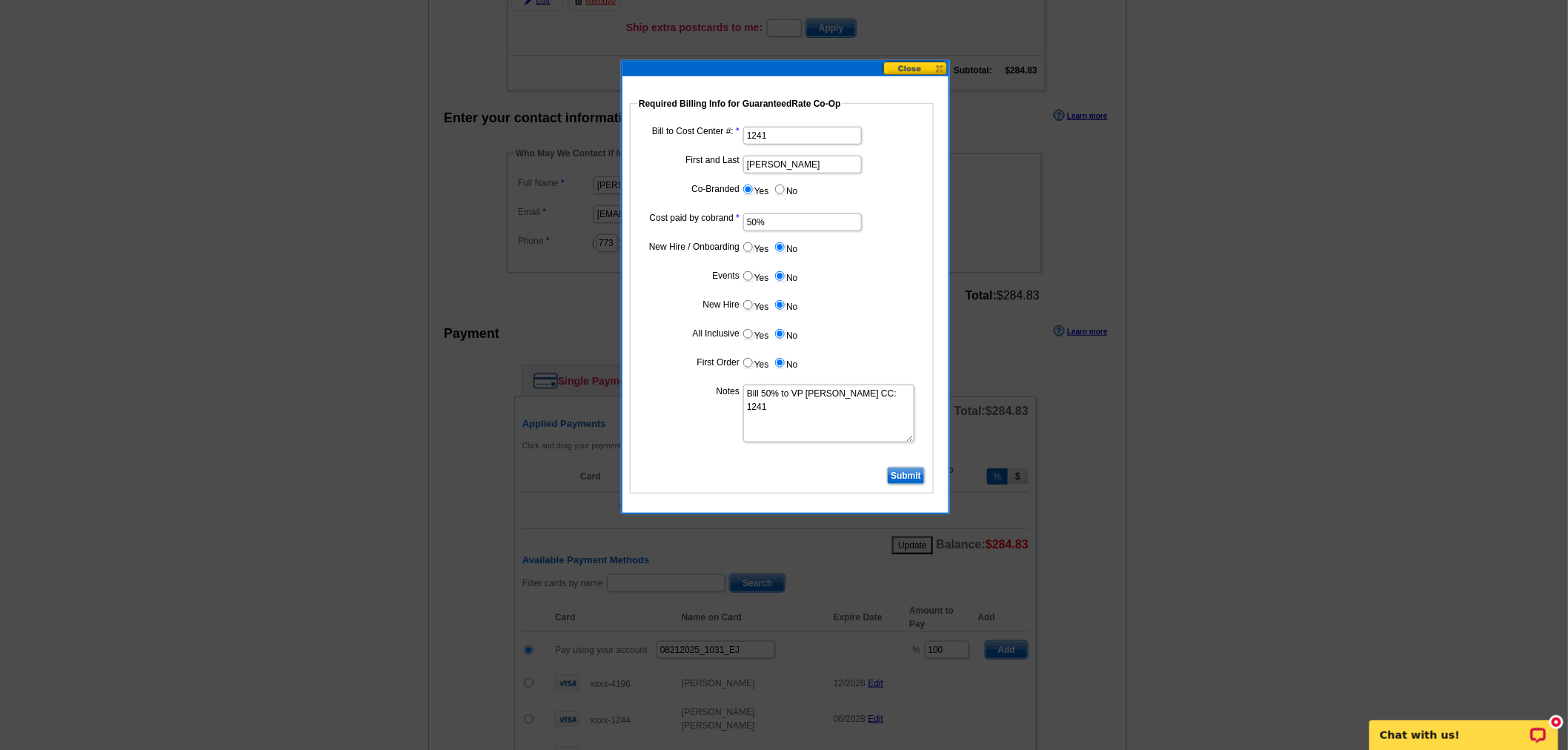
click at [905, 474] on input "Submit" at bounding box center [906, 475] width 37 height 18
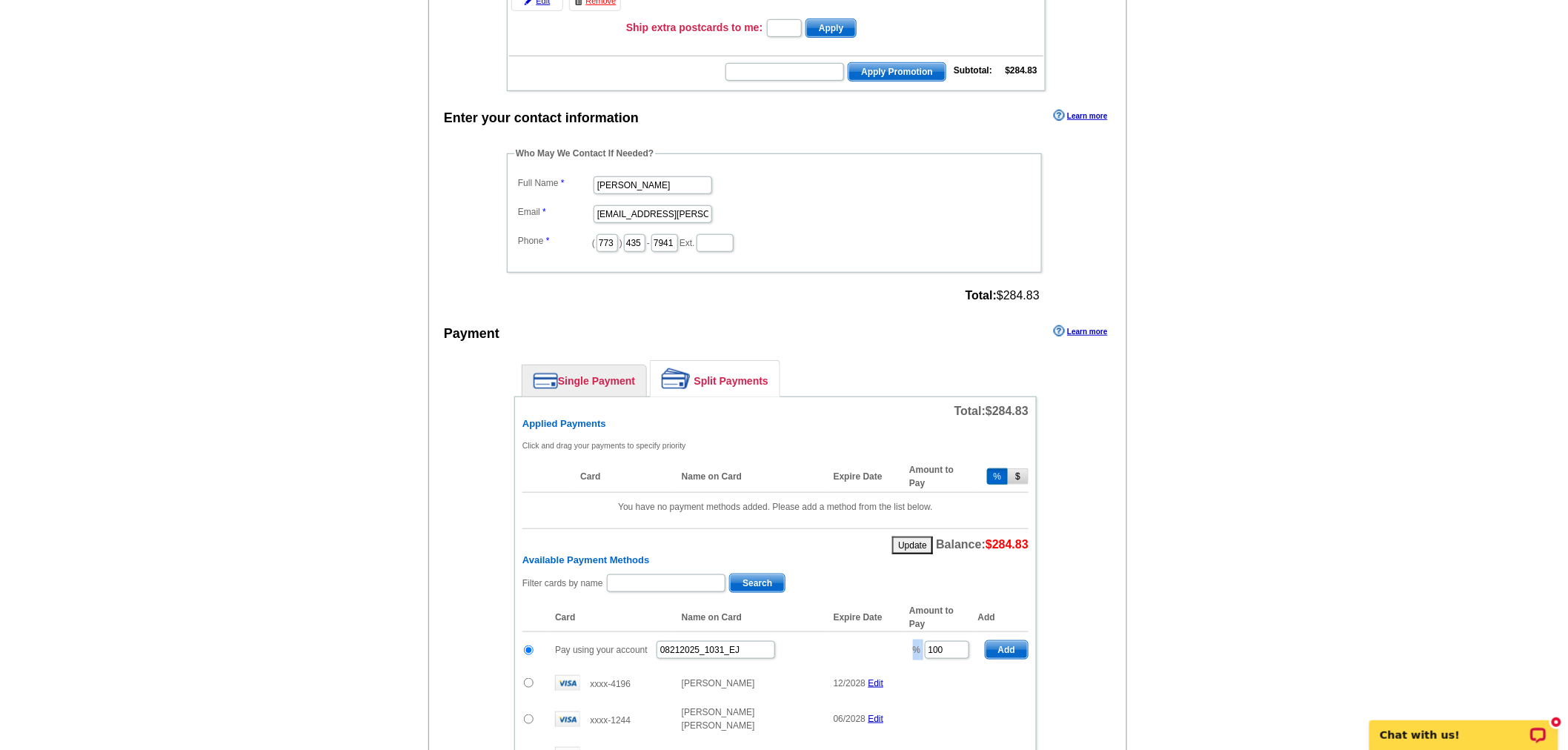
drag, startPoint x: 958, startPoint y: 650, endPoint x: 830, endPoint y: 626, distance: 130.2
click at [830, 632] on tr "Pay using your account 08212025_1031_EJ % 100 Add" at bounding box center [776, 650] width 506 height 36
click at [952, 641] on input "100" at bounding box center [946, 650] width 44 height 18
drag, startPoint x: 952, startPoint y: 637, endPoint x: 941, endPoint y: 637, distance: 11.0
click at [941, 641] on input "100" at bounding box center [946, 650] width 44 height 18
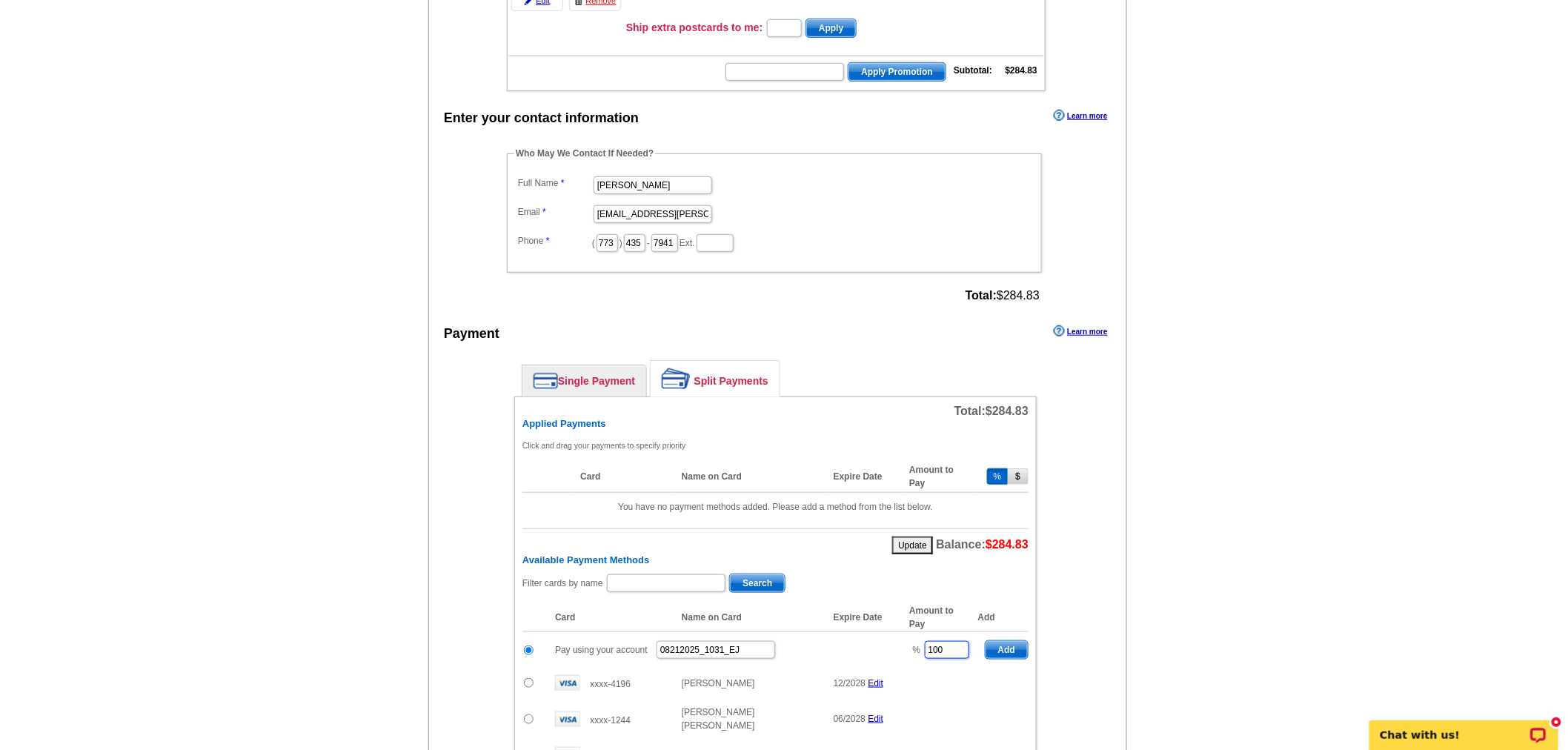
type input "6"
click at [991, 647] on span "Add" at bounding box center [1006, 650] width 42 height 18
type input "100"
radio input "false"
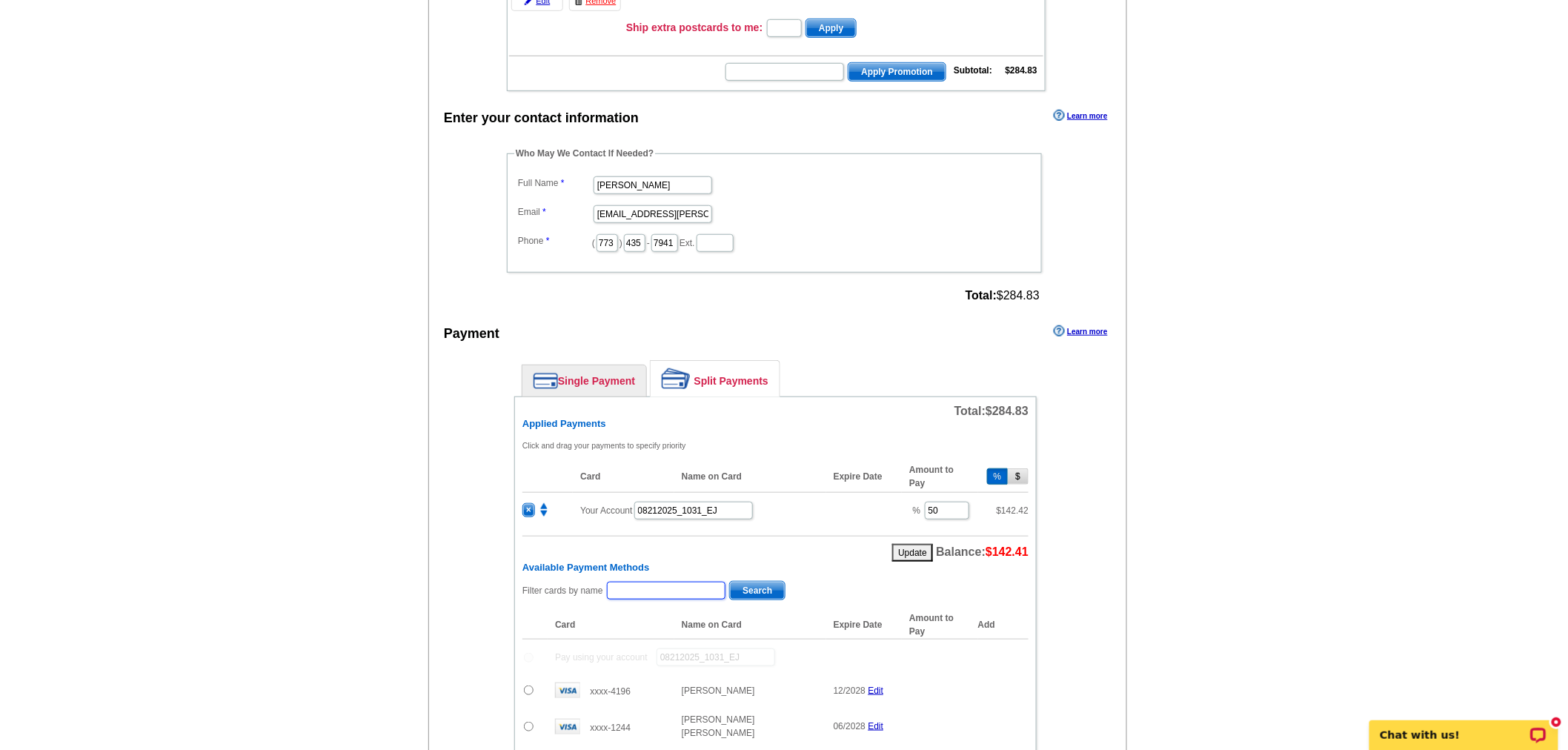
click at [687, 585] on input "text" at bounding box center [666, 591] width 118 height 18
type input "I"
type input "[PERSON_NAME]"
click at [762, 582] on span "Search" at bounding box center [757, 591] width 55 height 18
click at [528, 650] on input "radio" at bounding box center [529, 654] width 10 height 10
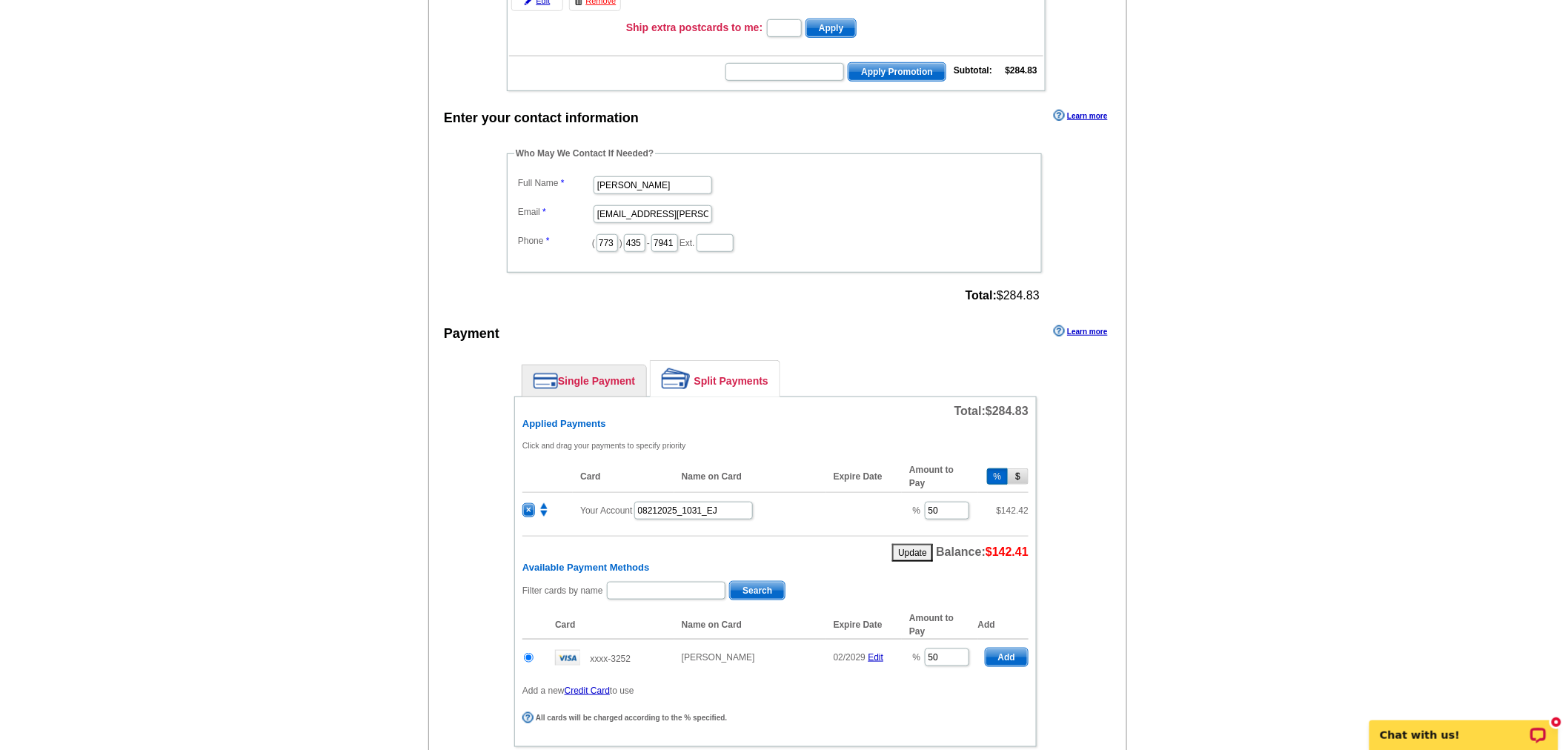
click at [1023, 648] on span "Add" at bounding box center [1006, 657] width 42 height 18
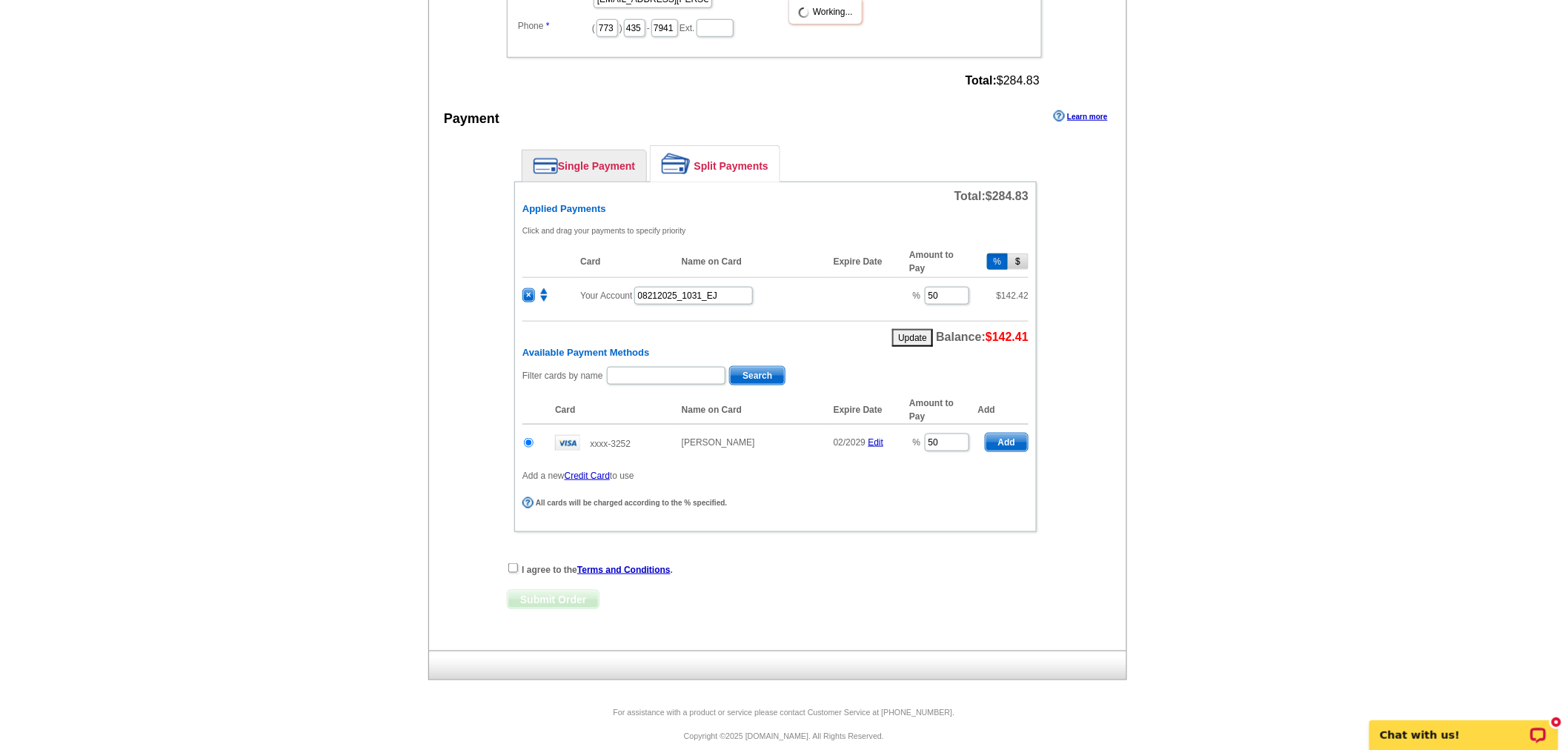
click at [514, 546] on div "Single Payment Split Payments Pay Using Your Account Pay using your account Pay…" at bounding box center [776, 342] width 538 height 409
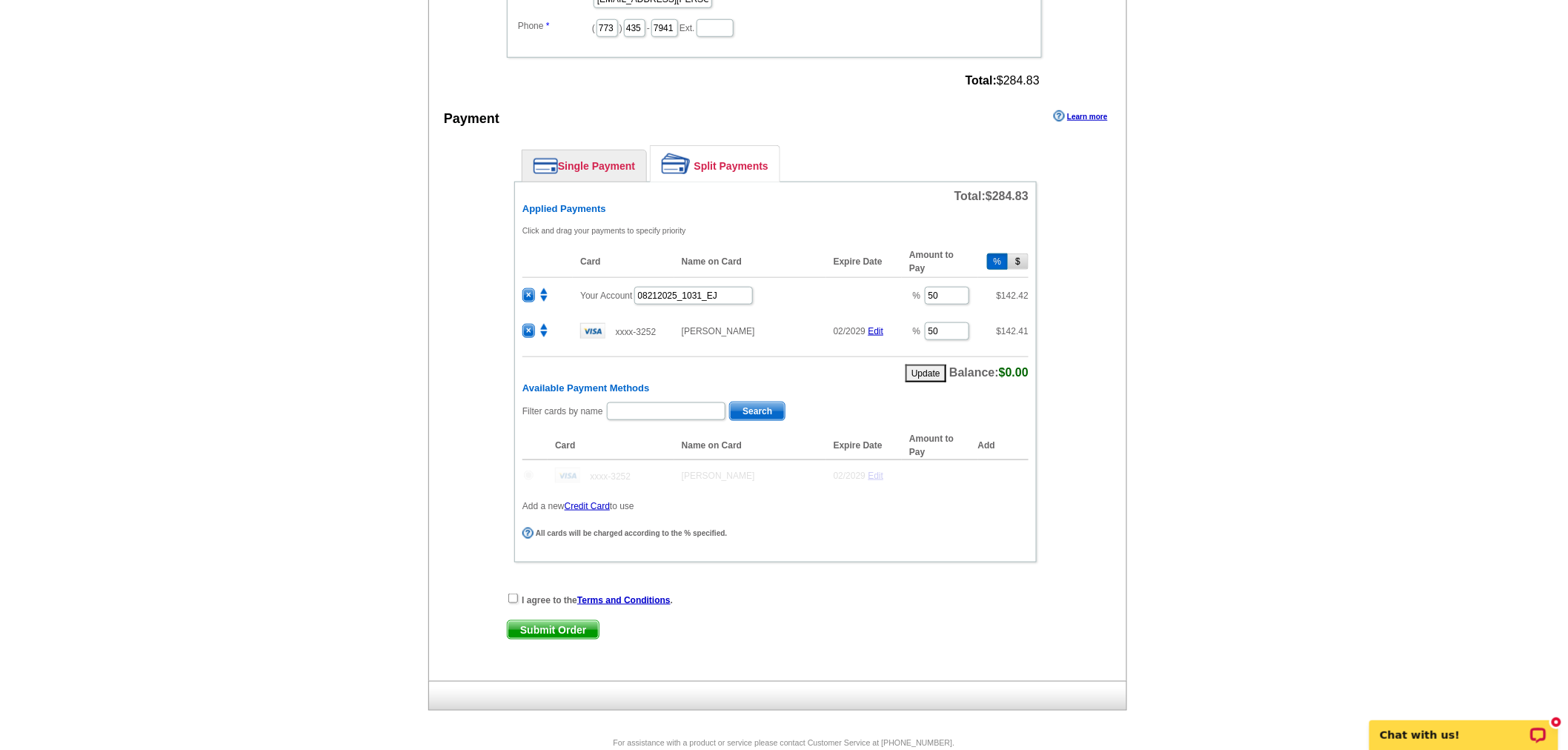
radio input "false"
click at [516, 594] on input "checkbox" at bounding box center [513, 598] width 10 height 10
checkbox input "true"
click at [536, 621] on span "Submit Order" at bounding box center [553, 629] width 91 height 18
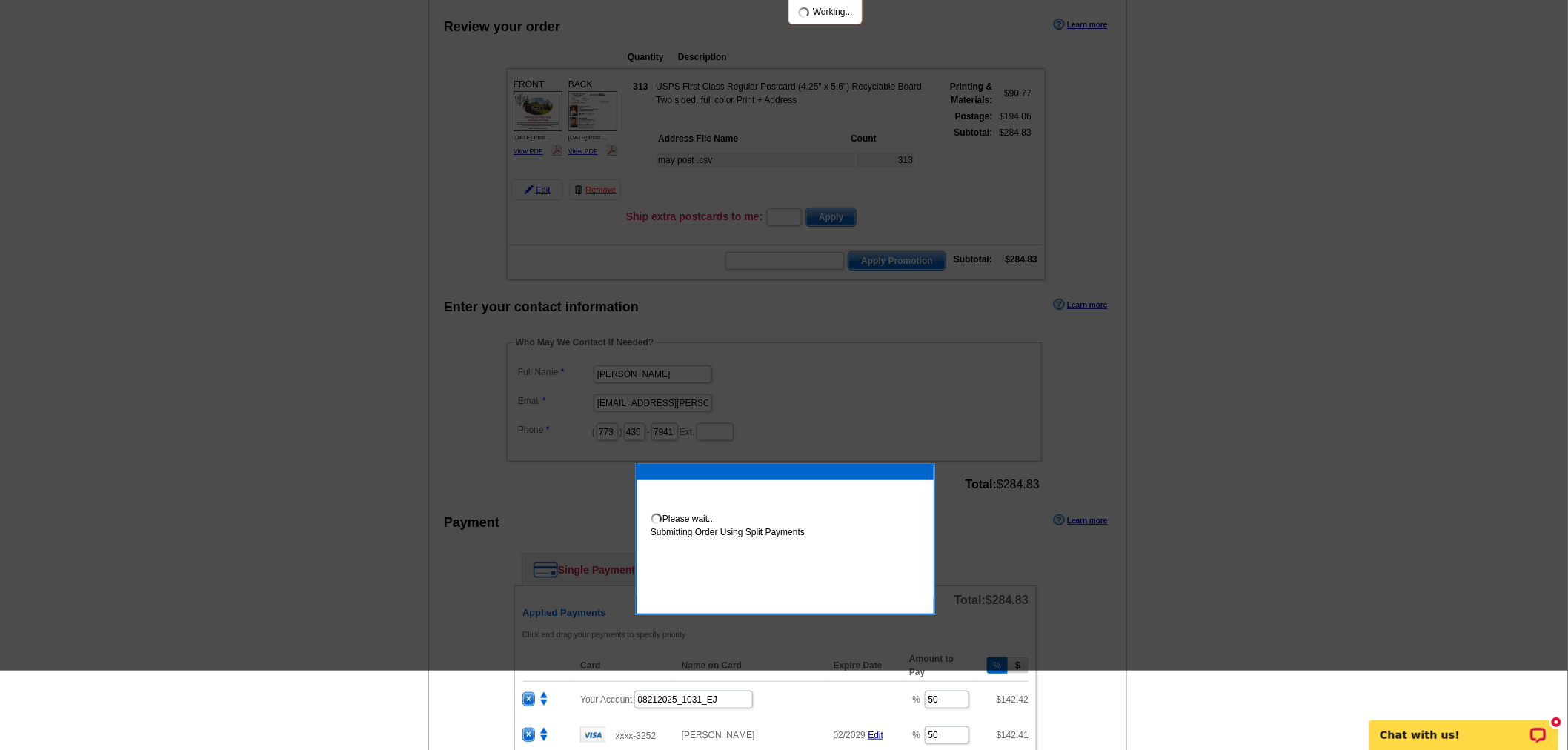
scroll to position [0, 0]
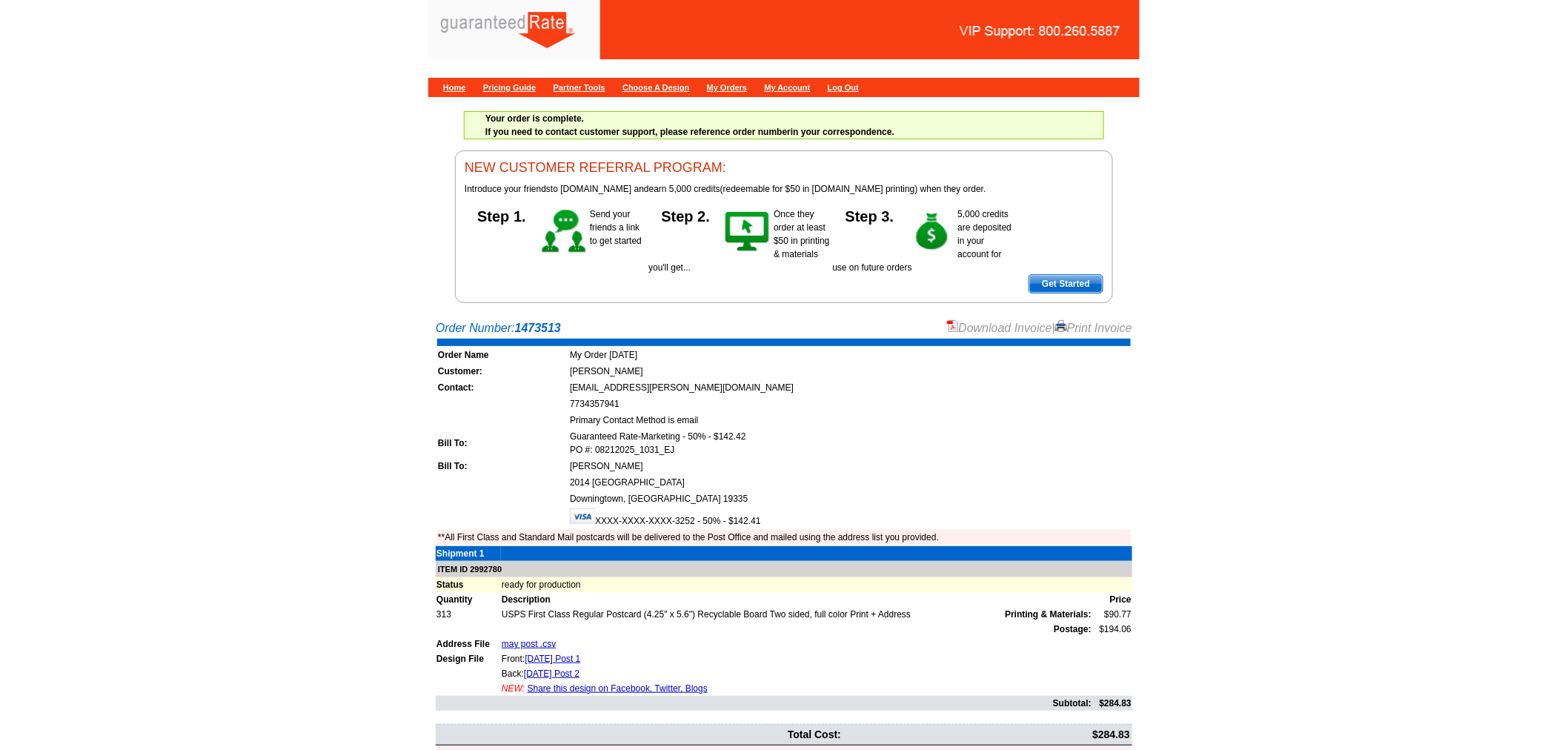
click at [966, 322] on link "Download Invoice" at bounding box center [1000, 328] width 106 height 13
